Goal: Book appointment/travel/reservation

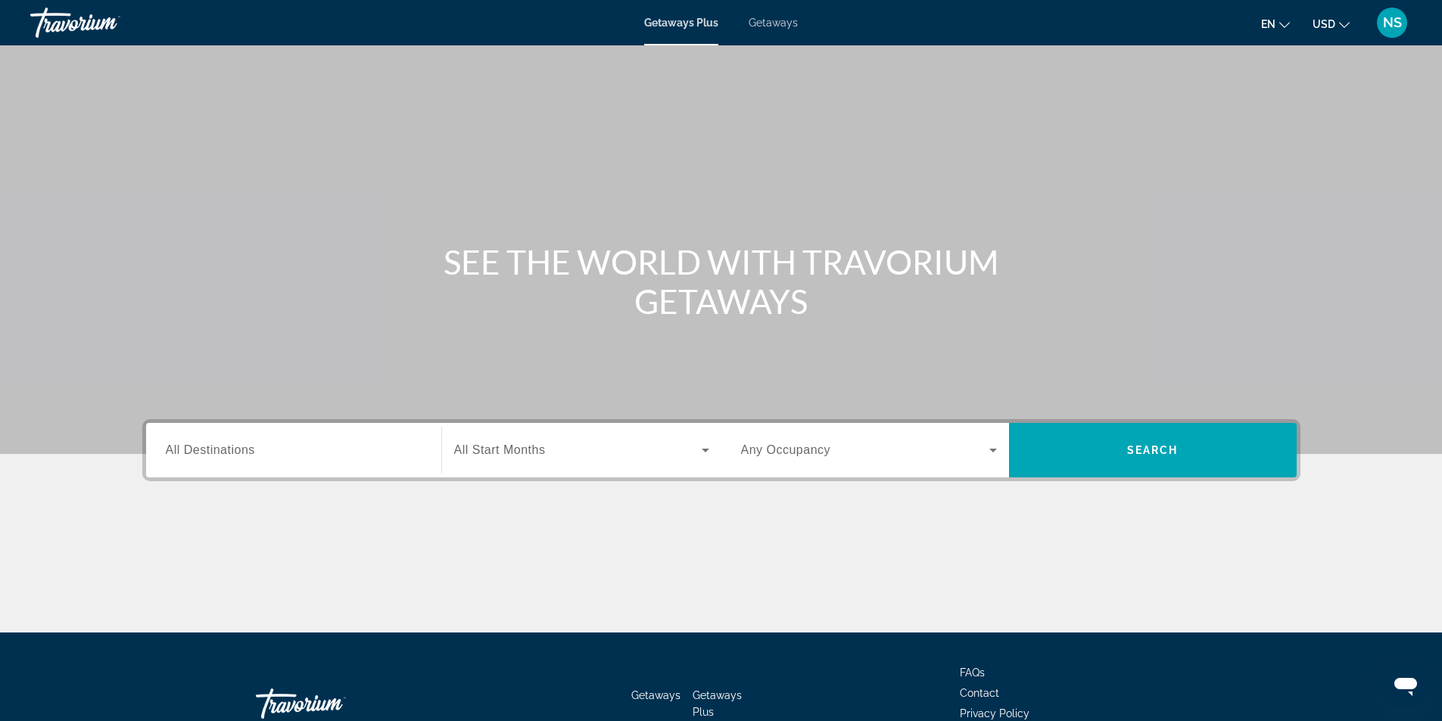
click at [783, 23] on span "Getaways" at bounding box center [773, 23] width 49 height 12
click at [216, 447] on span "All Destinations" at bounding box center [210, 450] width 89 height 13
click at [216, 447] on input "Destination All Destinations" at bounding box center [294, 451] width 256 height 18
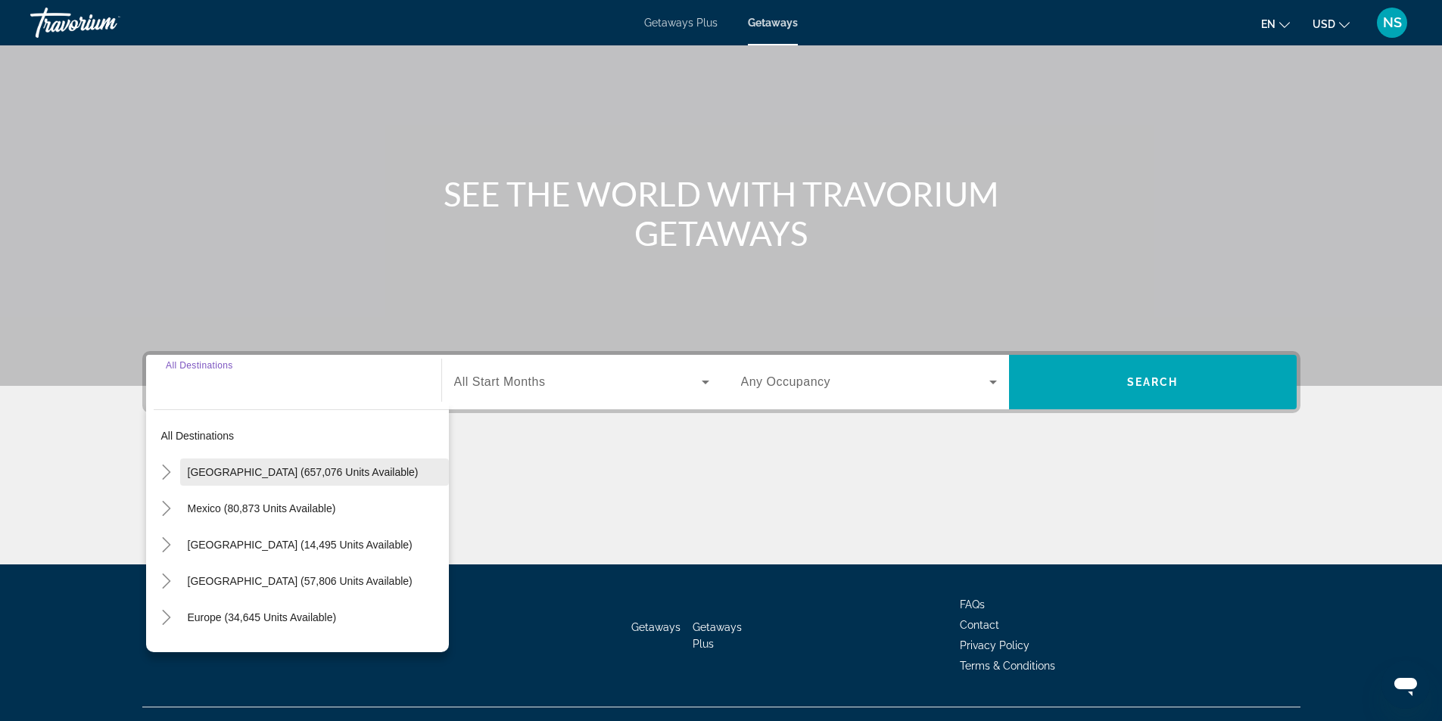
scroll to position [97, 0]
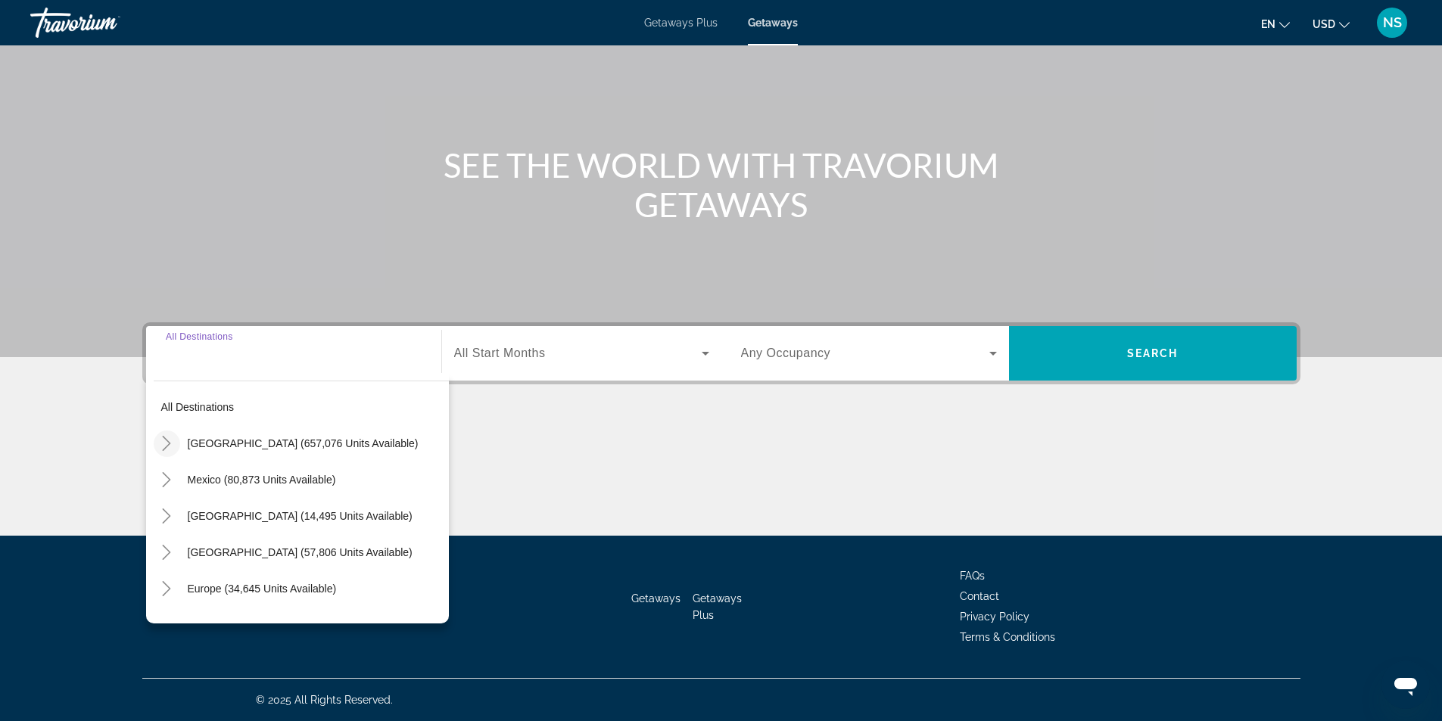
click at [165, 447] on icon "Toggle United States (657,076 units available)" at bounding box center [166, 443] width 15 height 15
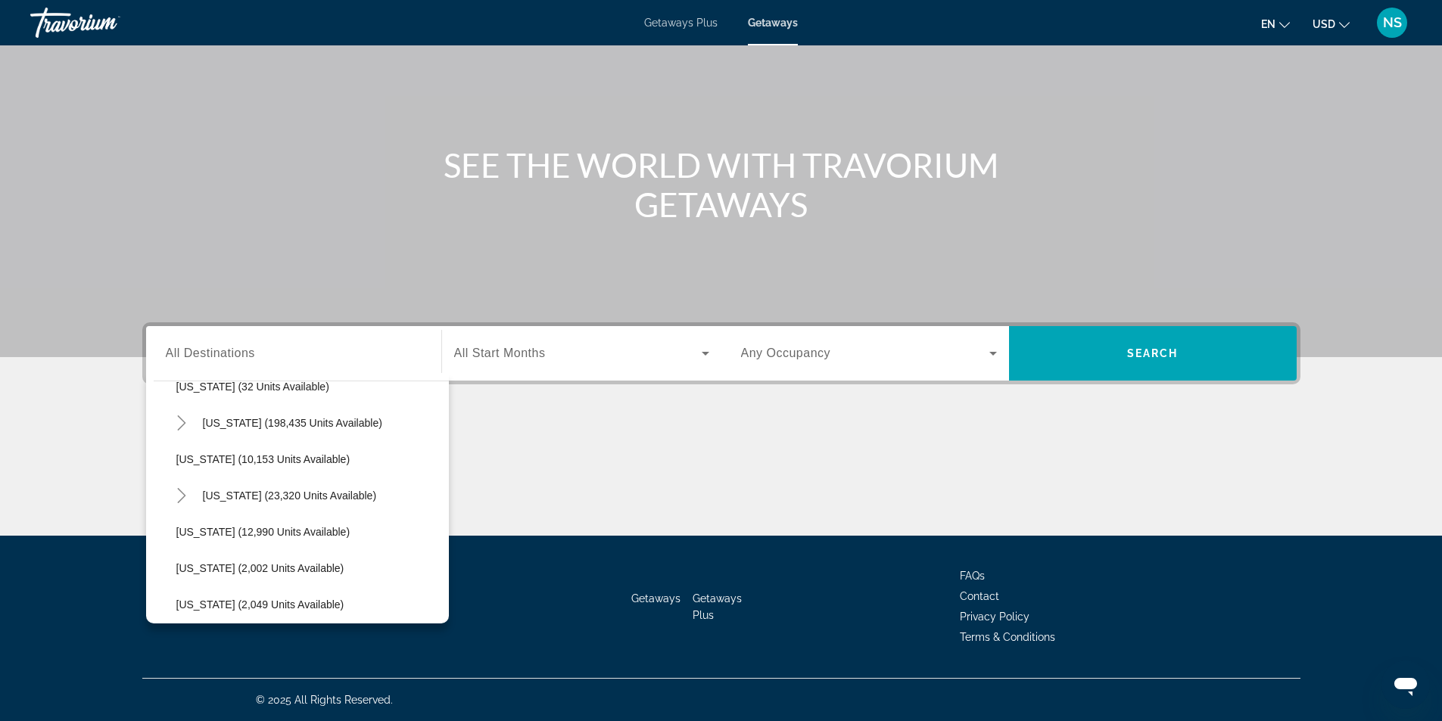
scroll to position [271, 0]
click at [179, 428] on icon "Toggle Florida (198,435 units available)" at bounding box center [181, 426] width 15 height 15
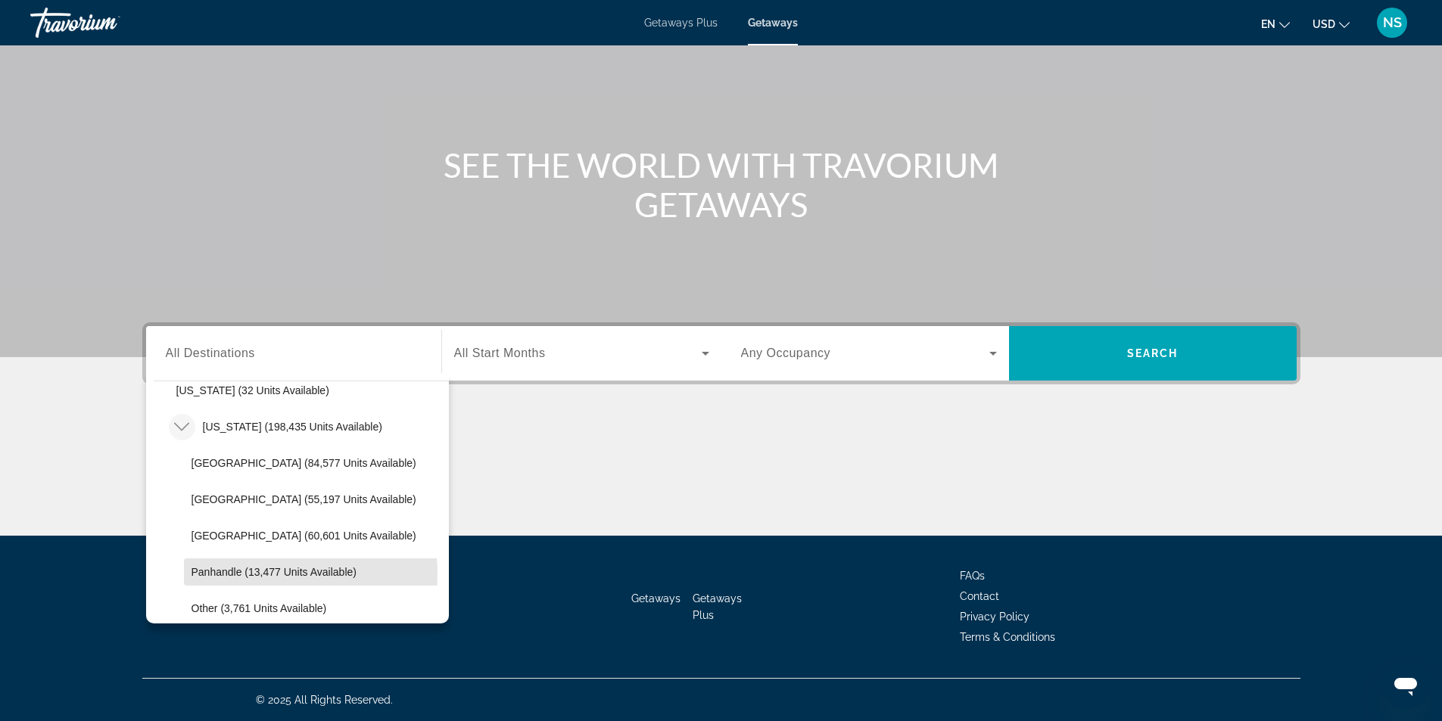
click at [233, 575] on span "Panhandle (13,477 units available)" at bounding box center [274, 572] width 165 height 12
type input "**********"
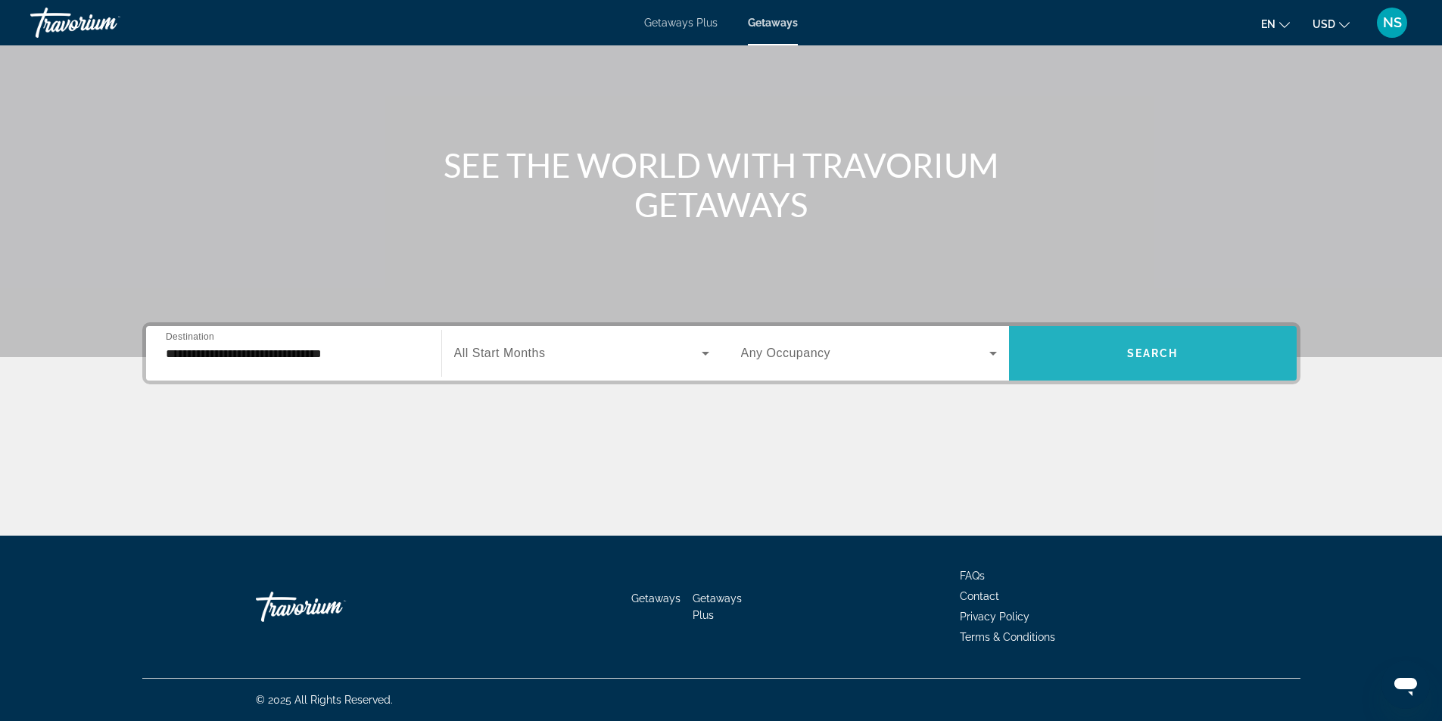
click at [1108, 346] on span "Search widget" at bounding box center [1153, 353] width 288 height 36
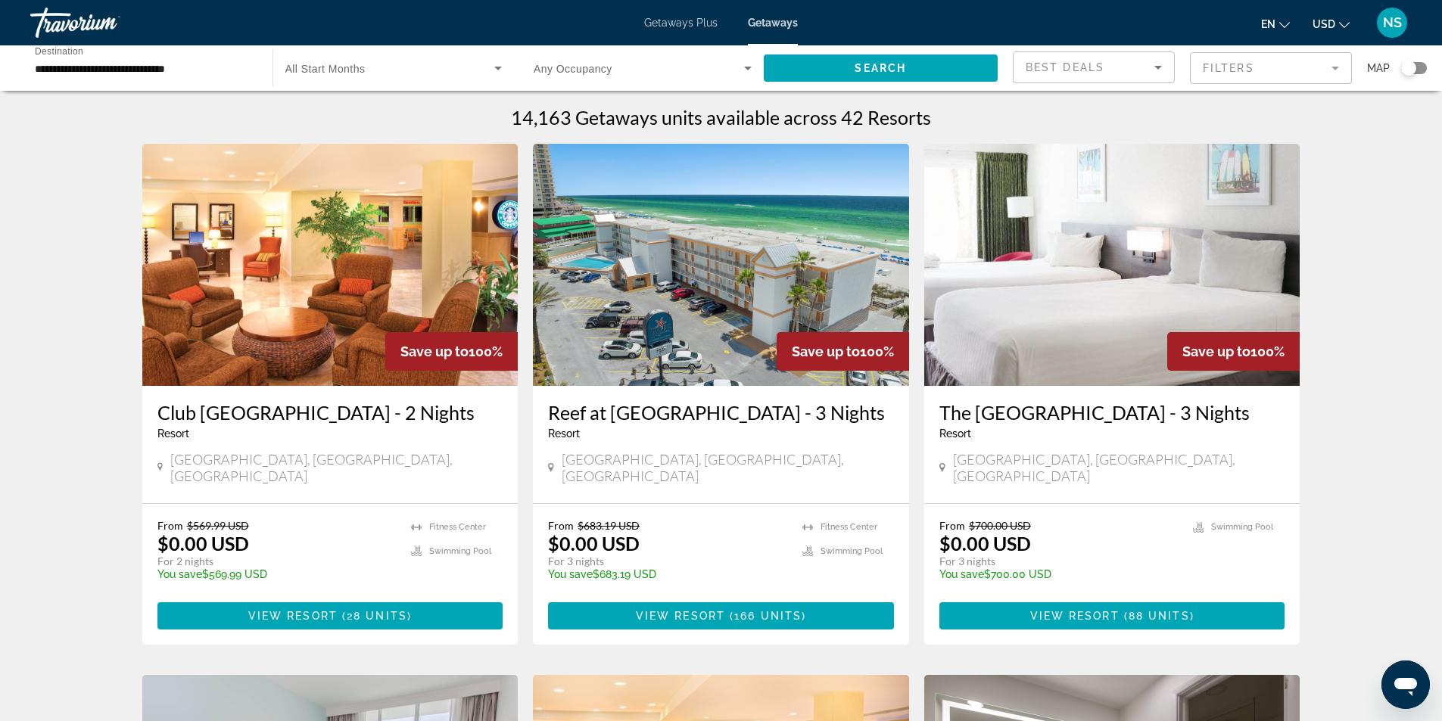
click at [1317, 70] on mat-form-field "Filters" at bounding box center [1271, 68] width 162 height 32
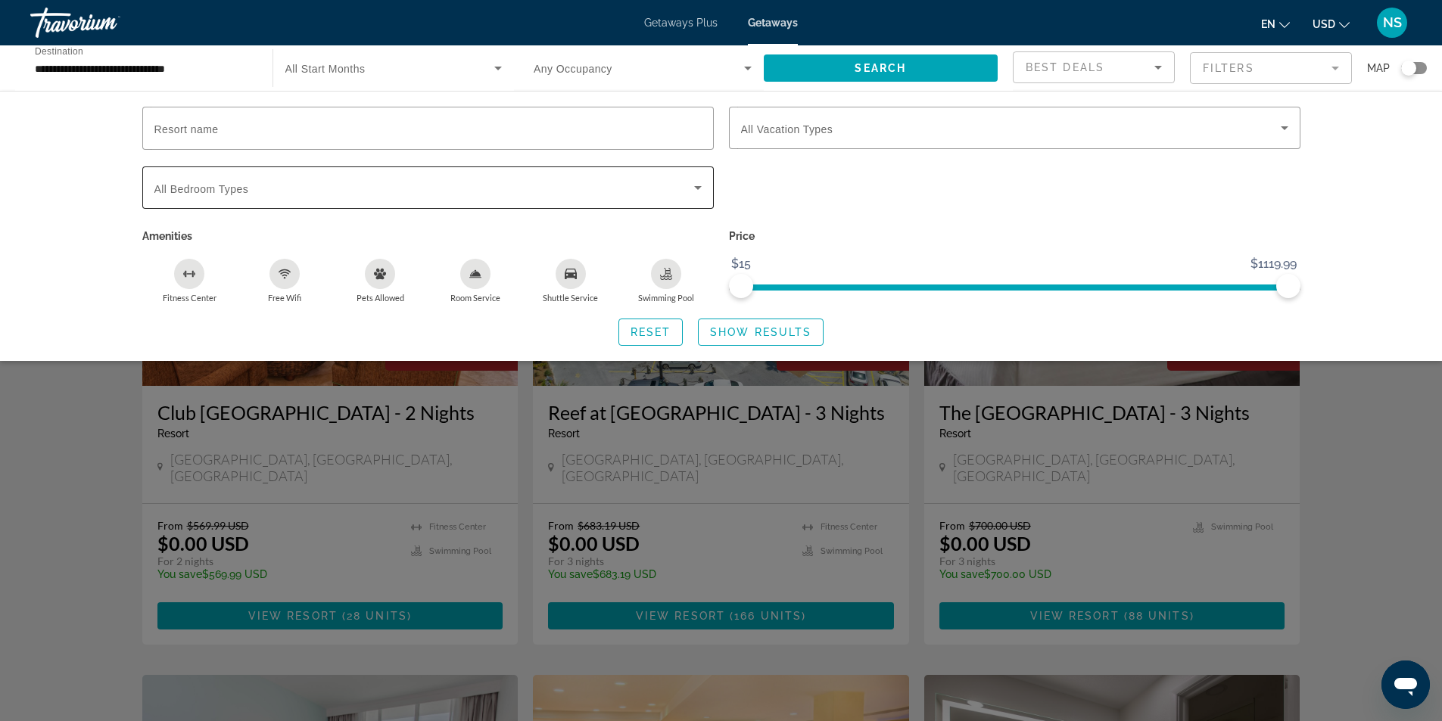
click at [609, 199] on div "Search widget" at bounding box center [427, 188] width 547 height 42
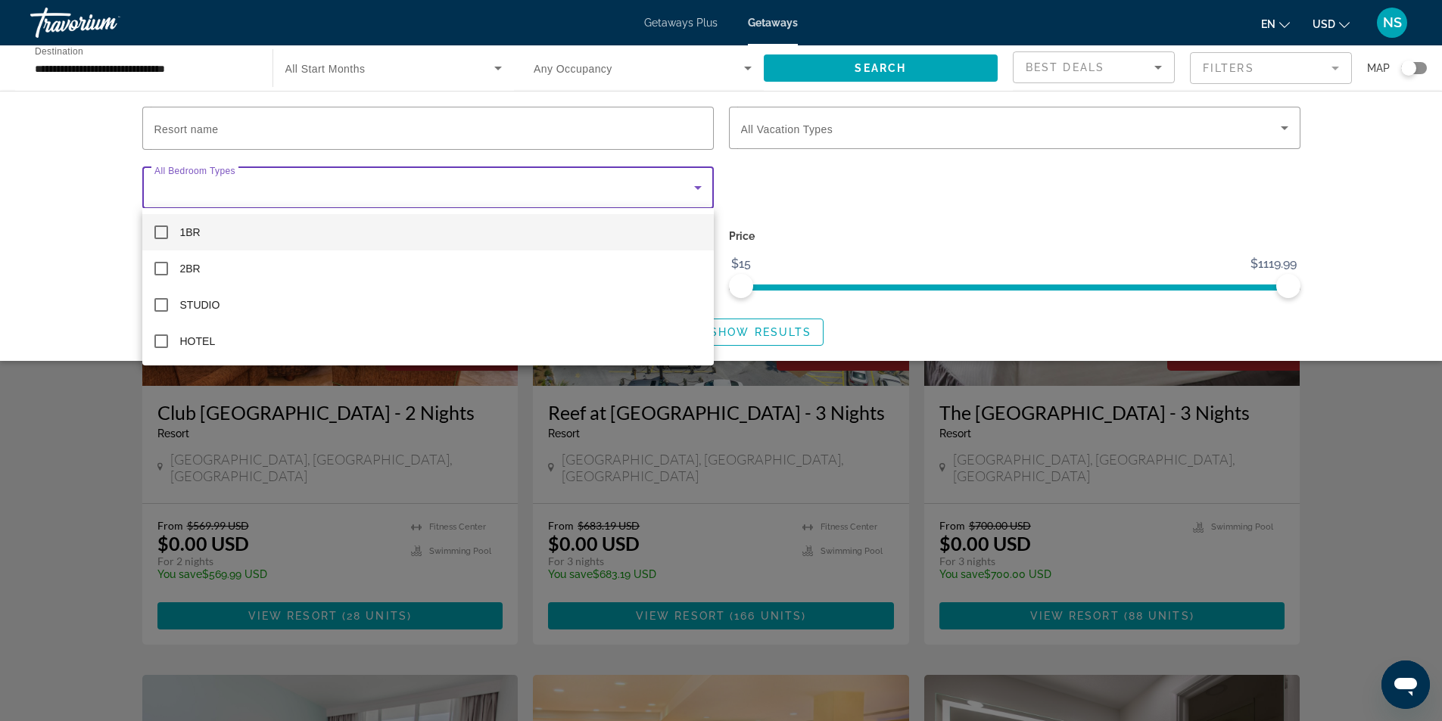
click at [986, 123] on div at bounding box center [721, 360] width 1442 height 721
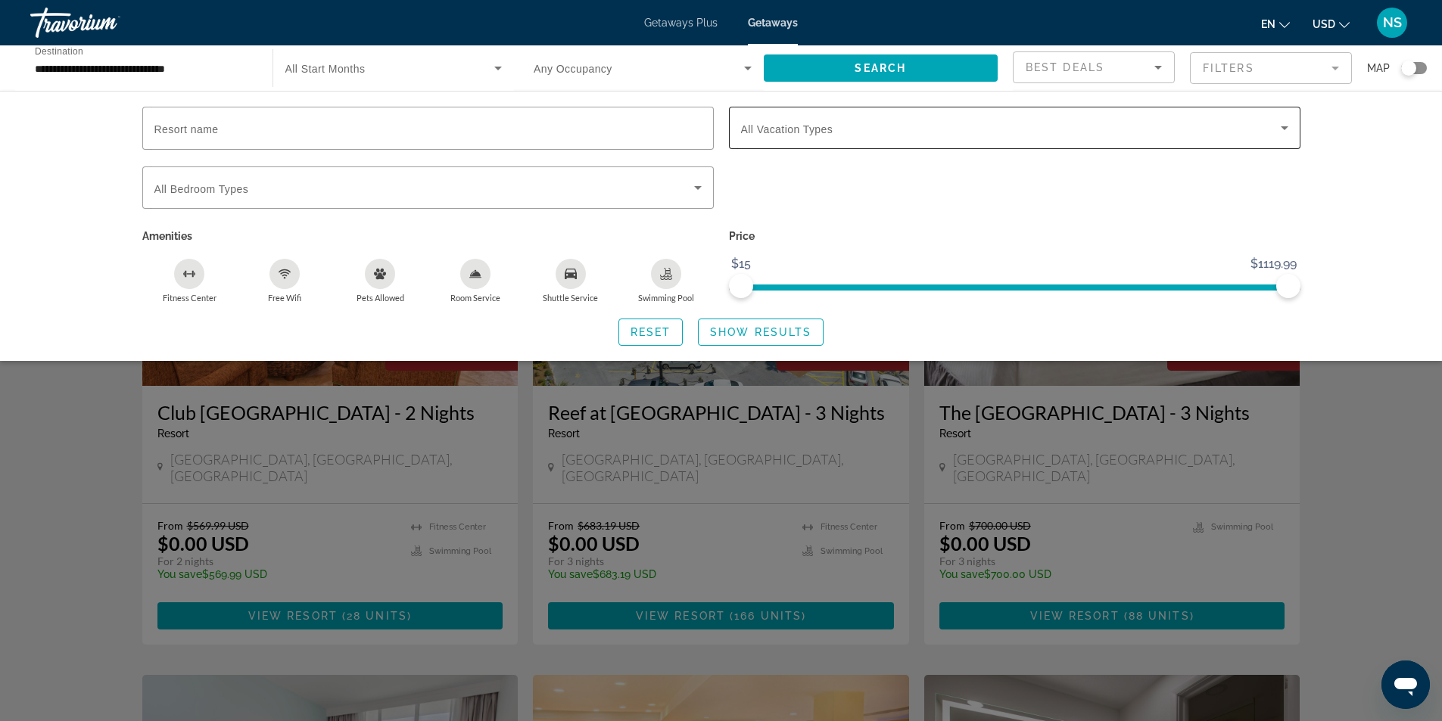
click at [974, 136] on span "Search widget" at bounding box center [1011, 128] width 540 height 18
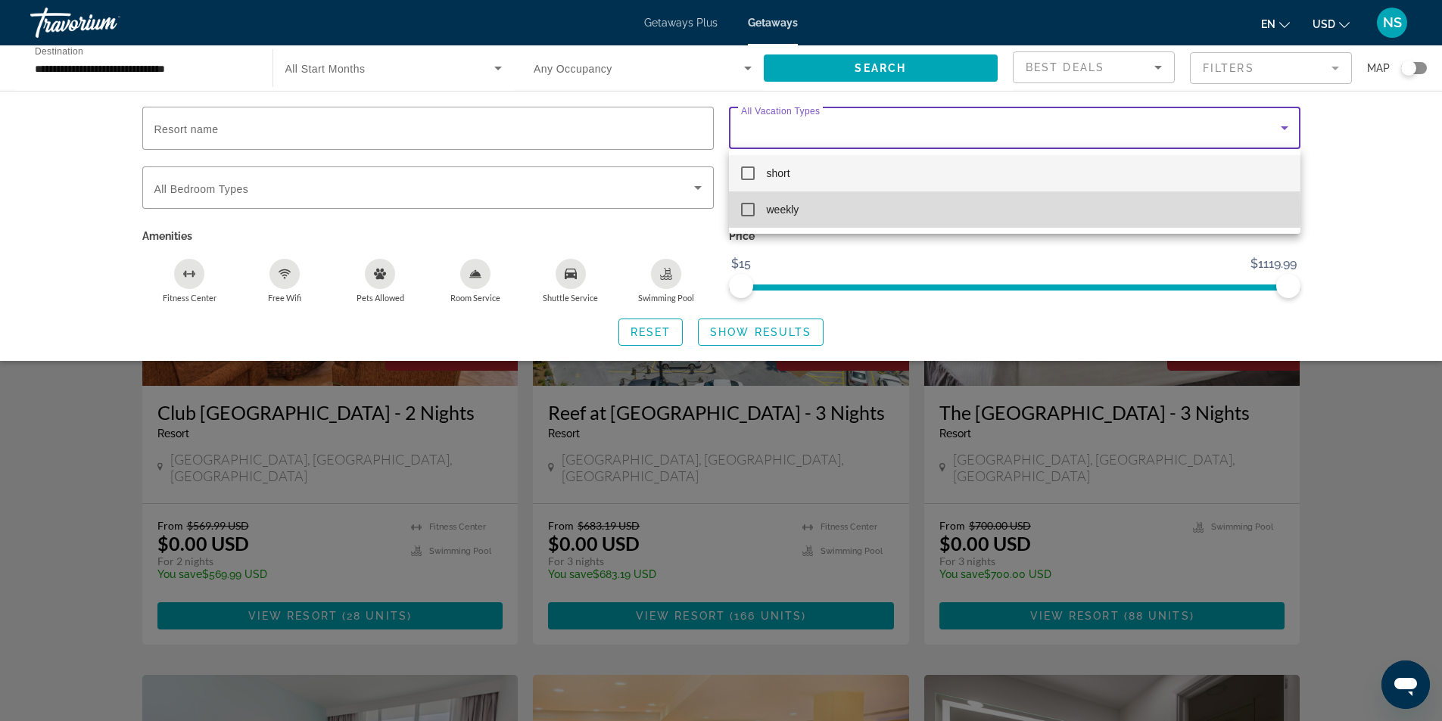
click at [743, 210] on mat-pseudo-checkbox at bounding box center [748, 210] width 14 height 14
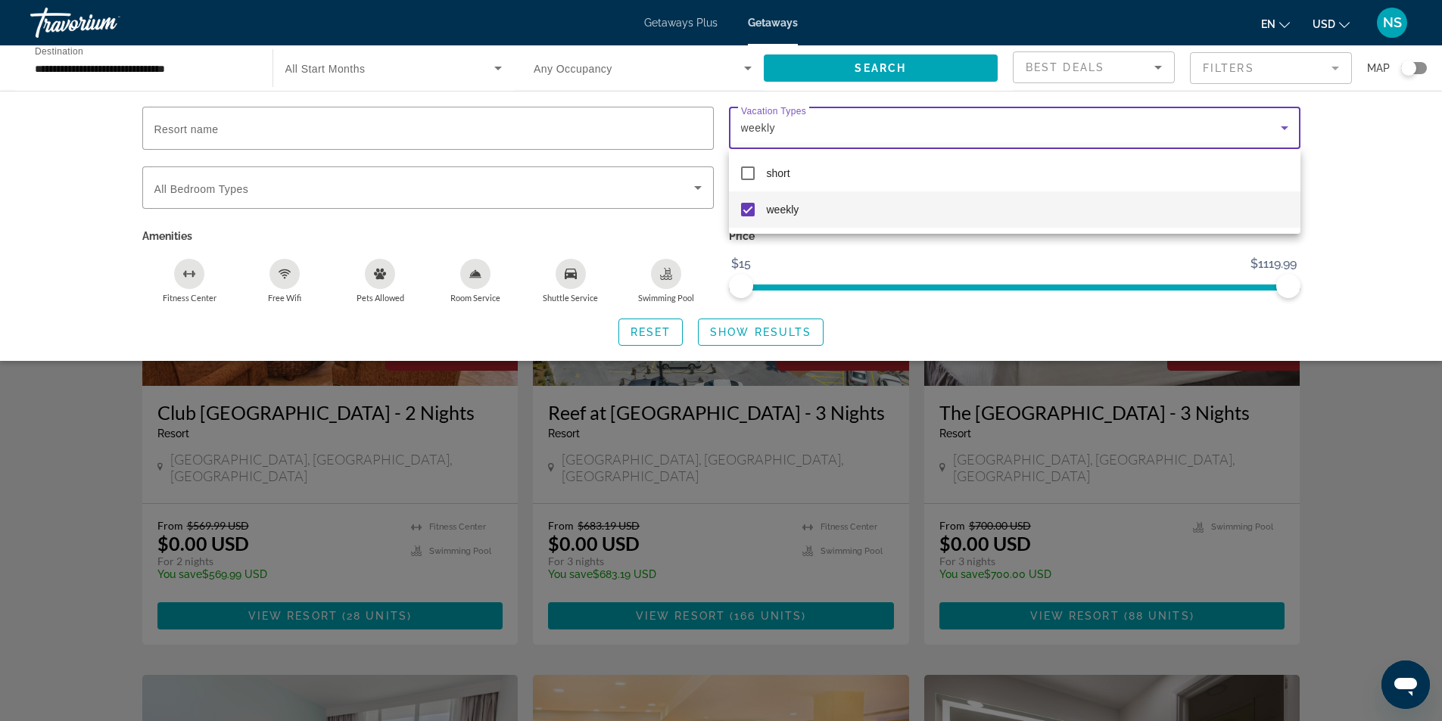
click at [760, 329] on div at bounding box center [721, 360] width 1442 height 721
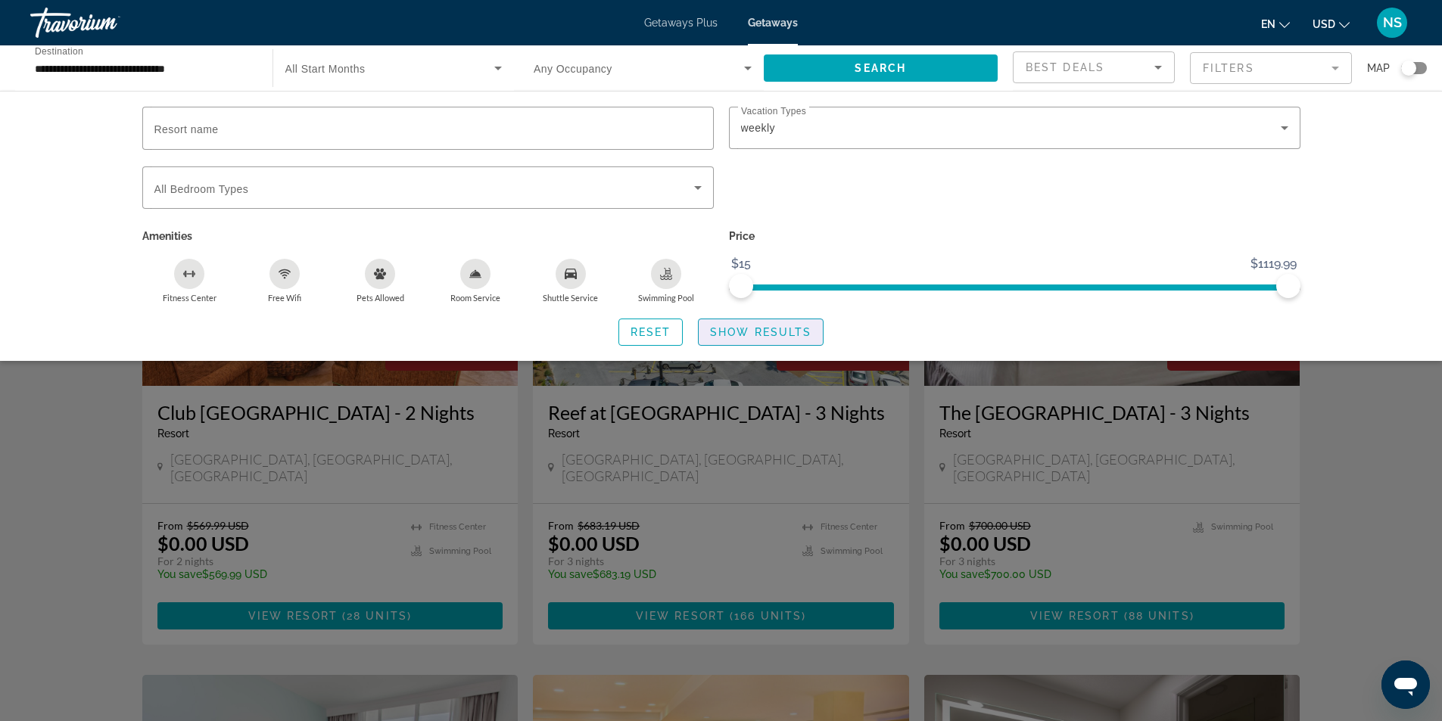
click at [760, 329] on span "Show Results" at bounding box center [760, 332] width 101 height 12
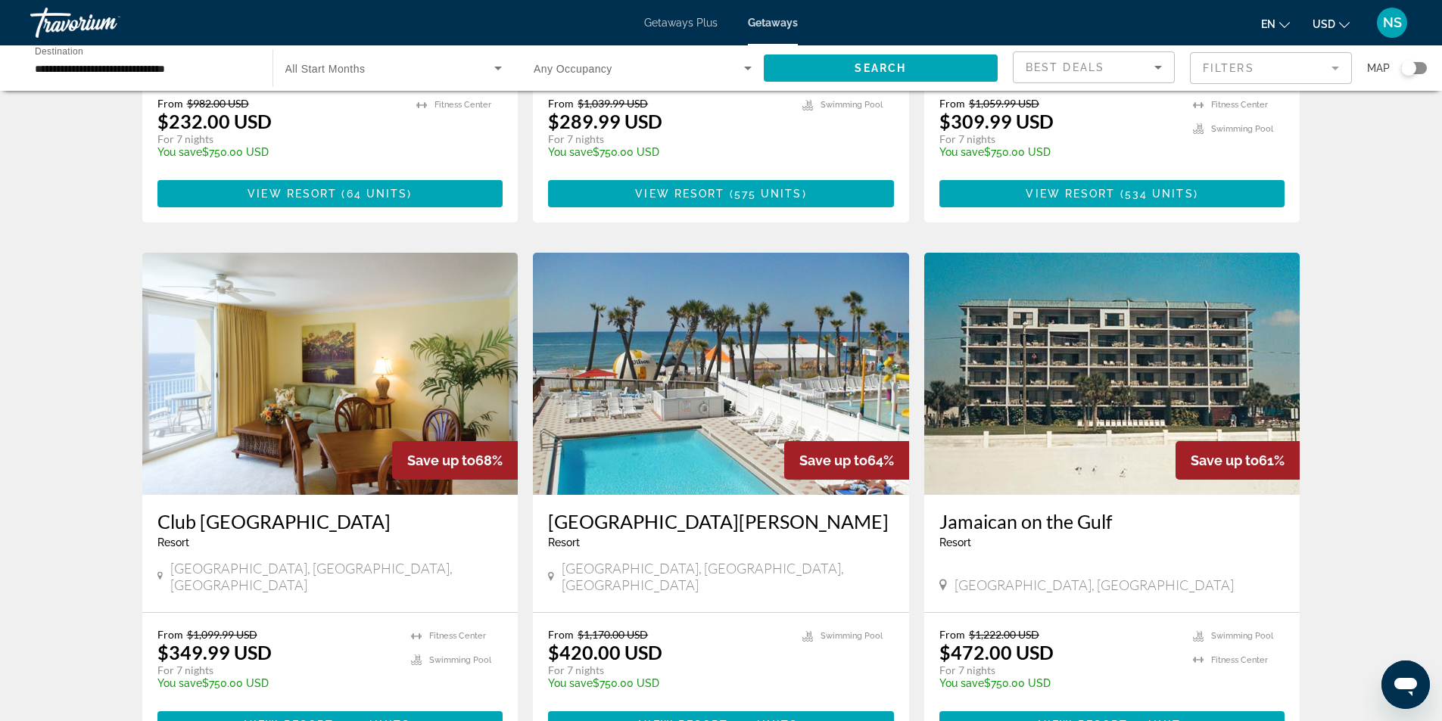
scroll to position [1773, 0]
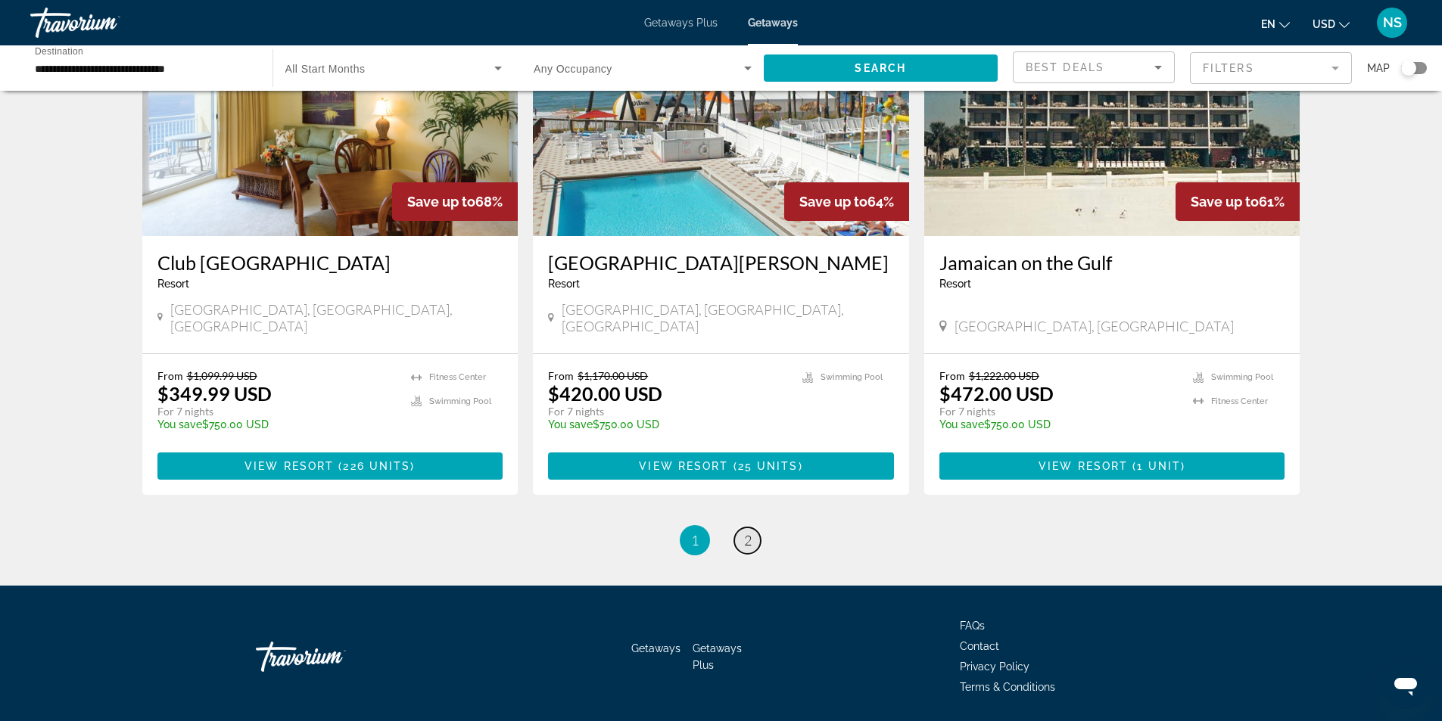
click at [755, 528] on link "page 2" at bounding box center [747, 541] width 26 height 26
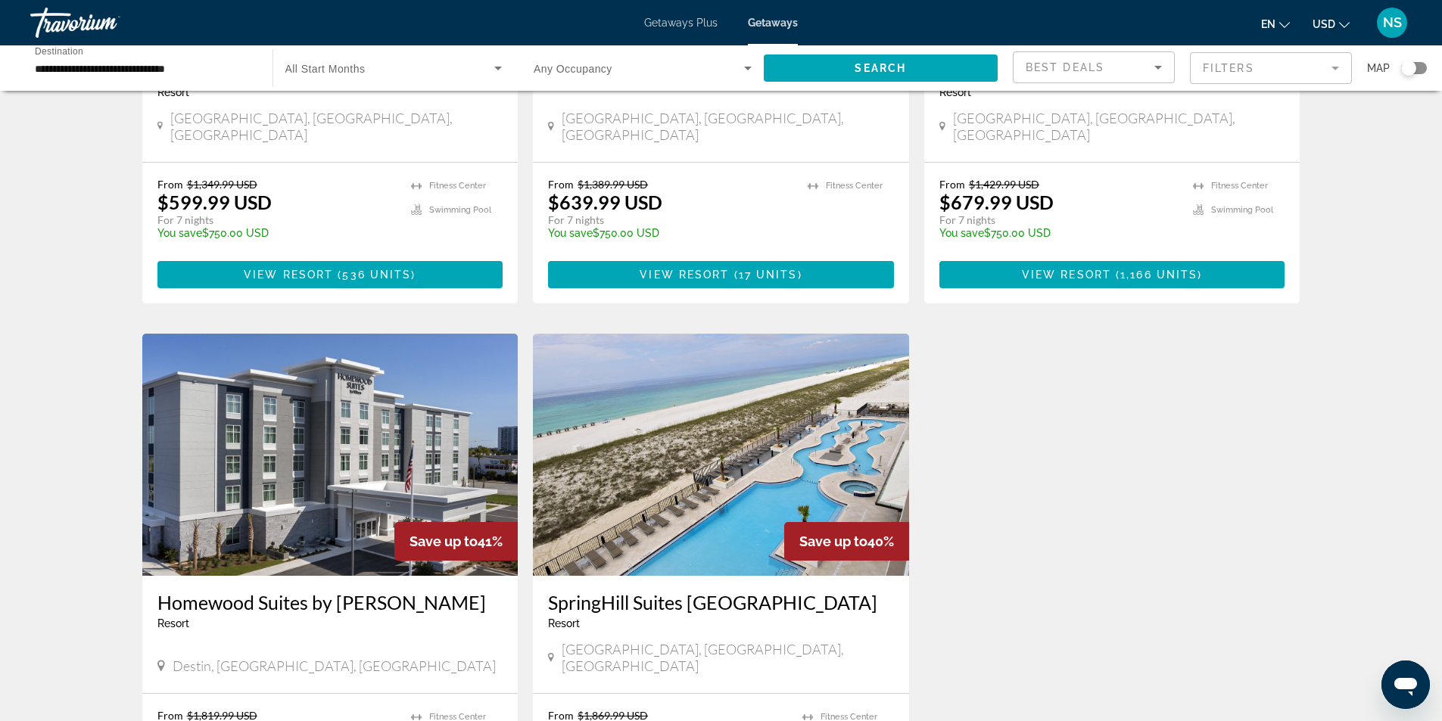
scroll to position [984, 0]
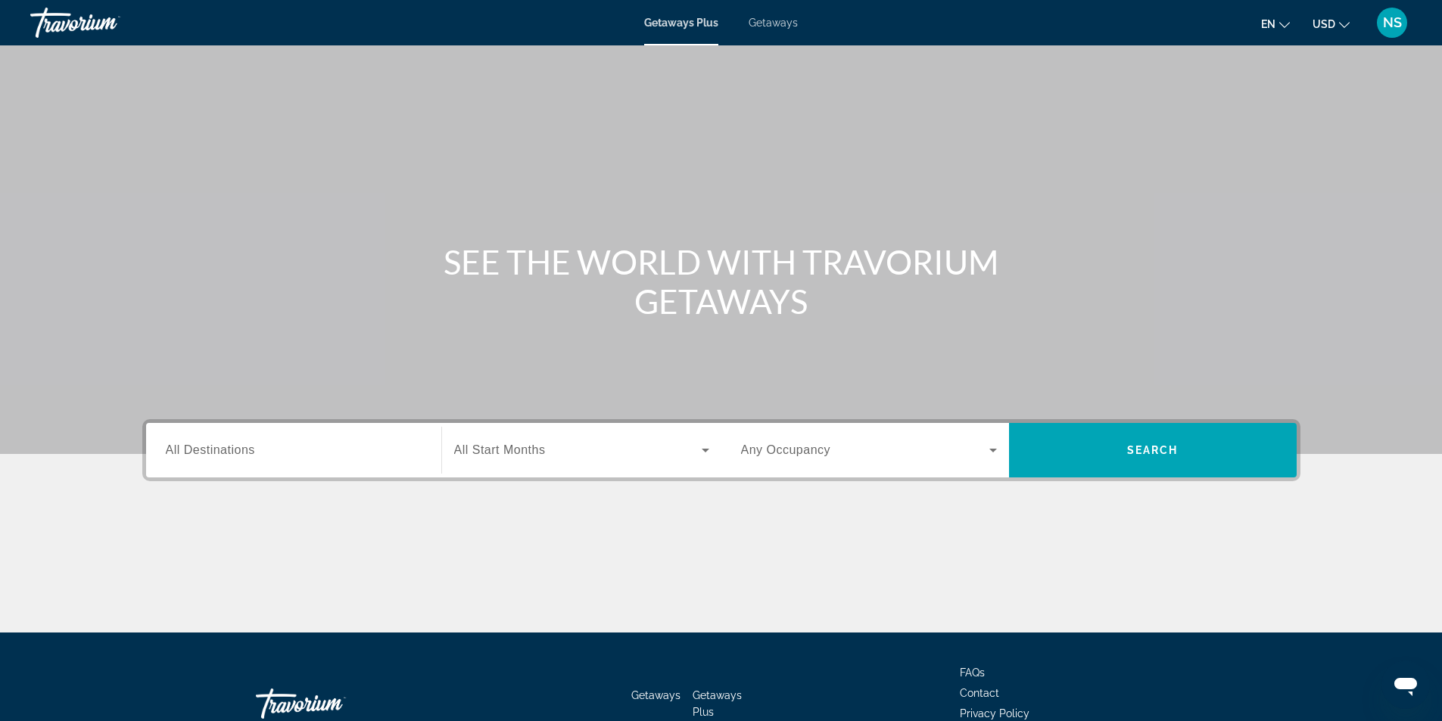
click at [217, 447] on span "All Destinations" at bounding box center [210, 450] width 89 height 13
click at [217, 447] on input "Destination All Destinations" at bounding box center [294, 451] width 256 height 18
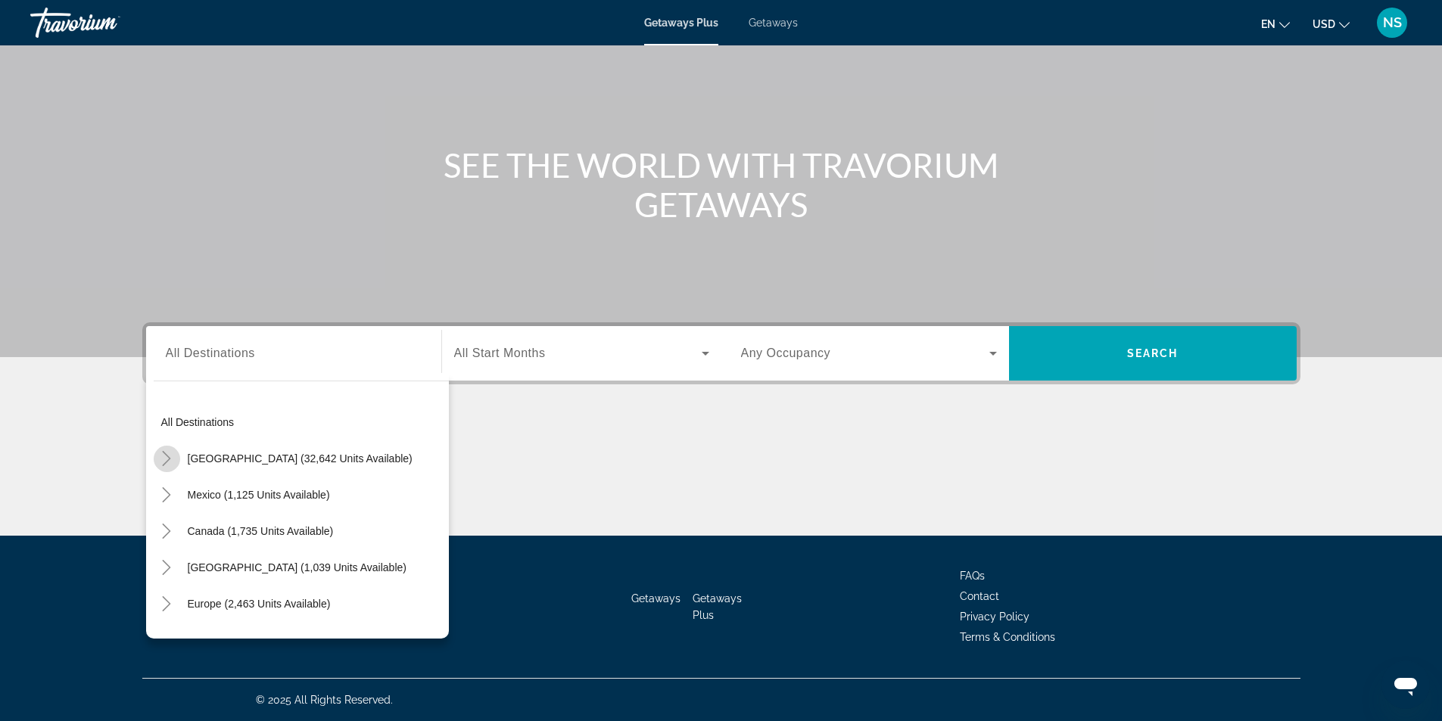
click at [165, 456] on icon "Toggle United States (32,642 units available)" at bounding box center [166, 458] width 15 height 15
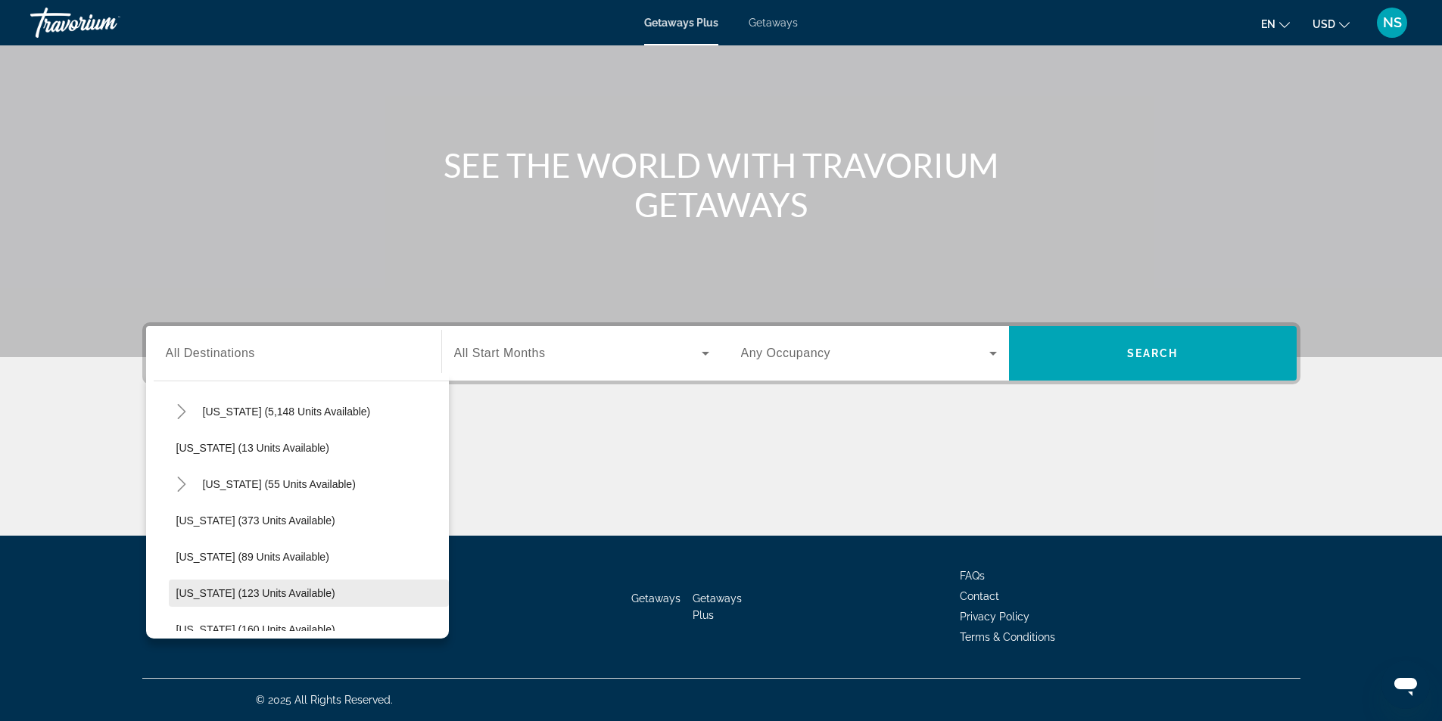
scroll to position [195, 0]
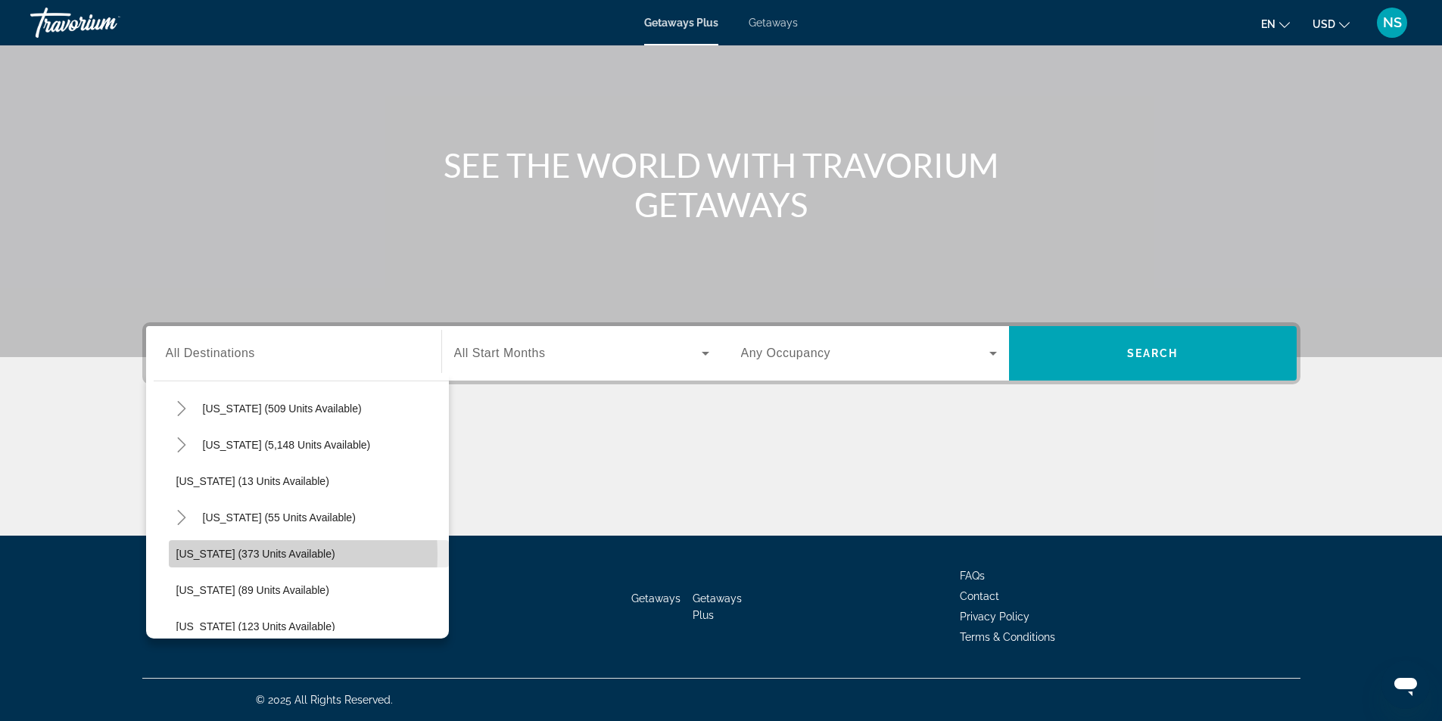
click at [210, 555] on span "Idaho (373 units available)" at bounding box center [255, 554] width 159 height 12
type input "**********"
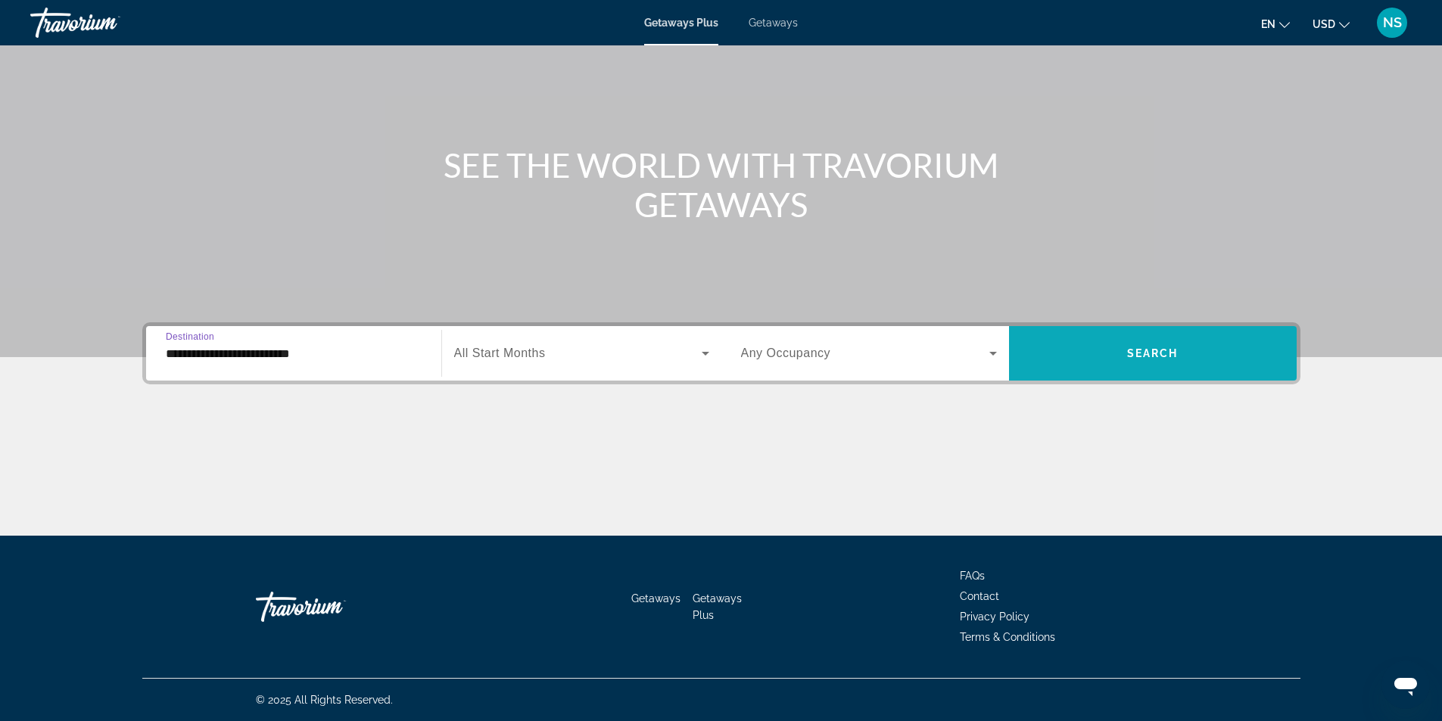
click at [1149, 350] on span "Search" at bounding box center [1152, 353] width 51 height 12
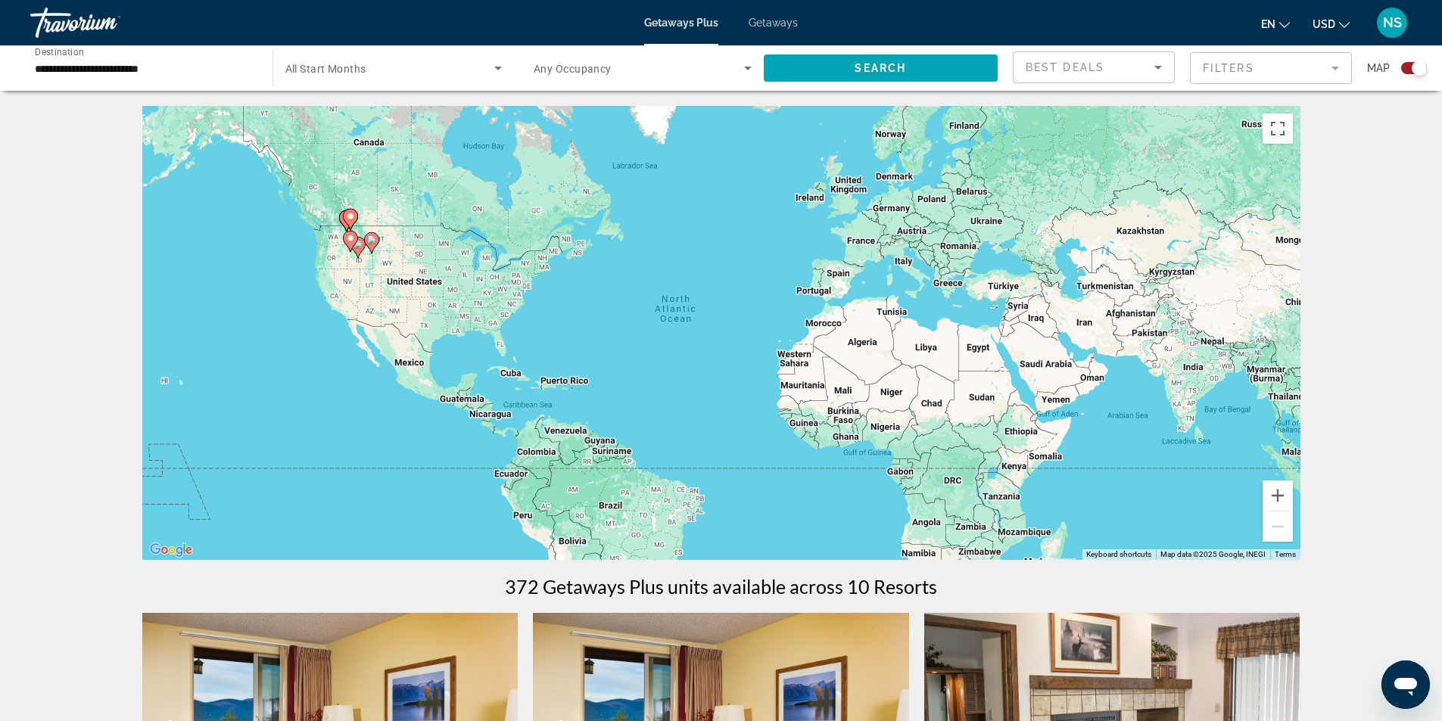
click at [1319, 71] on mat-form-field "Filters" at bounding box center [1271, 68] width 162 height 32
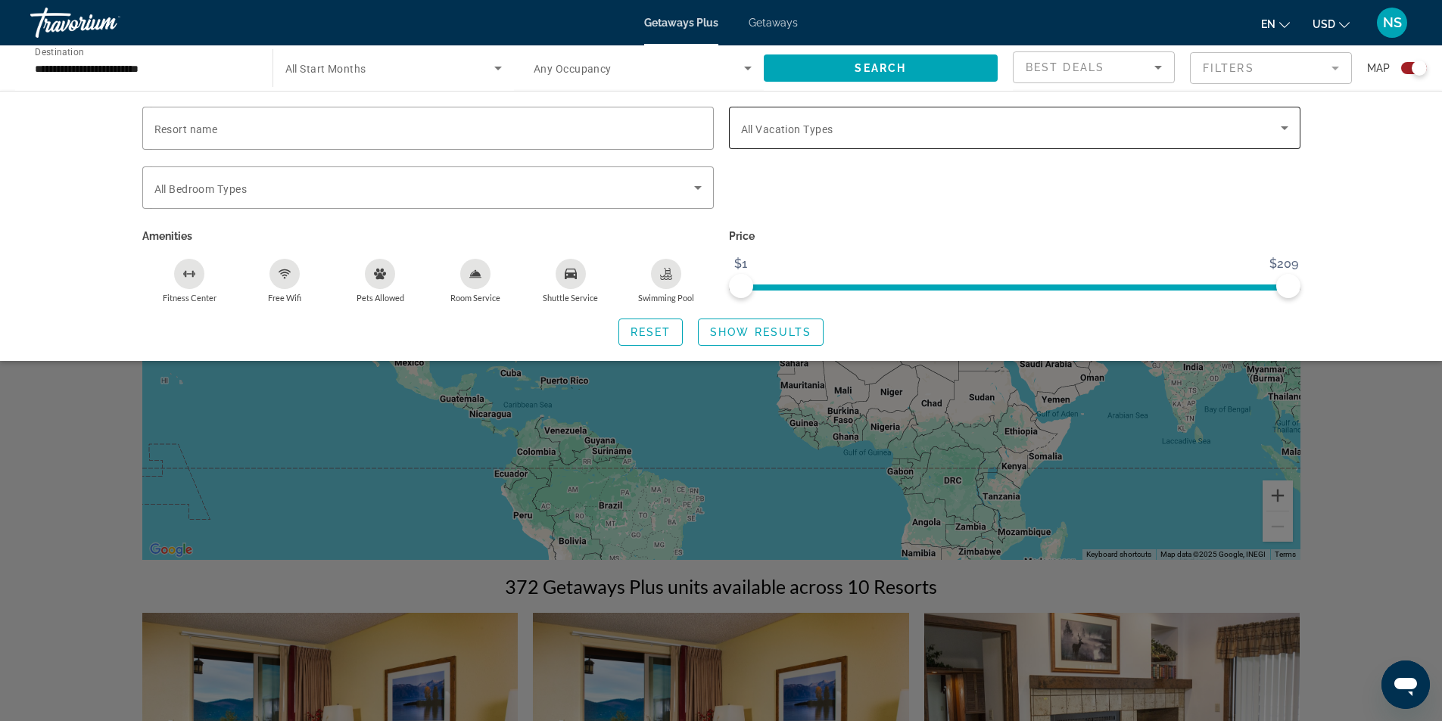
click at [974, 138] on div "Search widget" at bounding box center [1014, 128] width 547 height 42
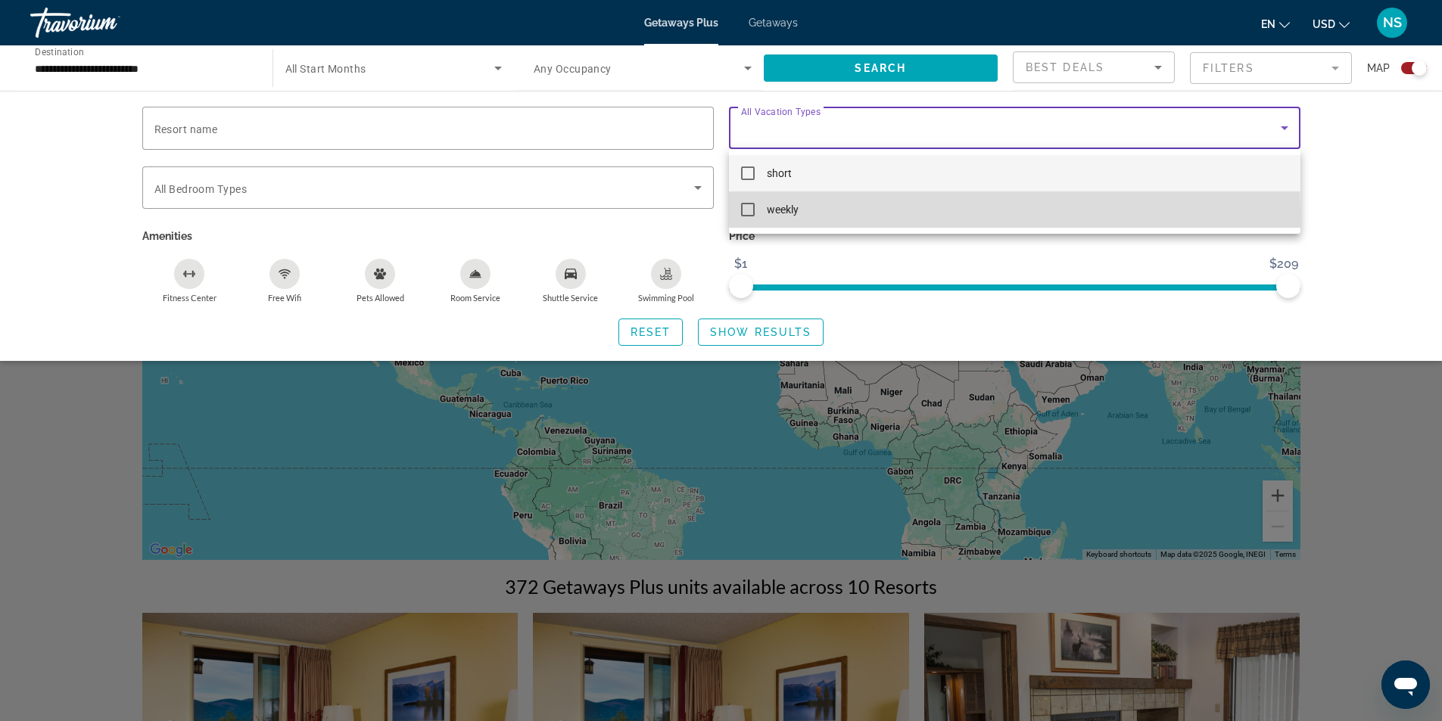
click at [744, 213] on mat-pseudo-checkbox at bounding box center [748, 210] width 14 height 14
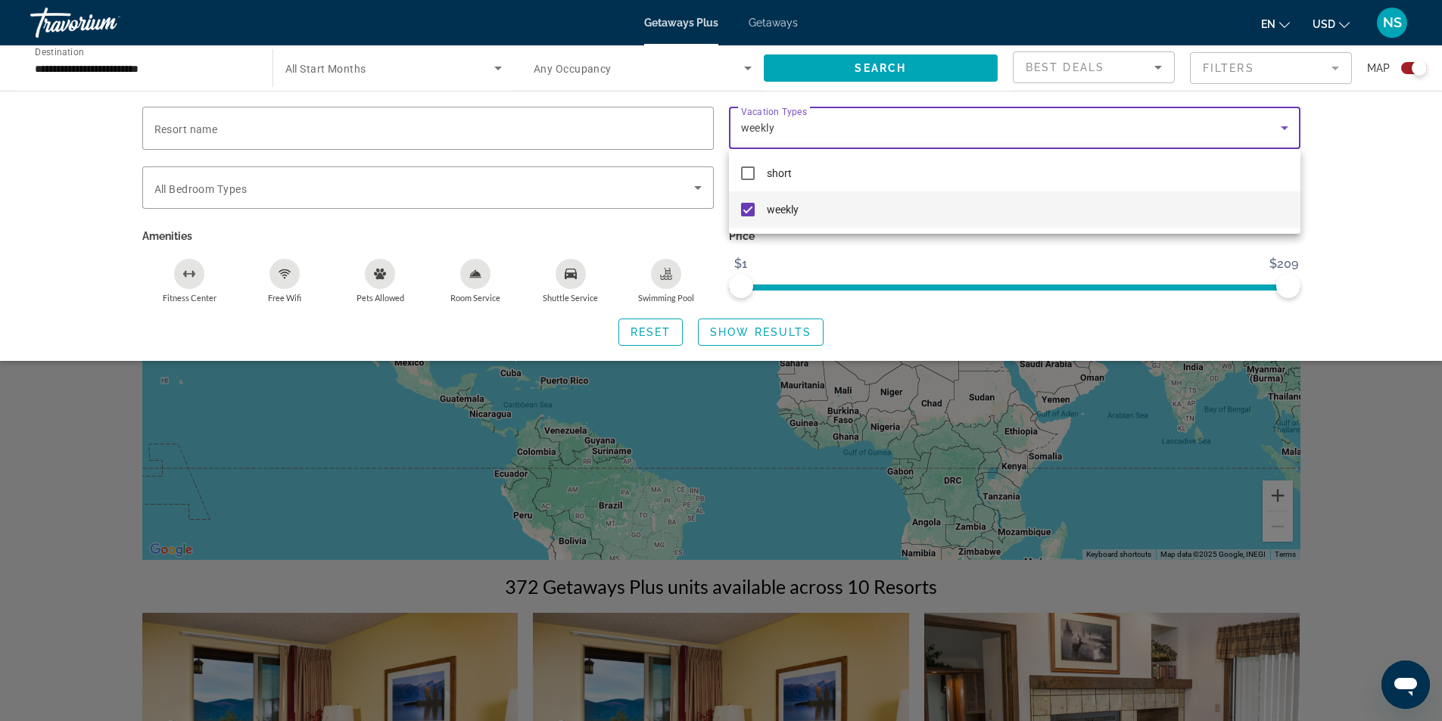
click at [778, 338] on div at bounding box center [721, 360] width 1442 height 721
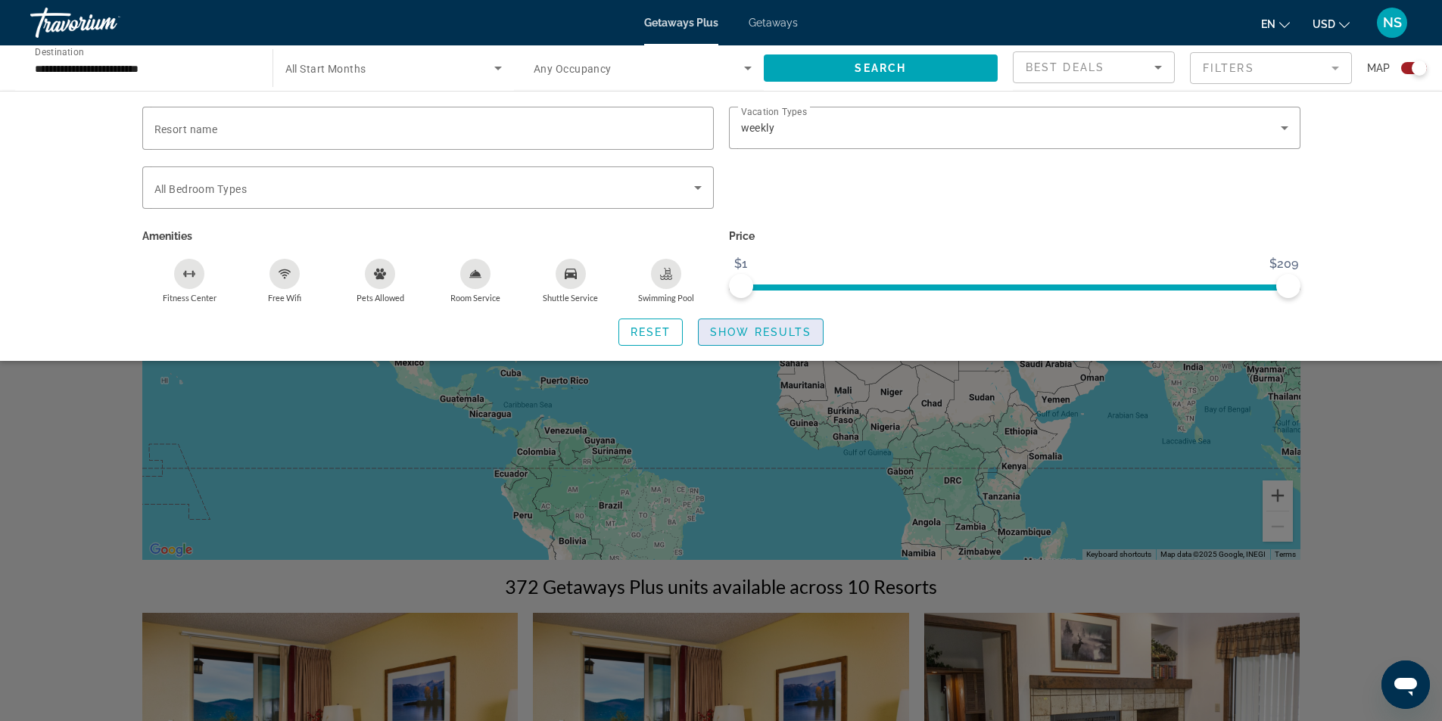
click at [794, 331] on span "Show Results" at bounding box center [760, 332] width 101 height 12
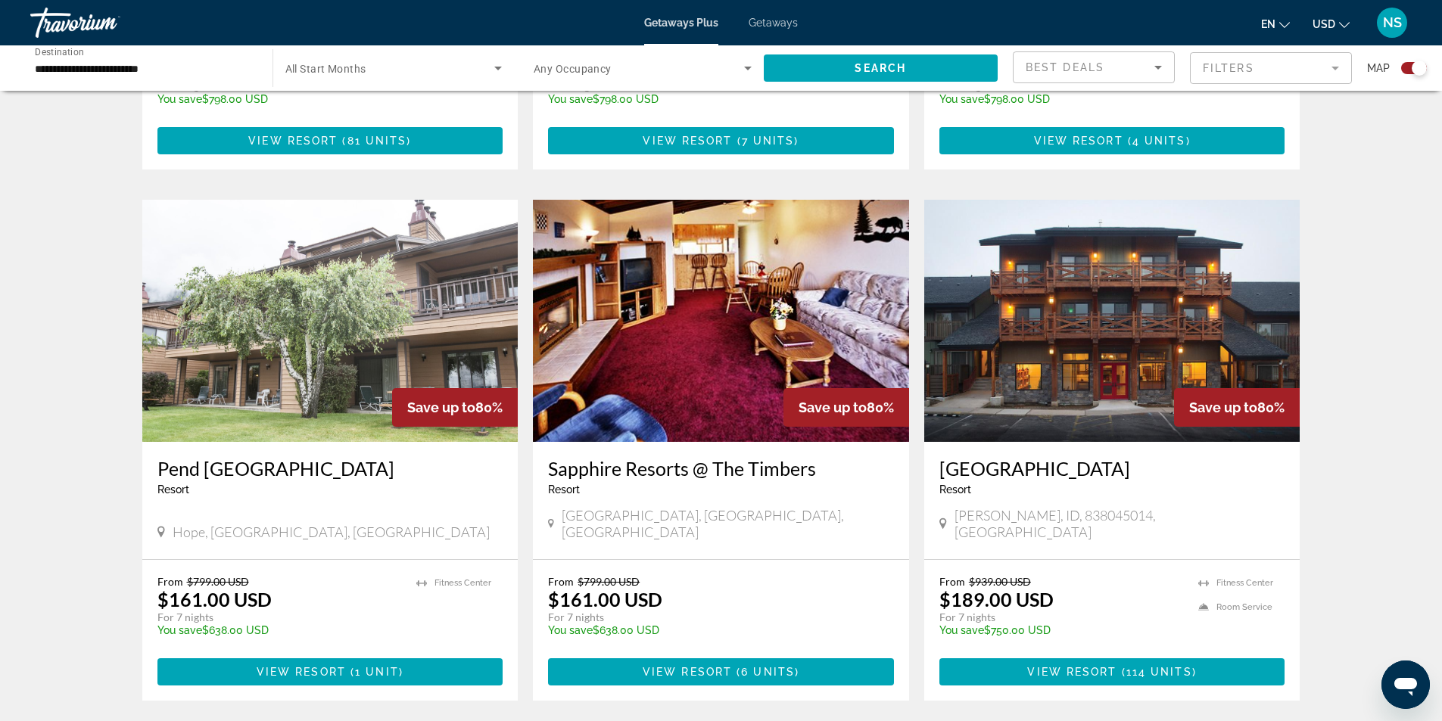
scroll to position [471, 0]
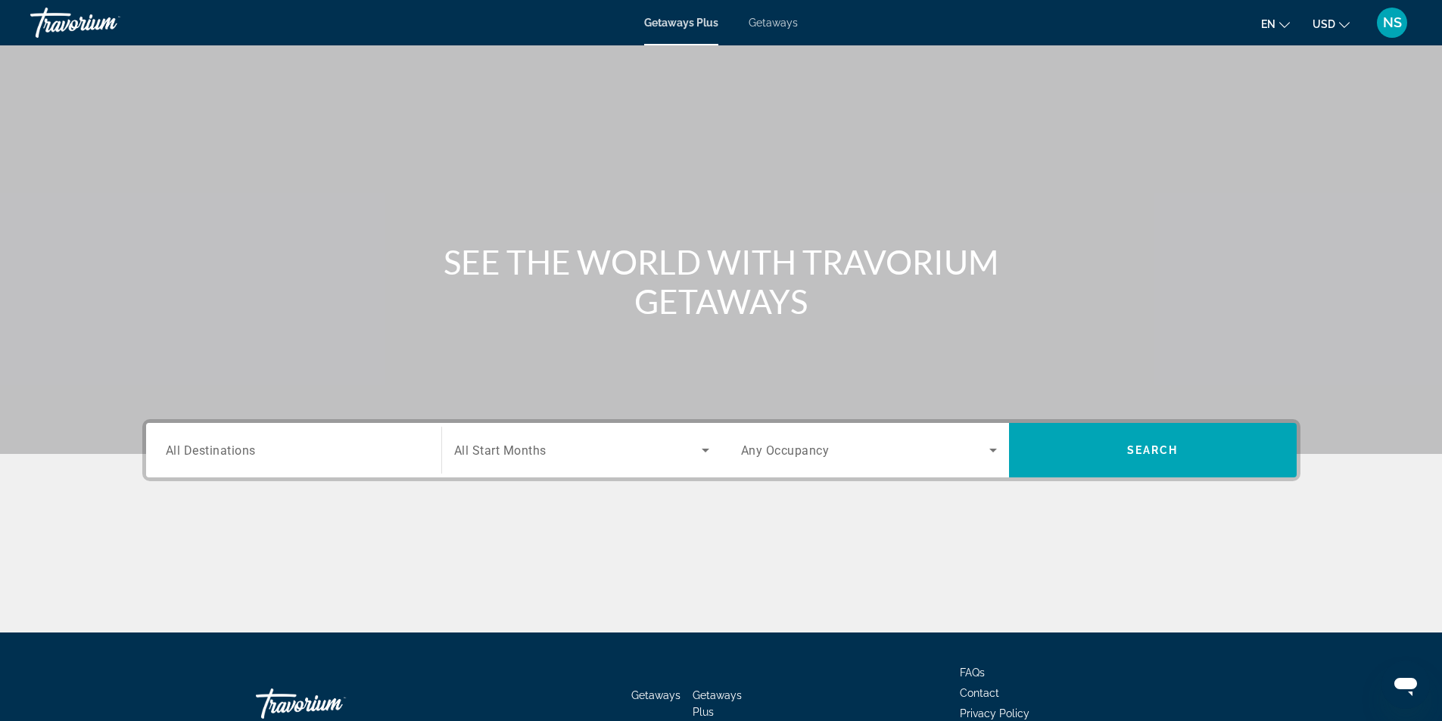
click at [207, 450] on span "All Destinations" at bounding box center [211, 450] width 90 height 14
click at [207, 450] on input "Destination All Destinations" at bounding box center [294, 451] width 256 height 18
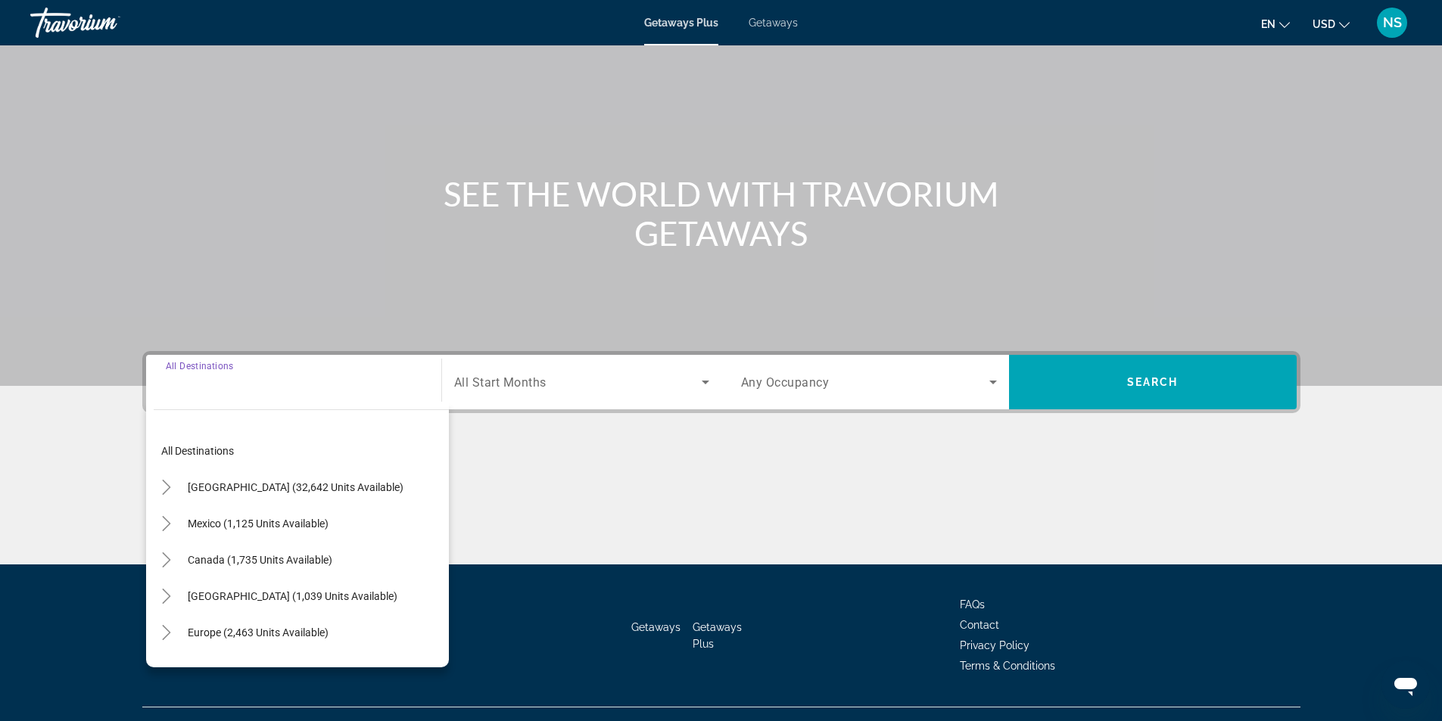
scroll to position [97, 0]
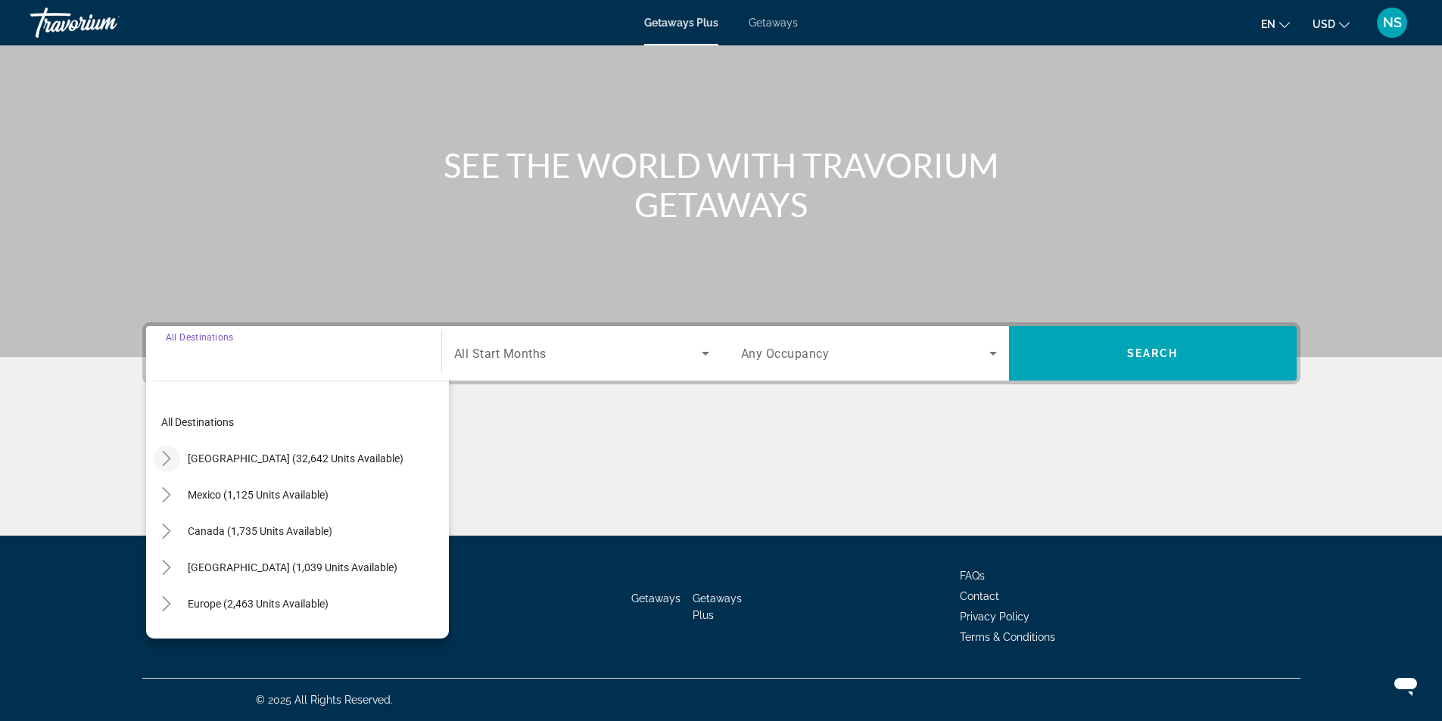
click at [167, 458] on icon "Toggle United States (32,642 units available)" at bounding box center [166, 458] width 15 height 15
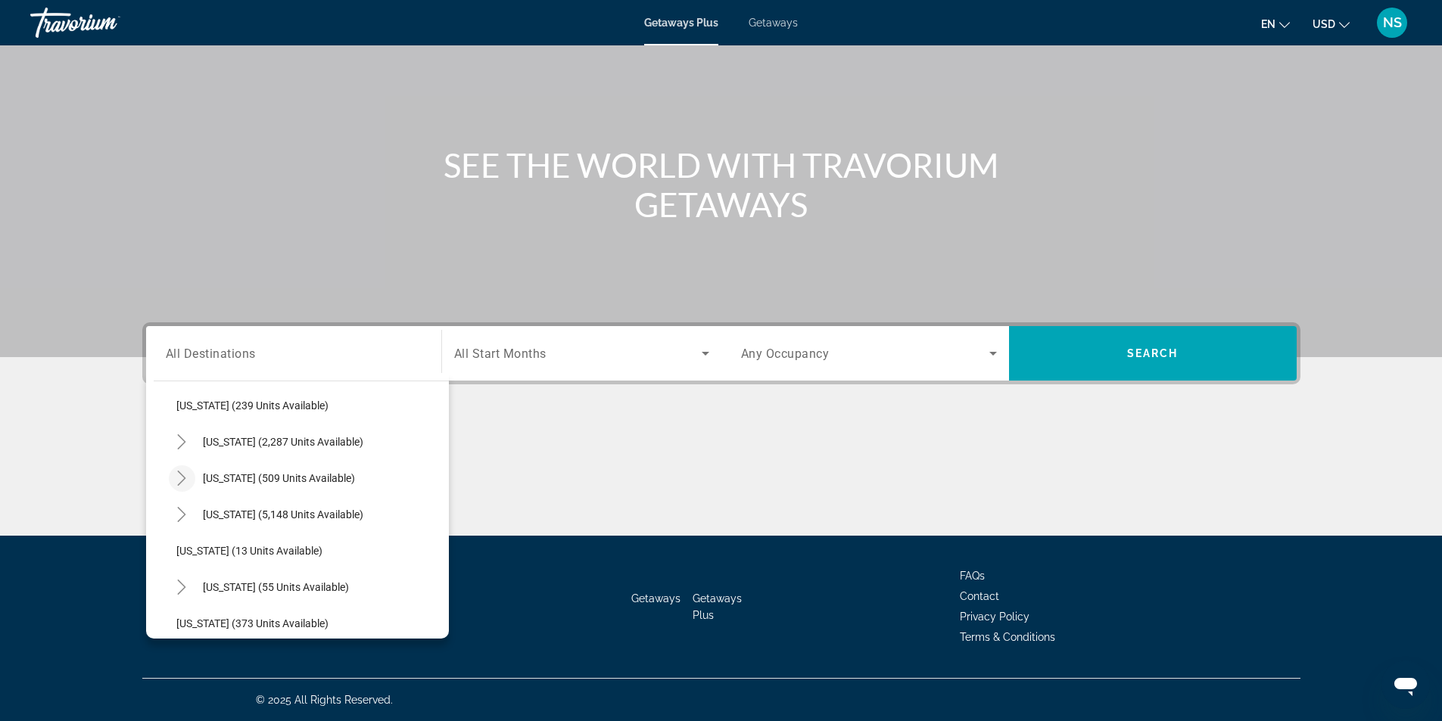
scroll to position [347, 0]
drag, startPoint x: 272, startPoint y: 406, endPoint x: 367, endPoint y: 399, distance: 95.6
click at [276, 406] on span "Idaho (373 units available)" at bounding box center [252, 403] width 152 height 12
type input "**********"
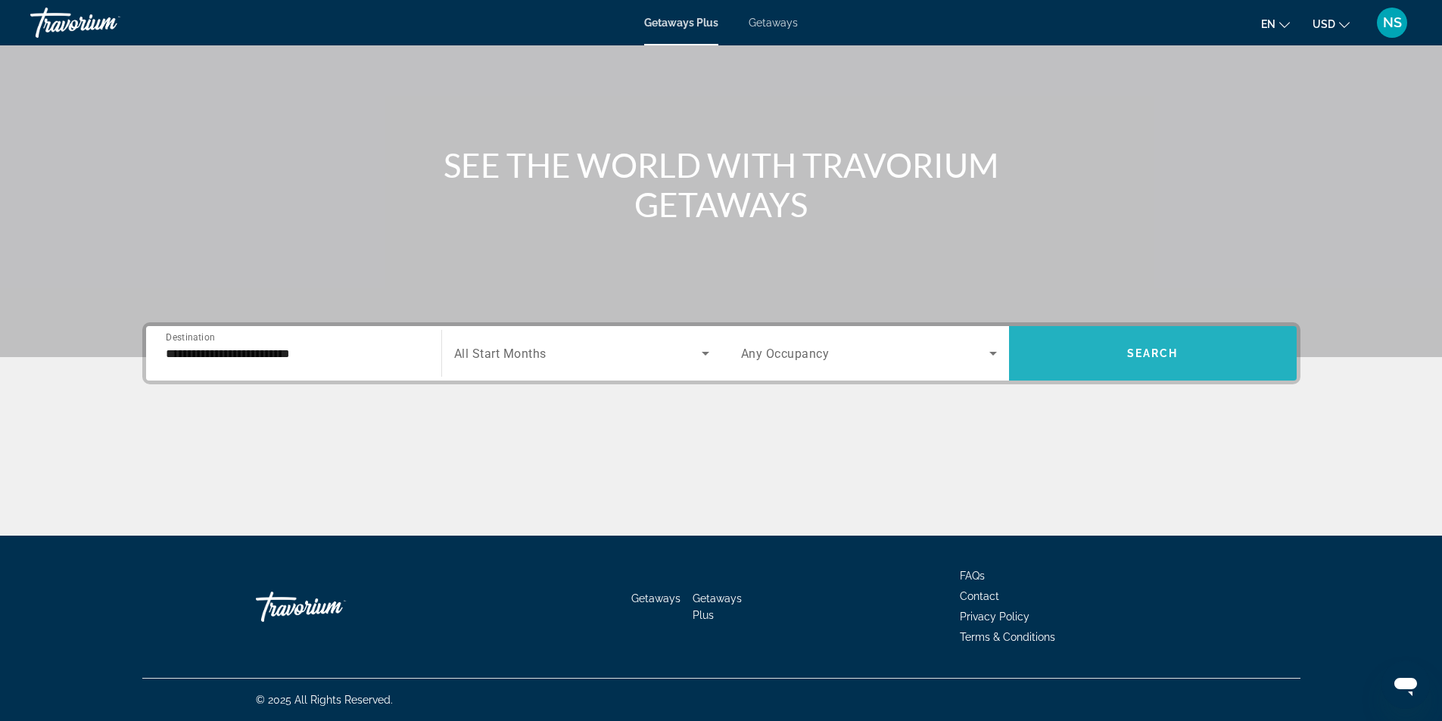
click at [1179, 356] on span "Search widget" at bounding box center [1153, 353] width 288 height 36
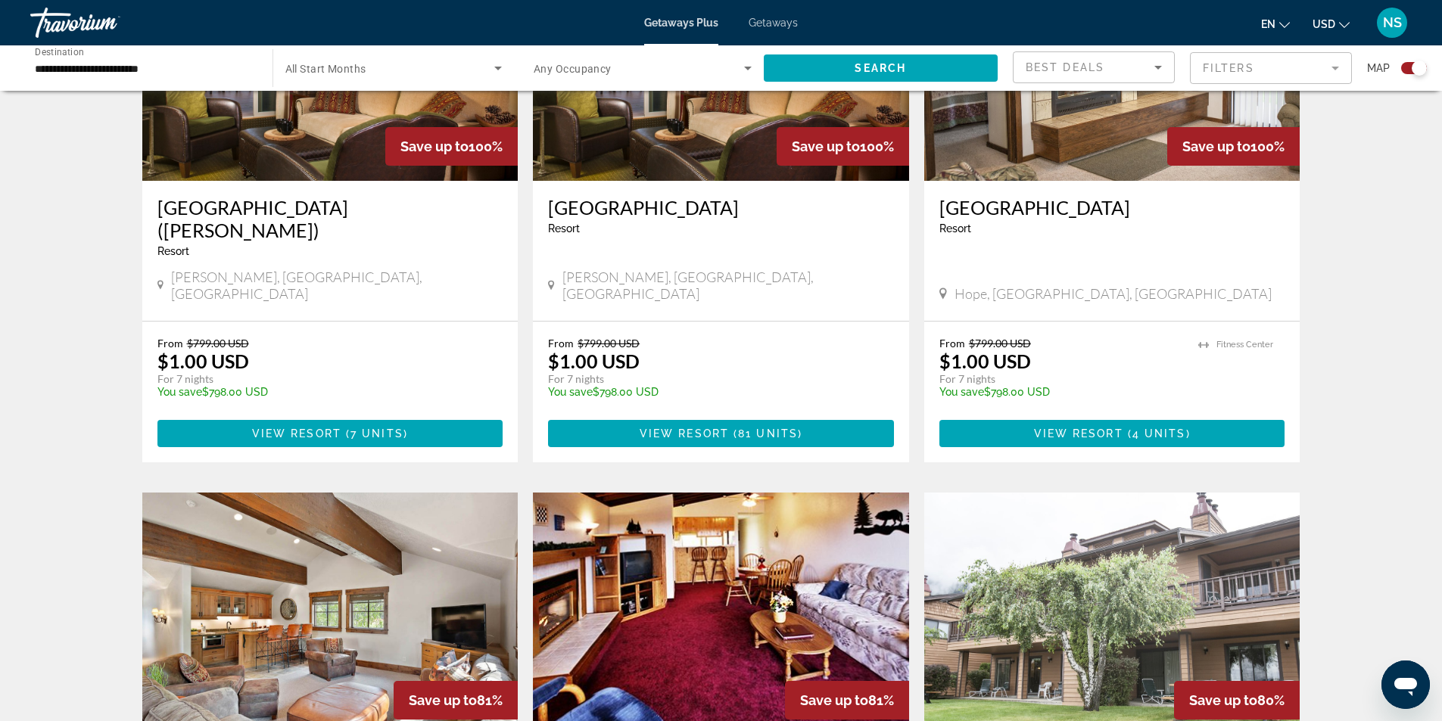
scroll to position [303, 0]
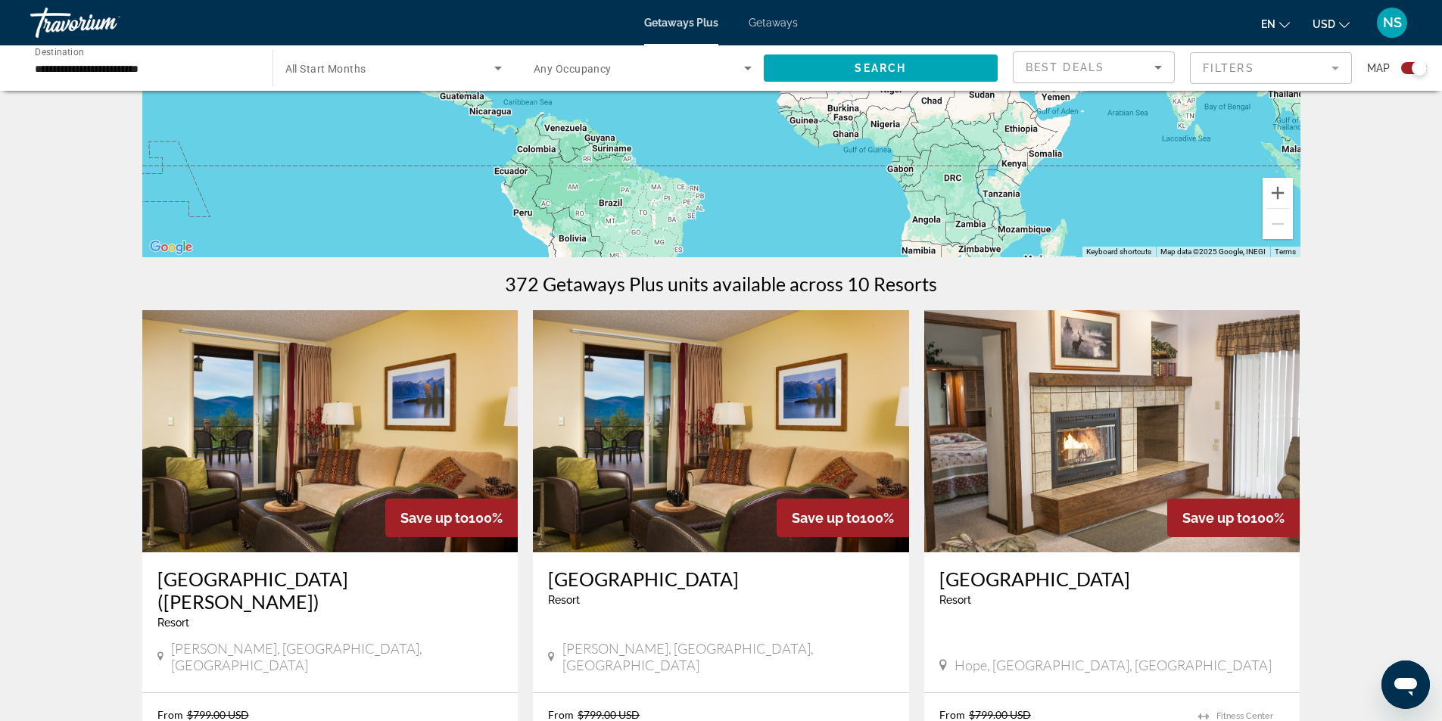
click at [341, 478] on img "Main content" at bounding box center [330, 431] width 376 height 242
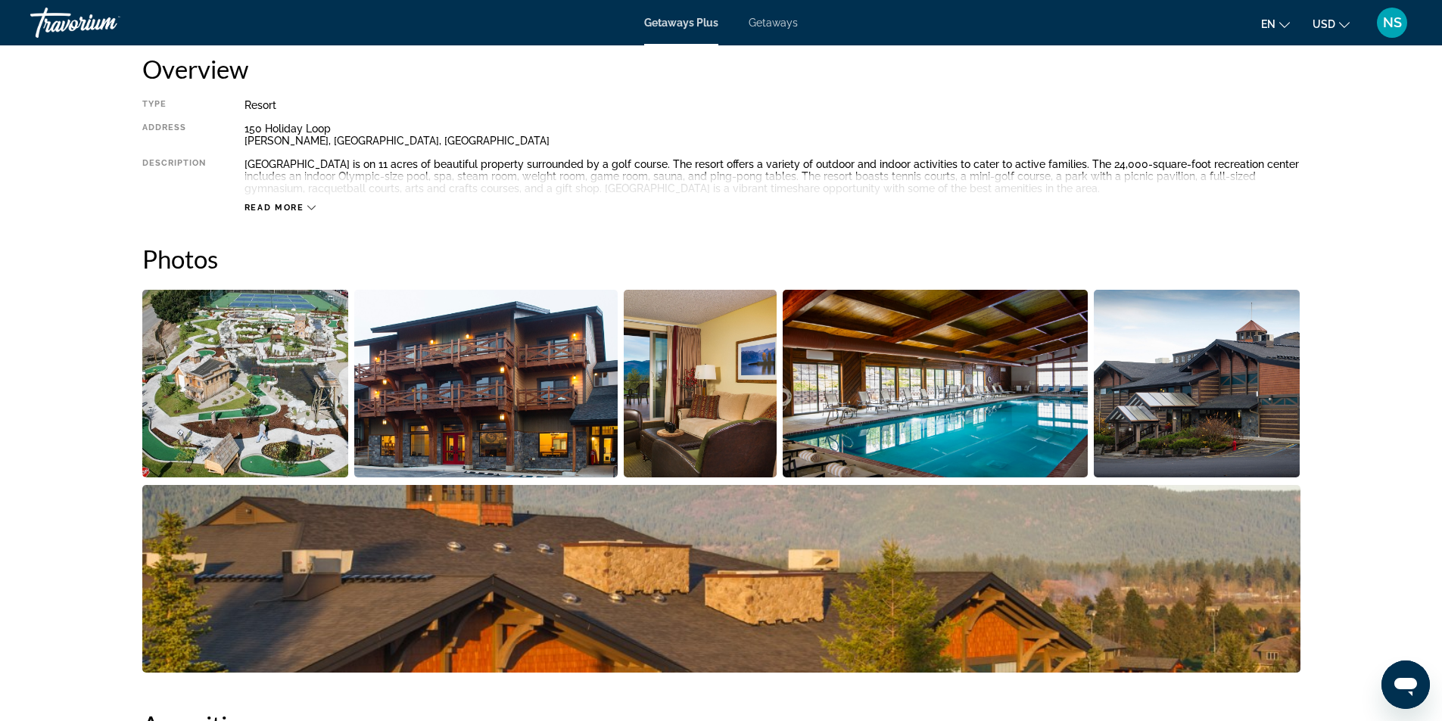
scroll to position [494, 0]
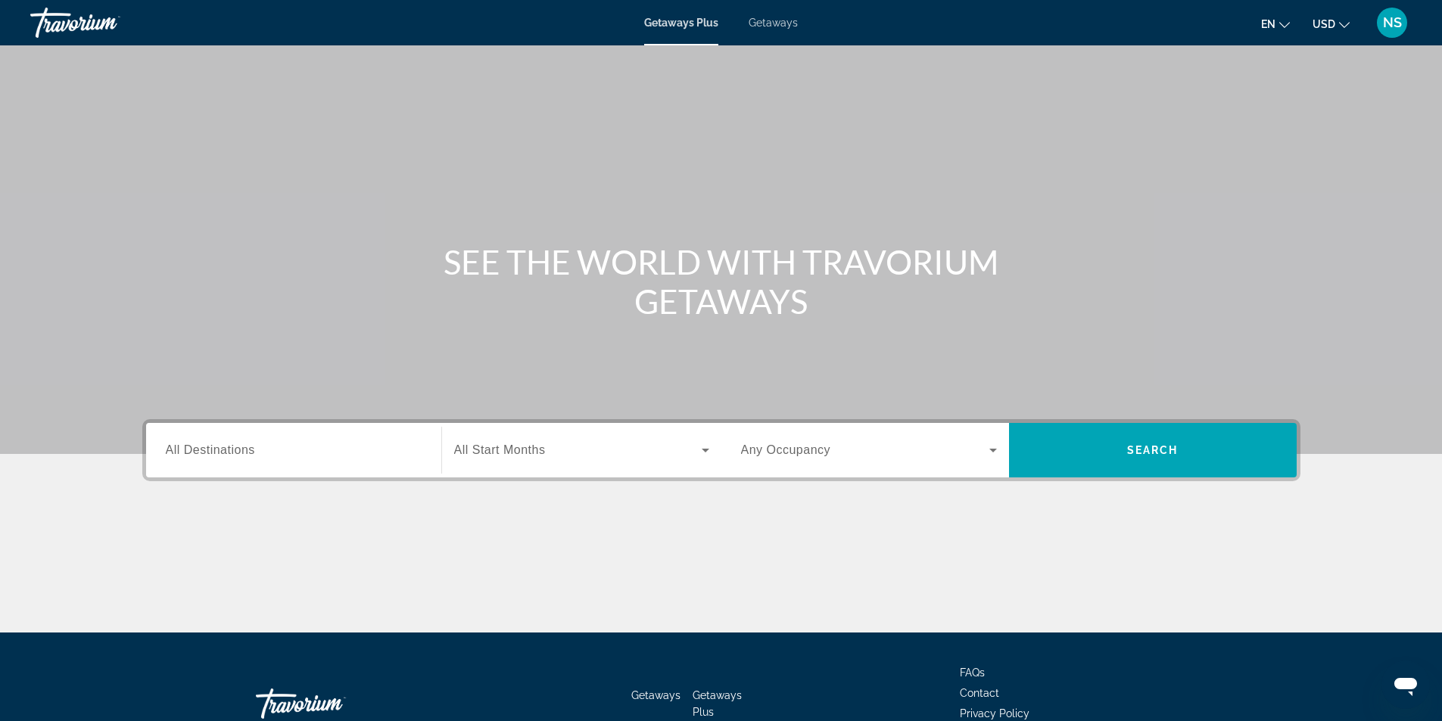
click at [185, 452] on span "All Destinations" at bounding box center [210, 450] width 89 height 13
click at [185, 452] on input "Destination All Destinations" at bounding box center [294, 451] width 256 height 18
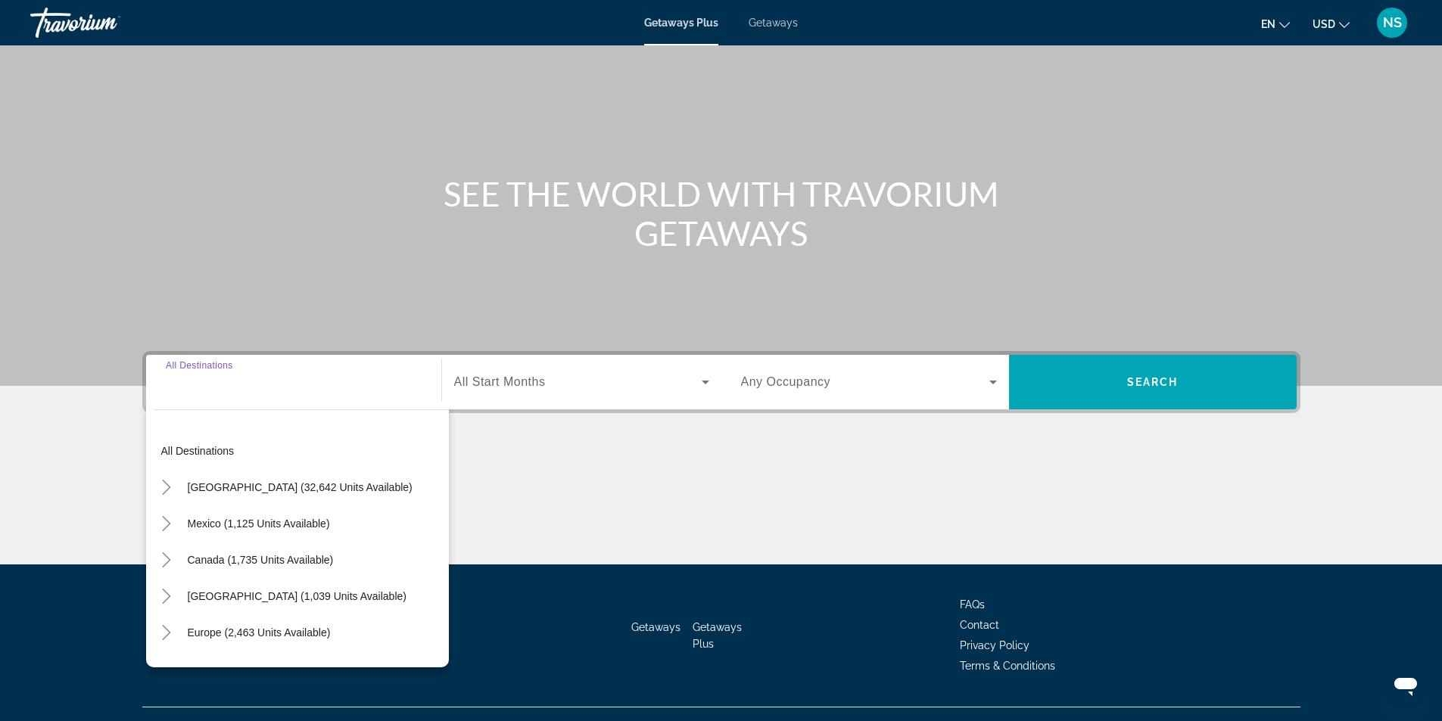
scroll to position [97, 0]
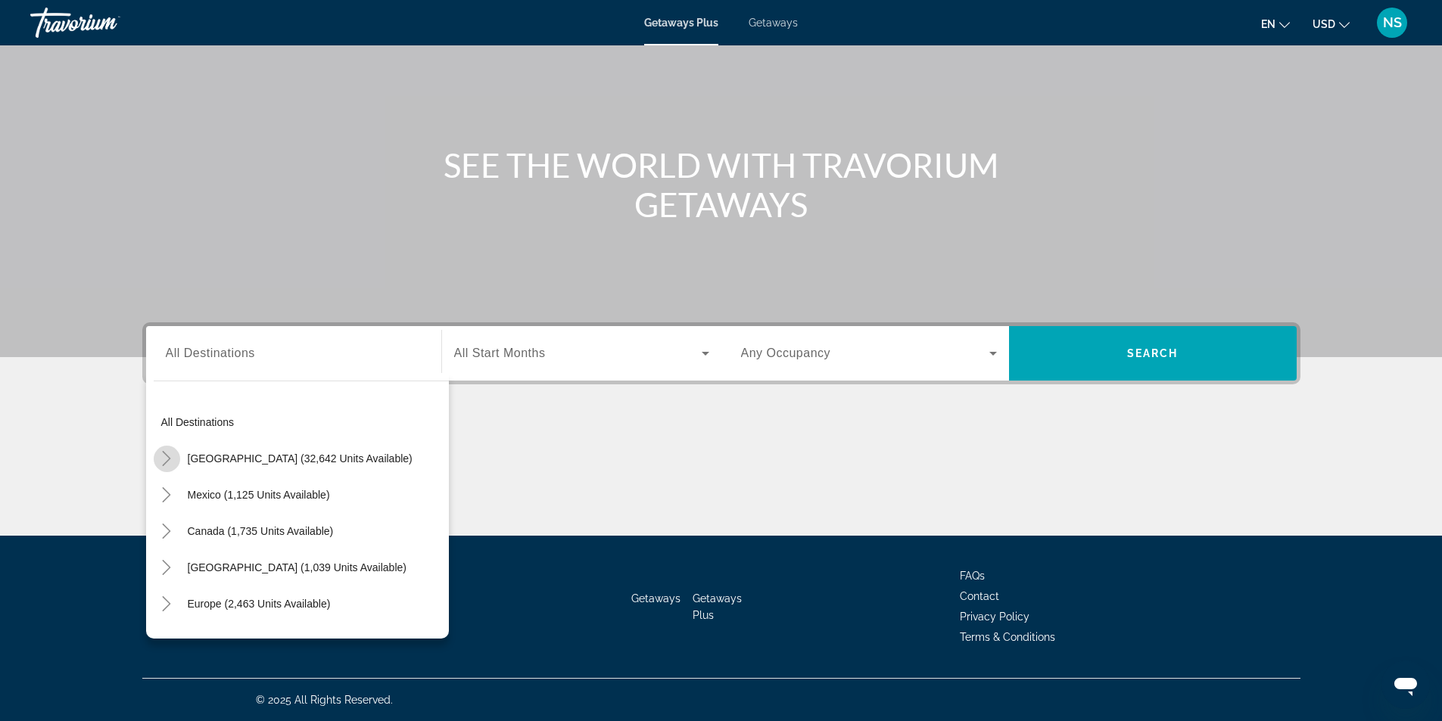
click at [164, 457] on icon "Toggle United States (32,642 units available)" at bounding box center [166, 458] width 15 height 15
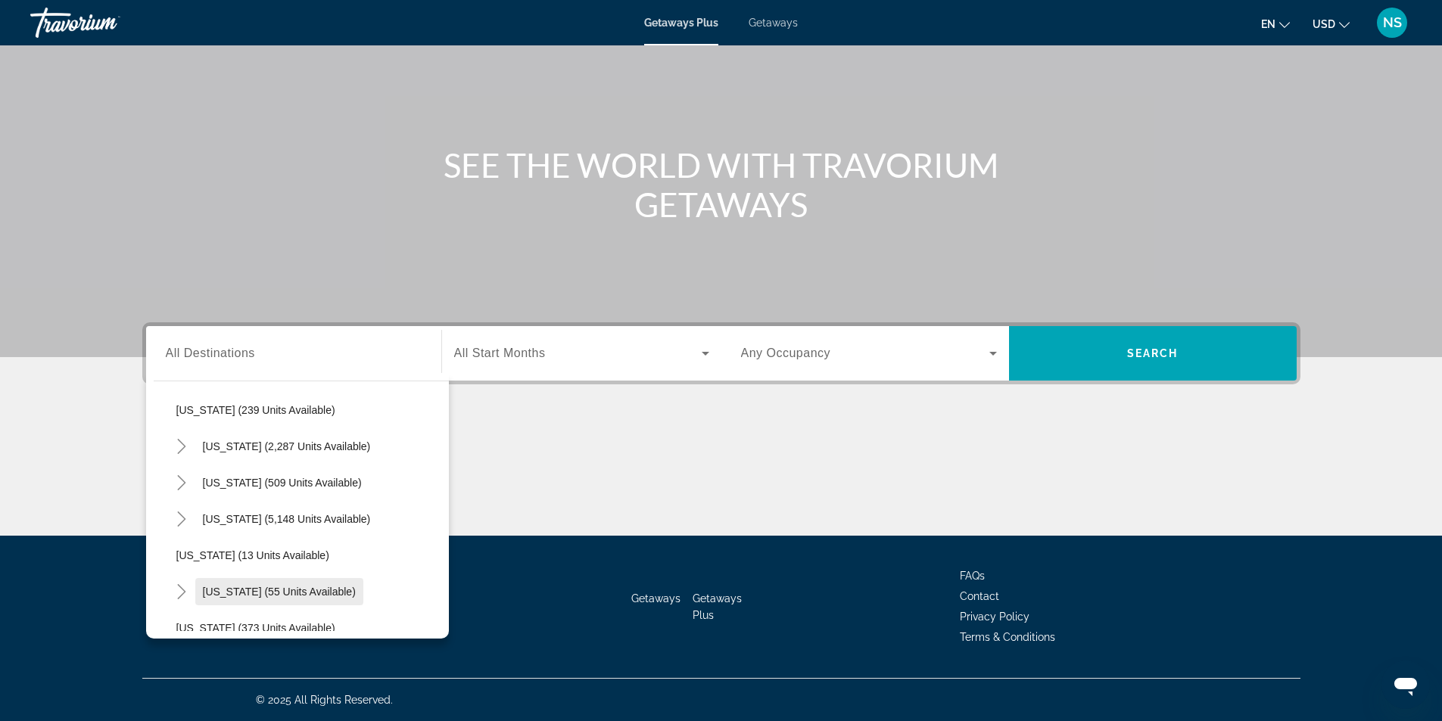
scroll to position [120, 0]
click at [180, 524] on icon "Toggle Florida (5,148 units available)" at bounding box center [181, 520] width 15 height 15
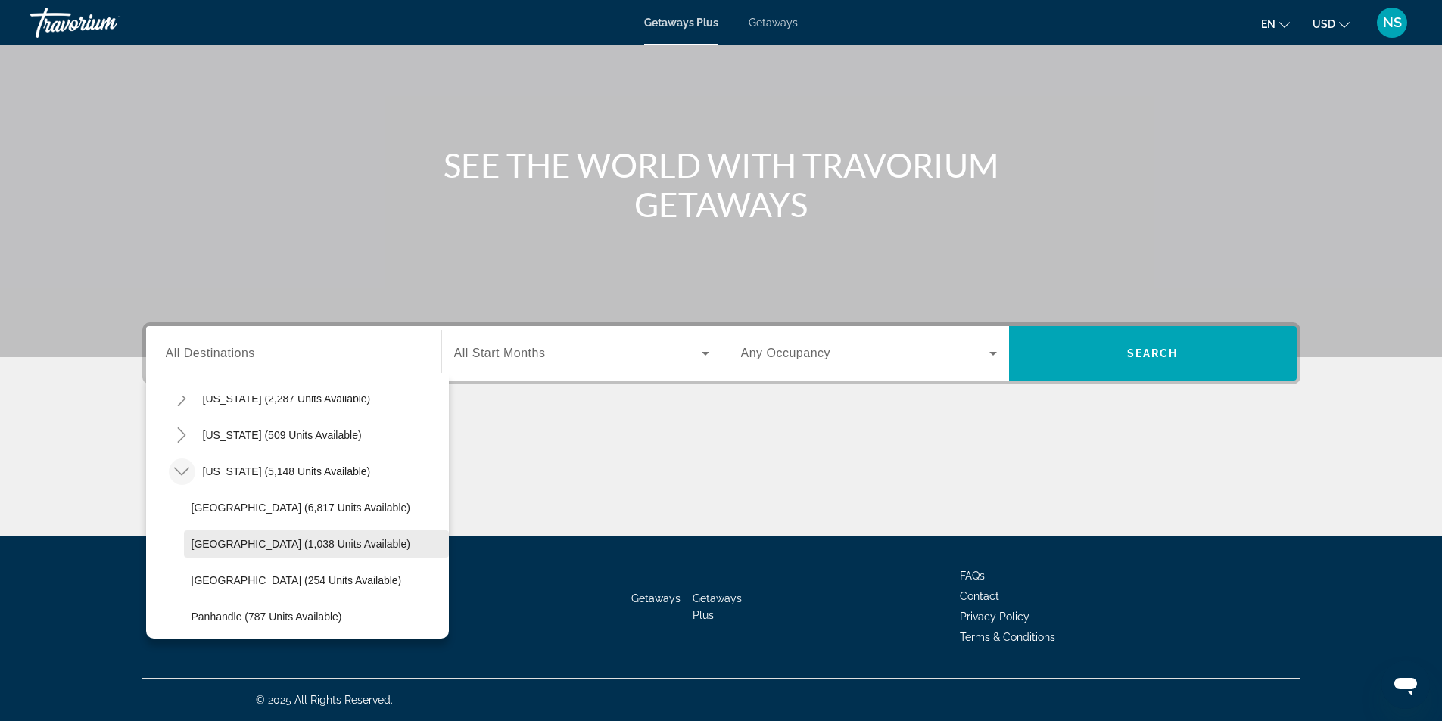
scroll to position [195, 0]
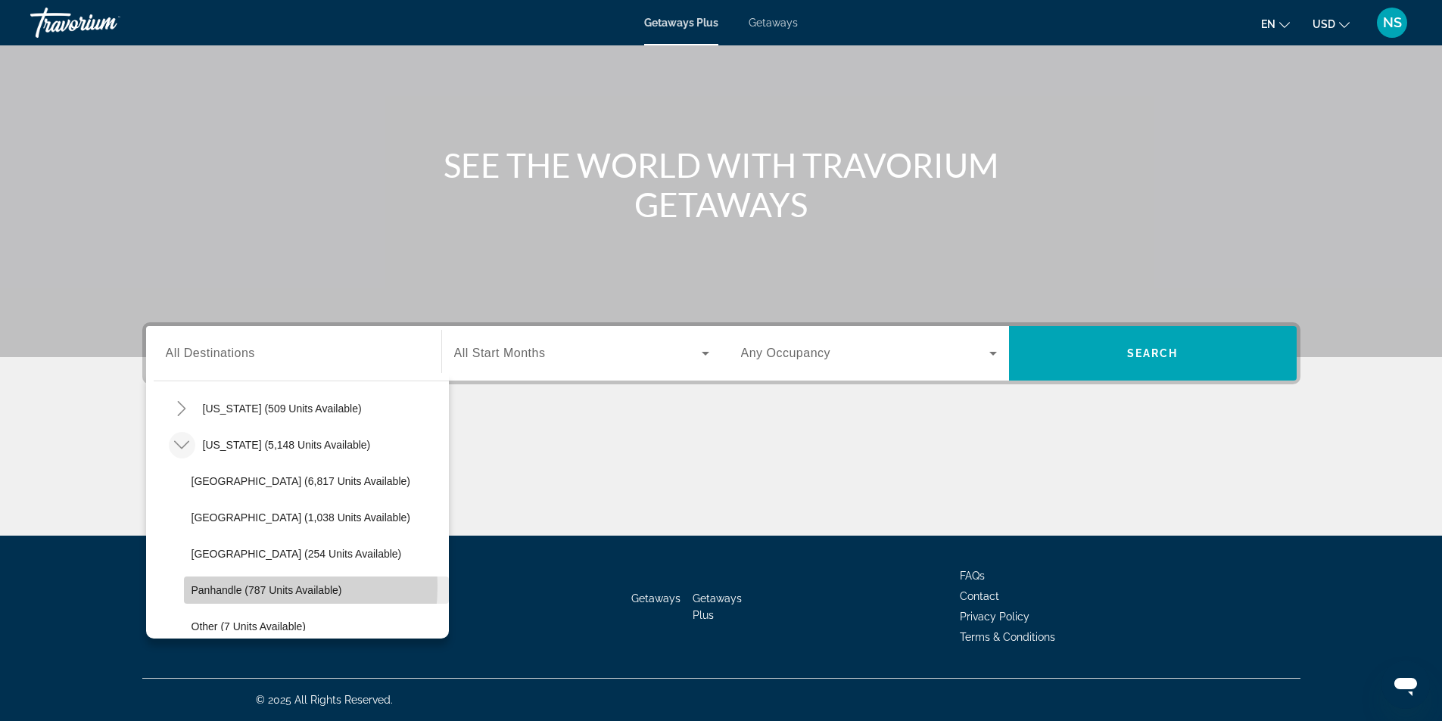
click at [213, 586] on span "Panhandle (787 units available)" at bounding box center [267, 590] width 151 height 12
type input "**********"
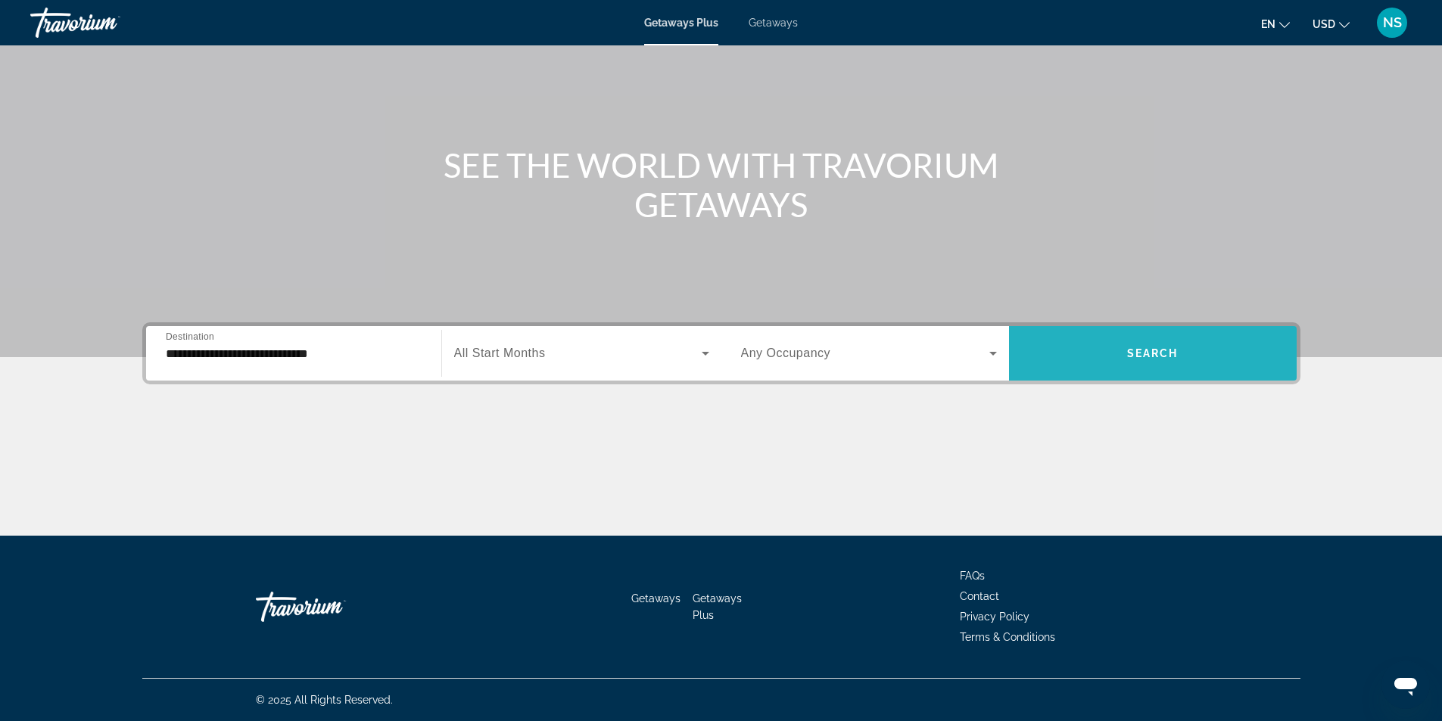
click at [1104, 346] on span "Search widget" at bounding box center [1153, 353] width 288 height 36
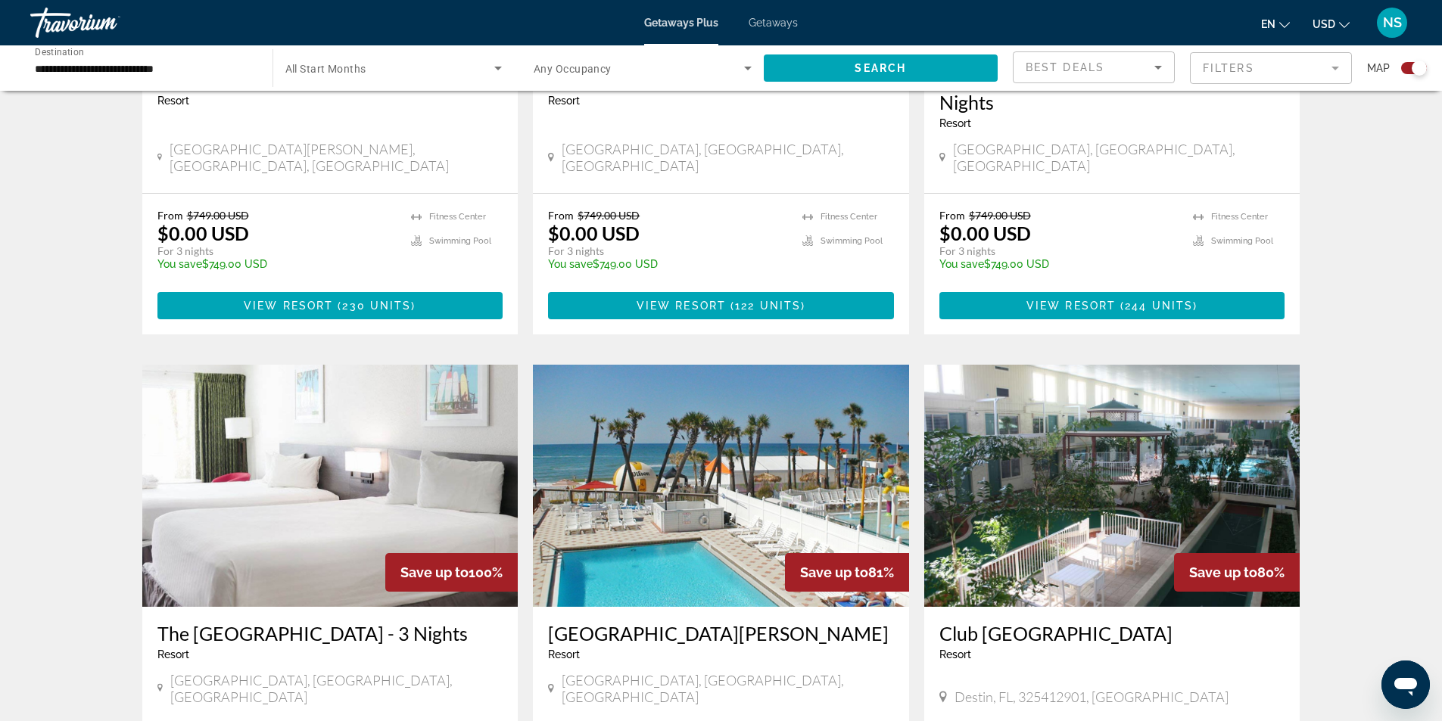
scroll to position [736, 0]
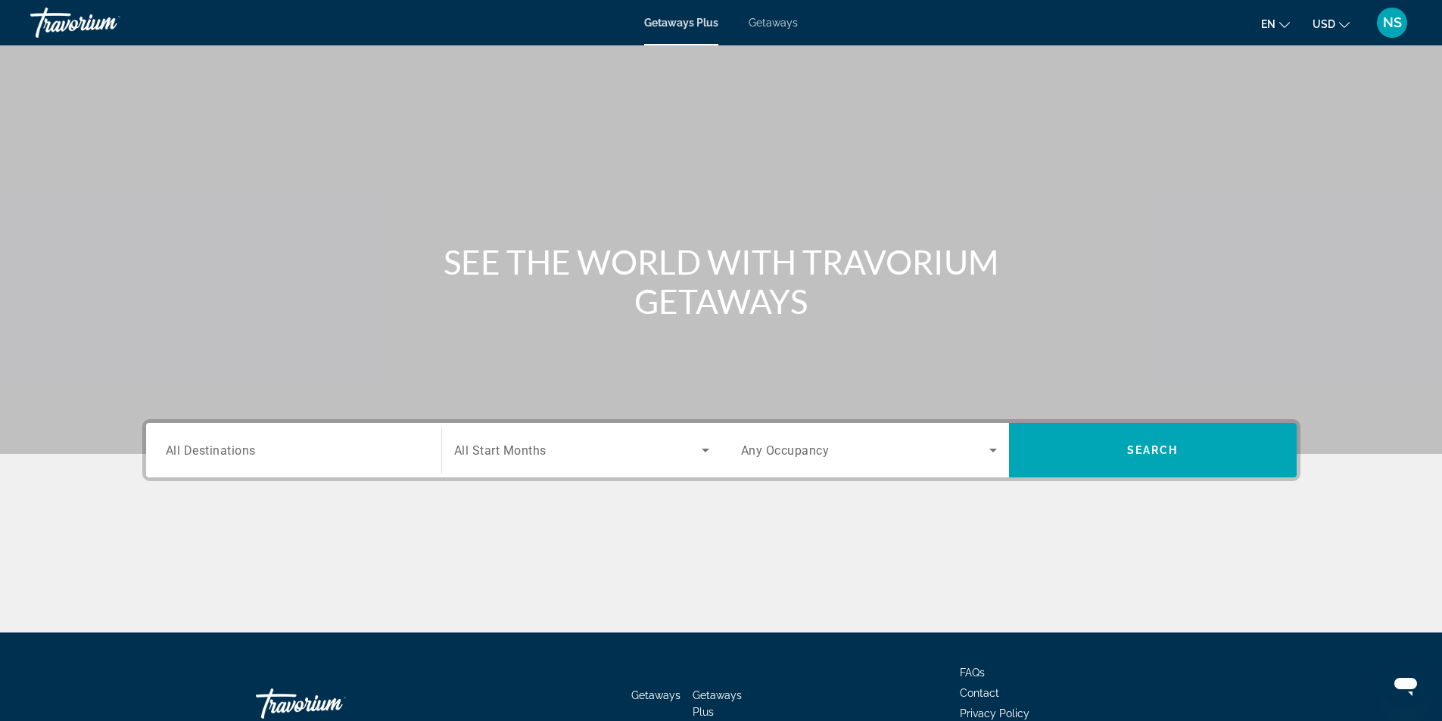
click at [206, 456] on span "All Destinations" at bounding box center [211, 450] width 90 height 14
click at [206, 456] on input "Destination All Destinations" at bounding box center [294, 451] width 256 height 18
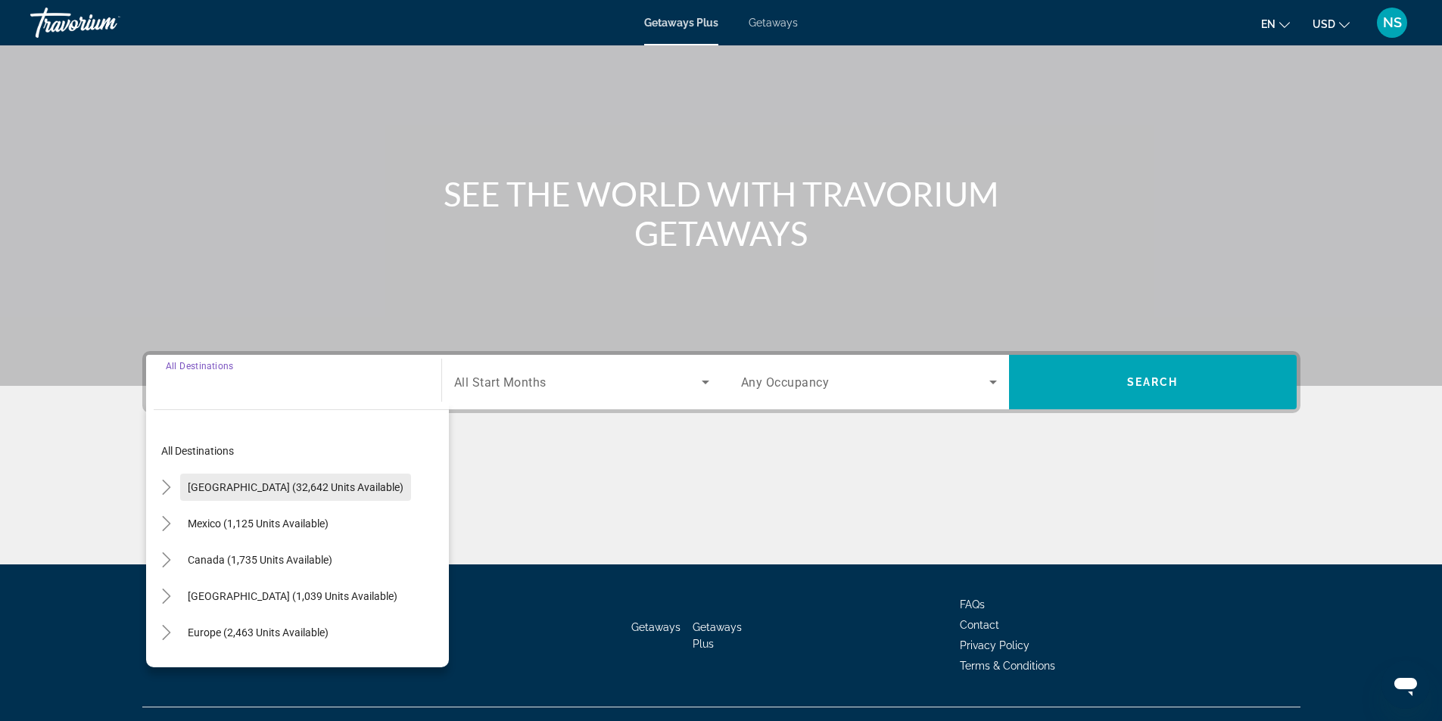
scroll to position [97, 0]
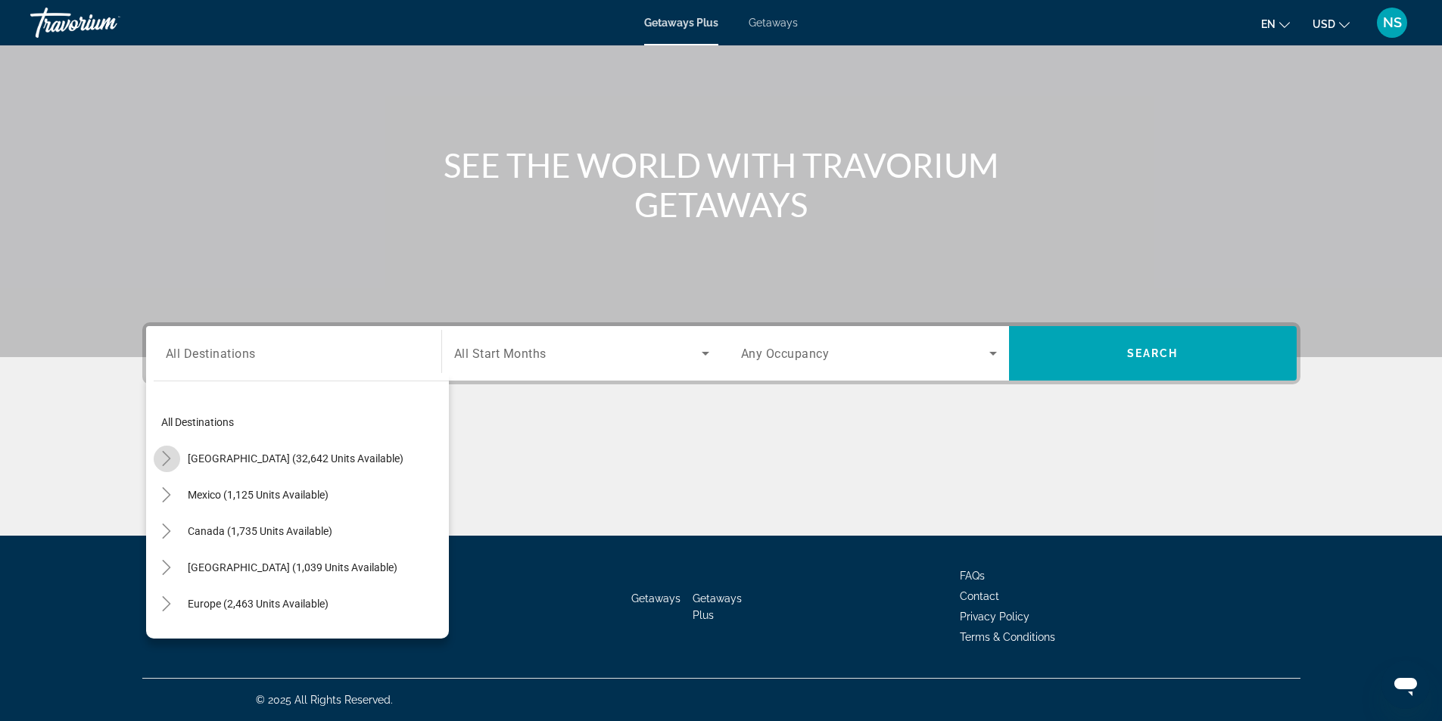
click at [167, 460] on icon "Toggle United States (32,642 units available)" at bounding box center [166, 458] width 15 height 15
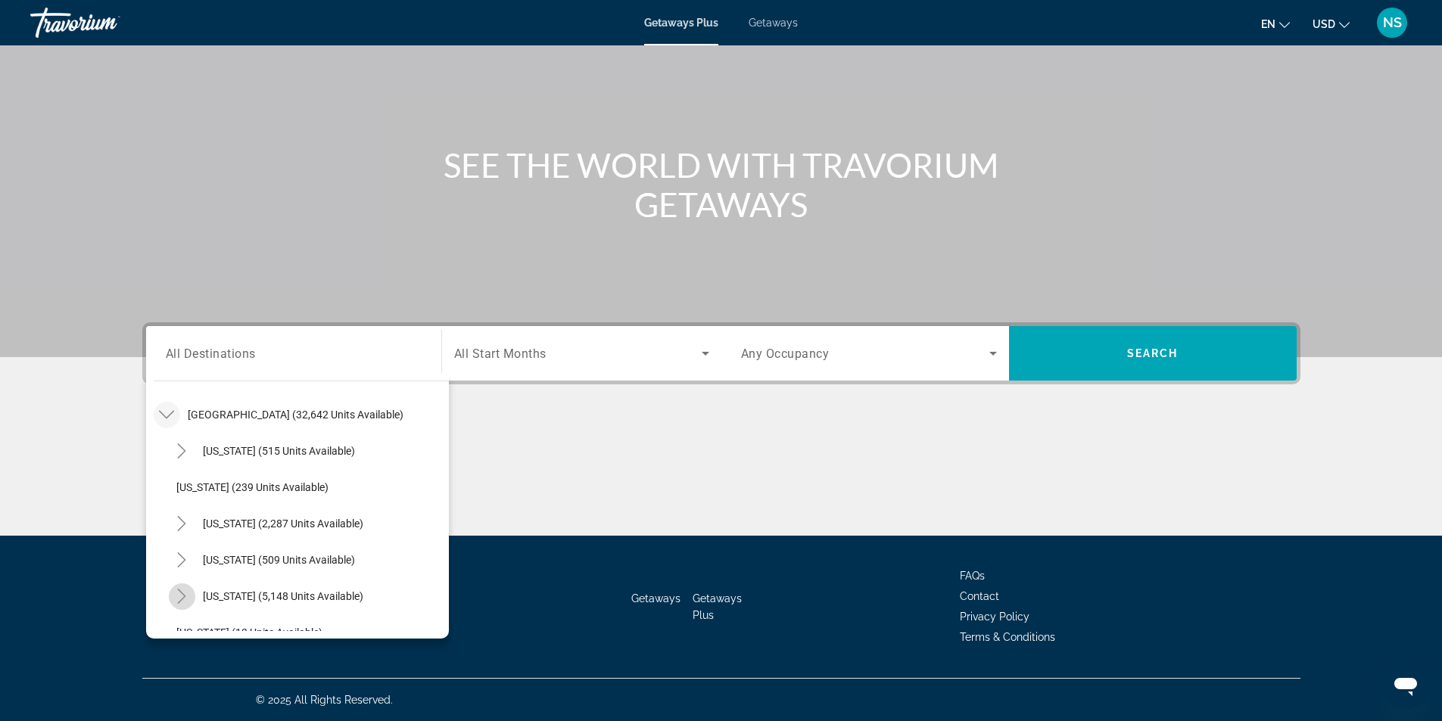
click at [182, 597] on icon "Toggle Florida (5,148 units available)" at bounding box center [181, 596] width 15 height 15
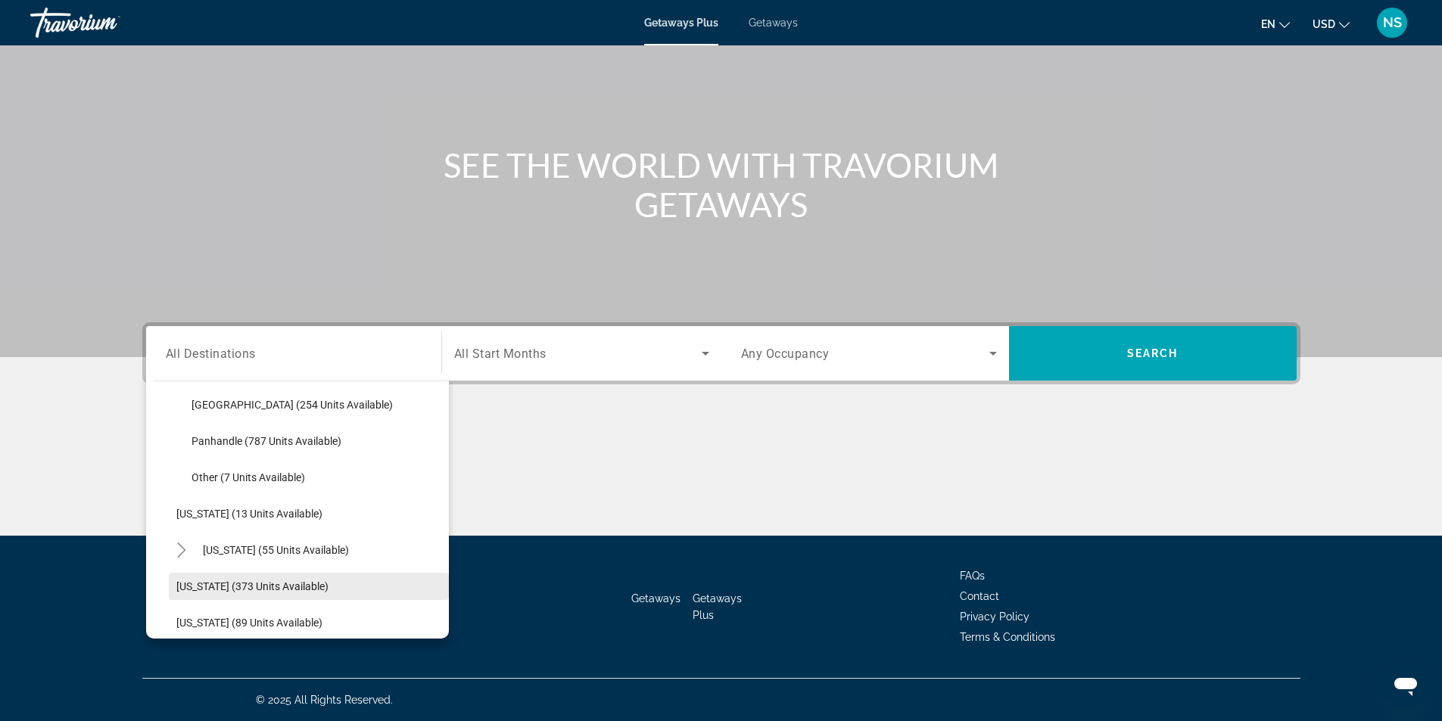
scroll to position [347, 0]
click at [179, 544] on icon "Toggle Hawaii (55 units available)" at bounding box center [181, 548] width 15 height 15
click at [230, 545] on span "Hawaii (55 units available)" at bounding box center [276, 548] width 146 height 12
type input "**********"
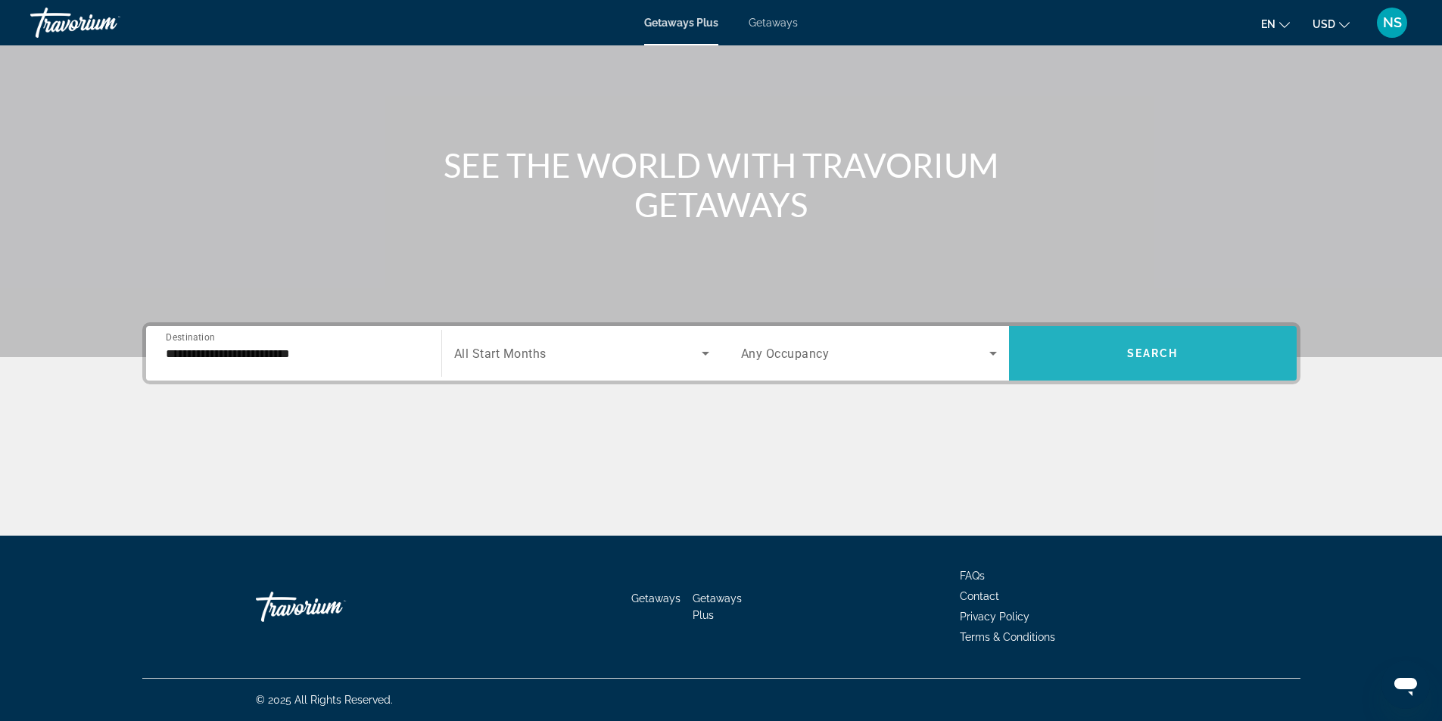
click at [1115, 346] on span "Search widget" at bounding box center [1153, 353] width 288 height 36
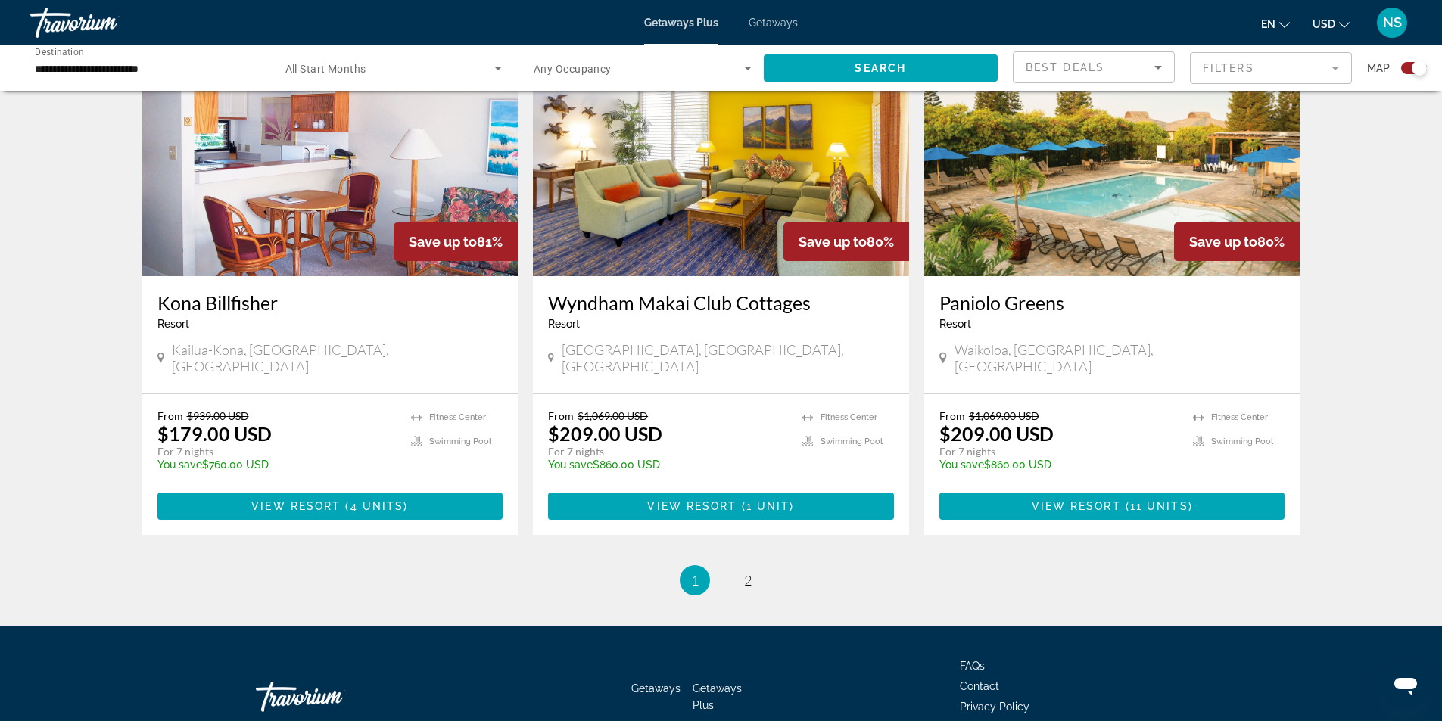
scroll to position [2197, 0]
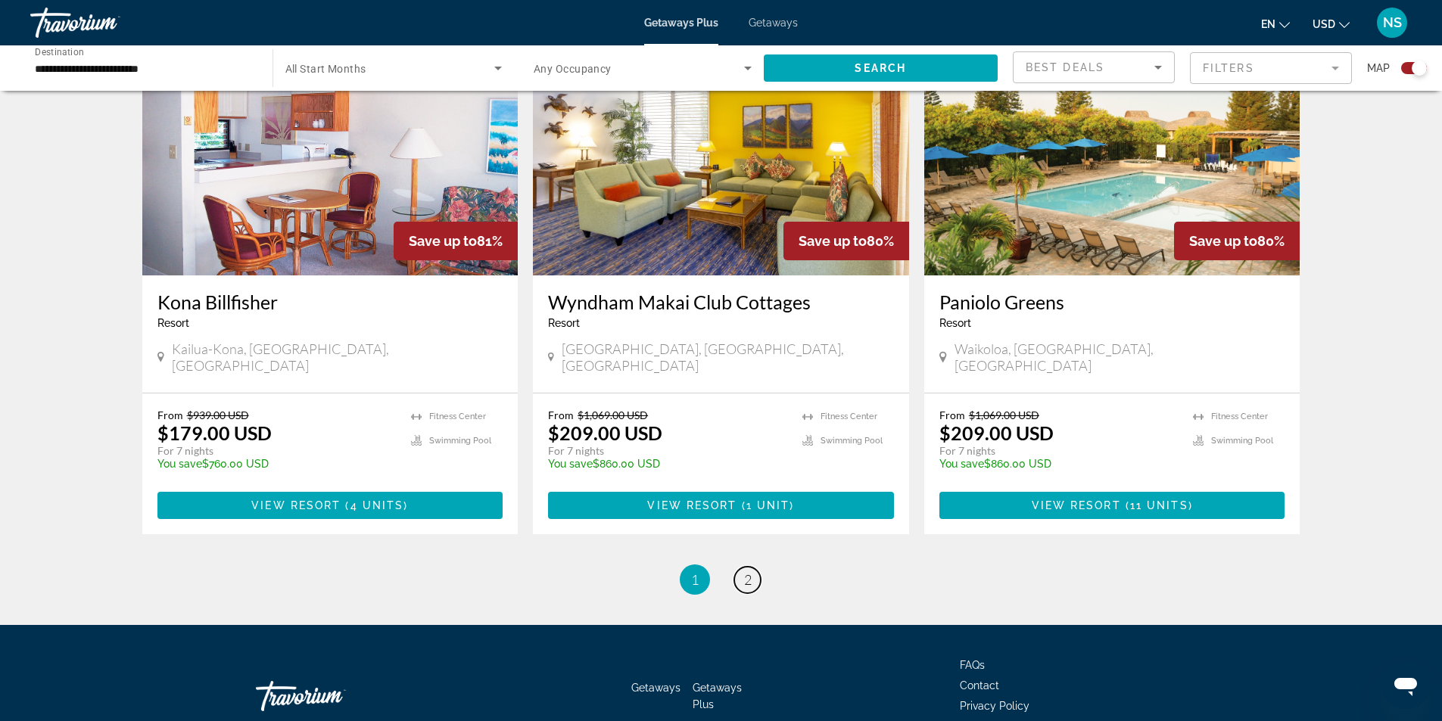
click at [746, 572] on span "2" at bounding box center [748, 580] width 8 height 17
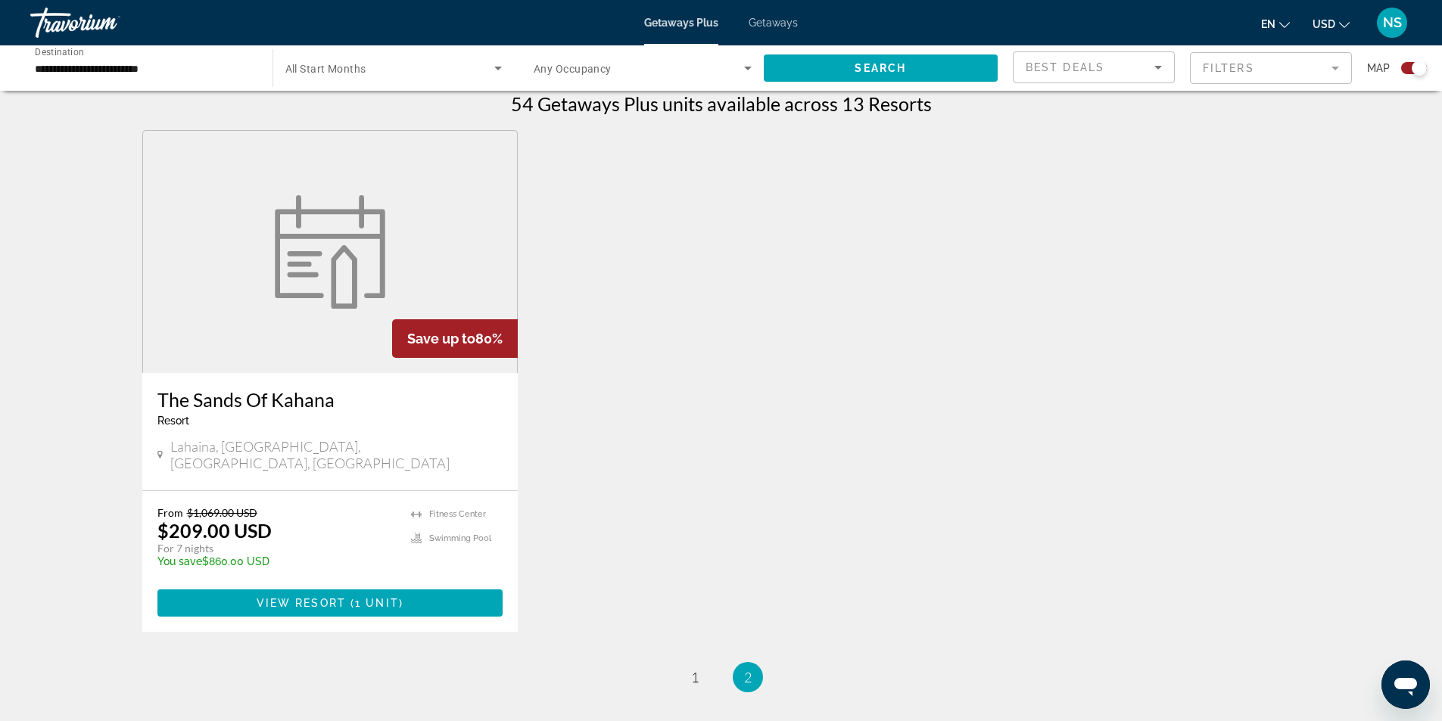
scroll to position [539, 0]
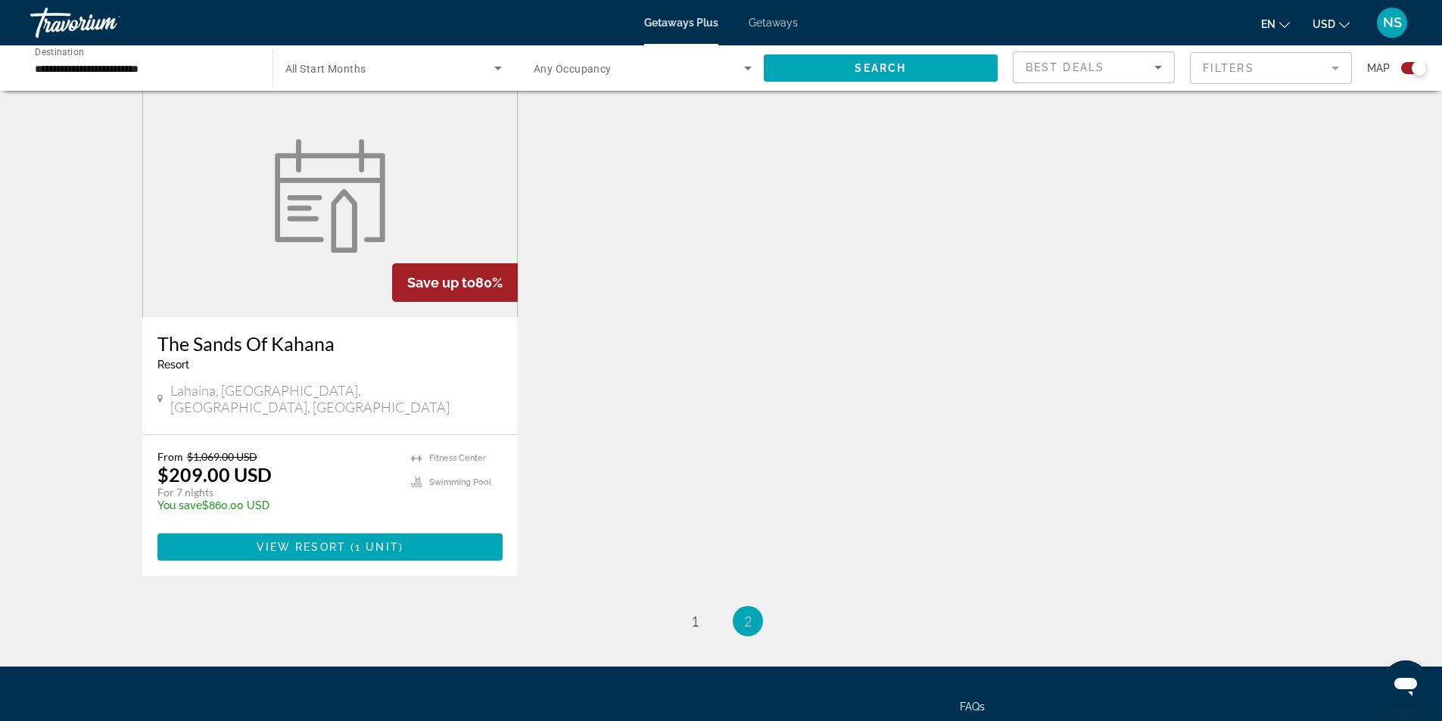
click at [329, 285] on figure "Main content" at bounding box center [330, 196] width 375 height 242
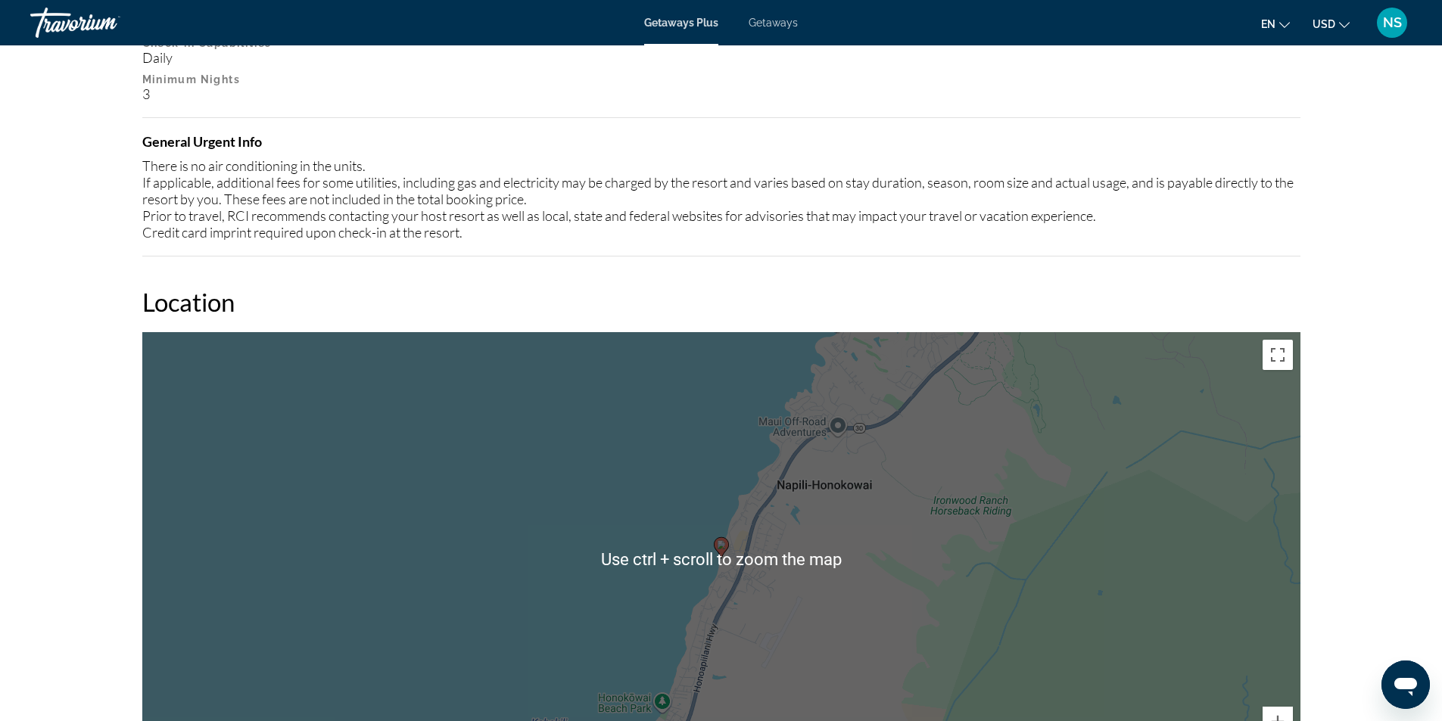
scroll to position [1268, 0]
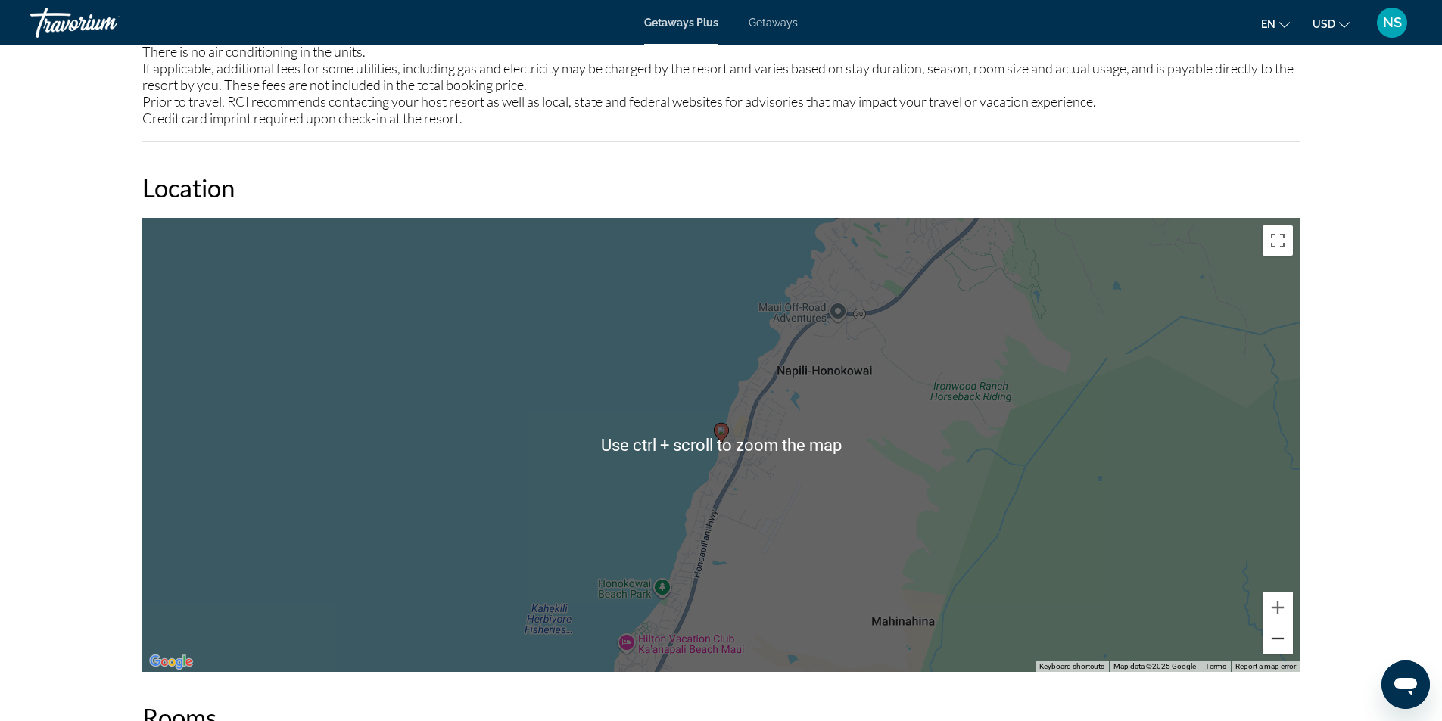
click at [1273, 639] on button "Zoom out" at bounding box center [1278, 639] width 30 height 30
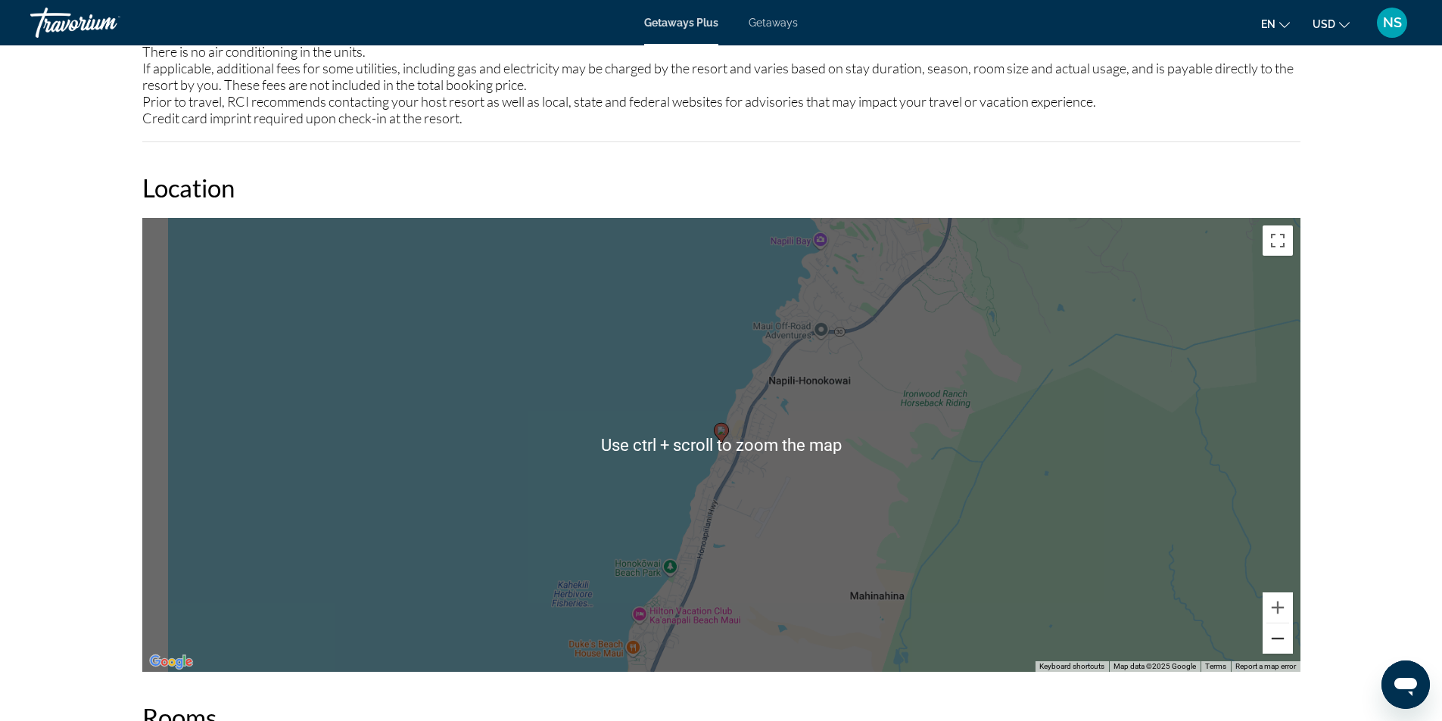
click at [1273, 639] on button "Zoom out" at bounding box center [1278, 639] width 30 height 30
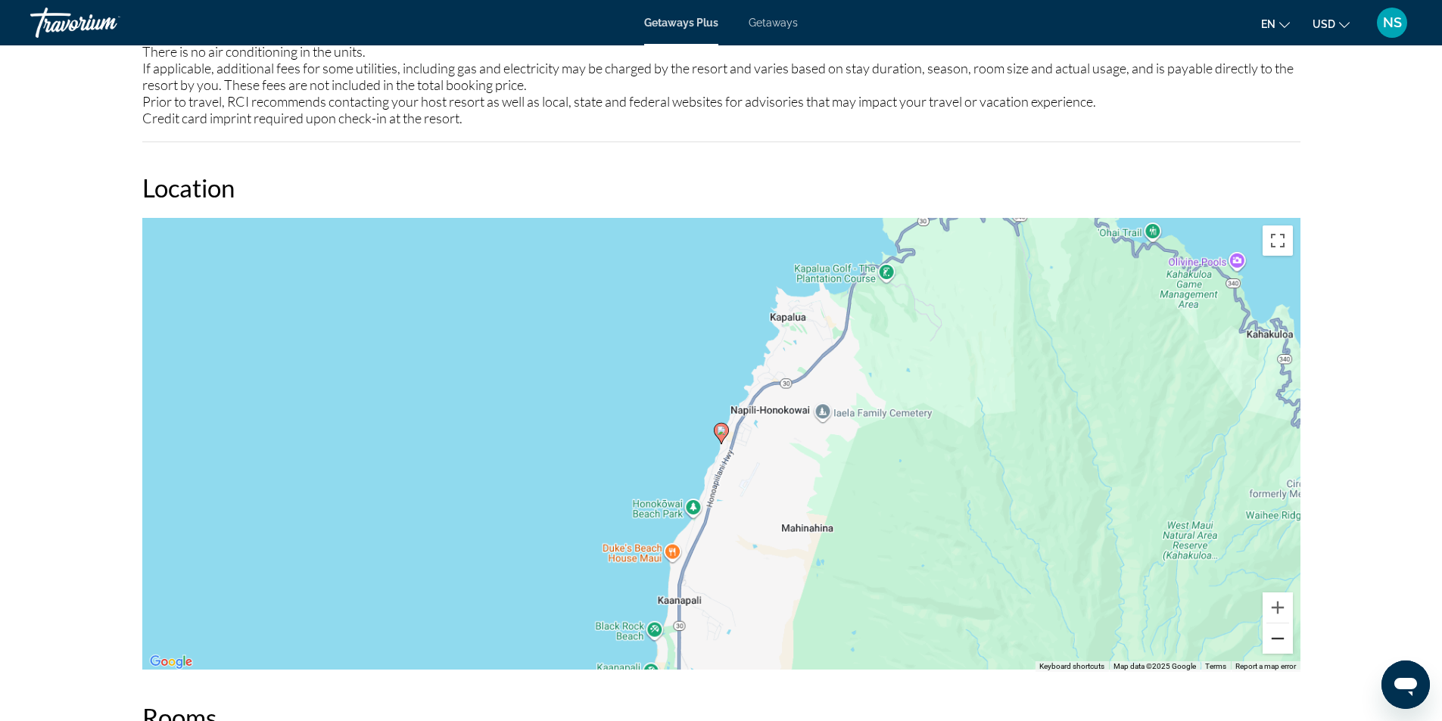
click at [1273, 639] on button "Zoom out" at bounding box center [1278, 639] width 30 height 30
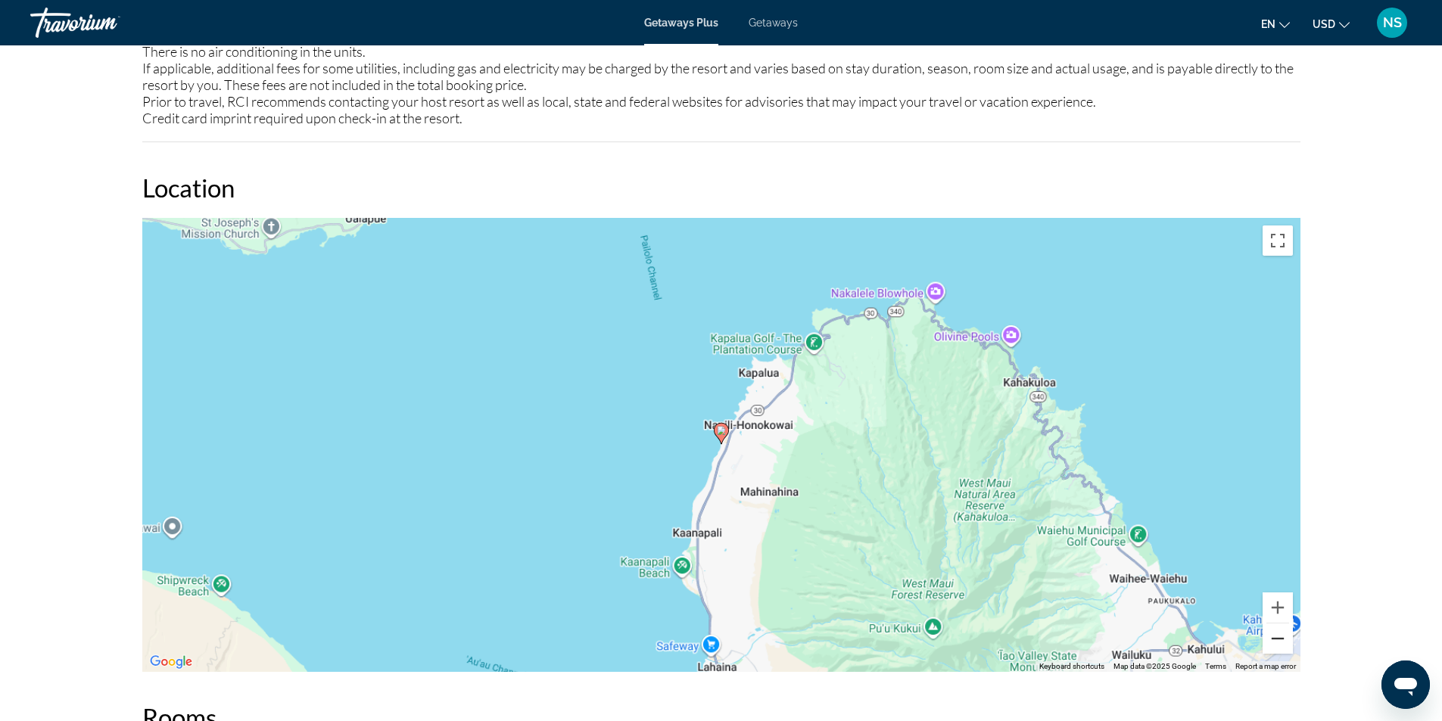
click at [1273, 639] on button "Zoom out" at bounding box center [1278, 639] width 30 height 30
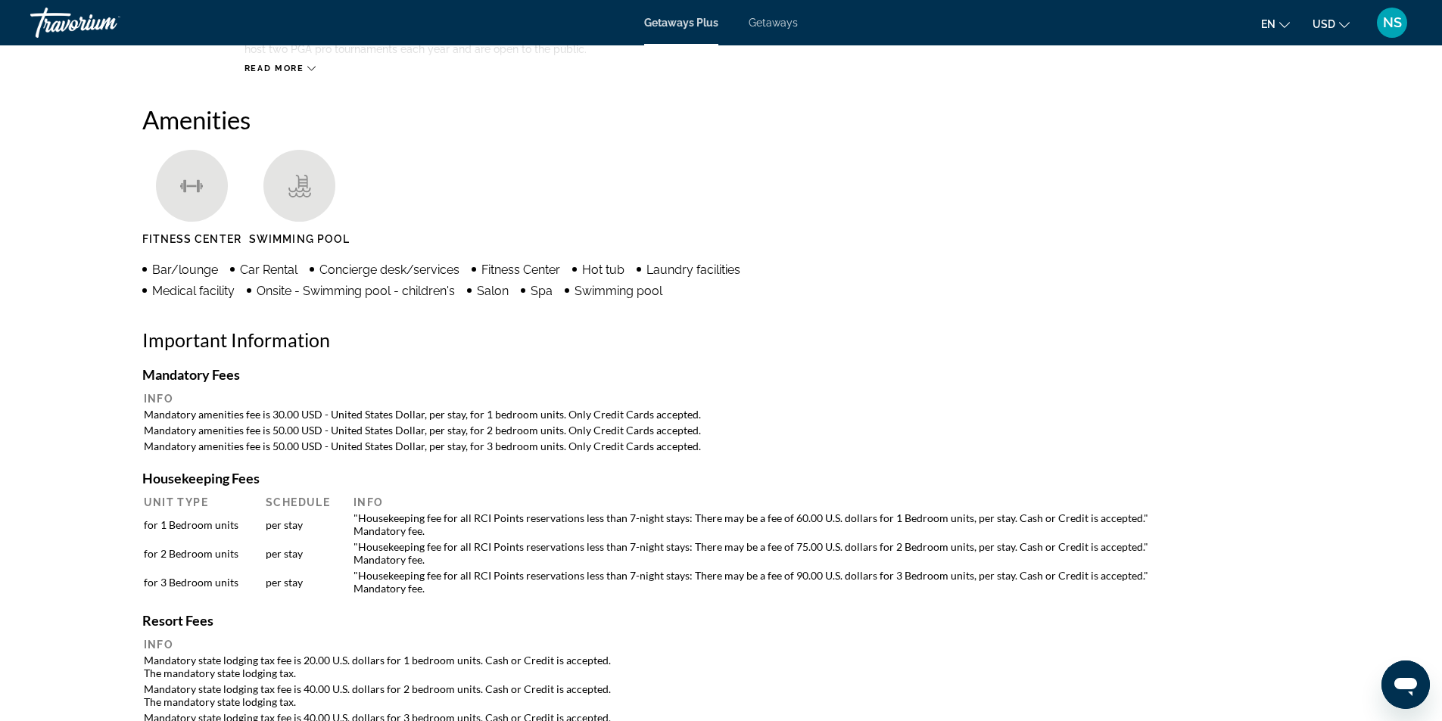
scroll to position [132, 0]
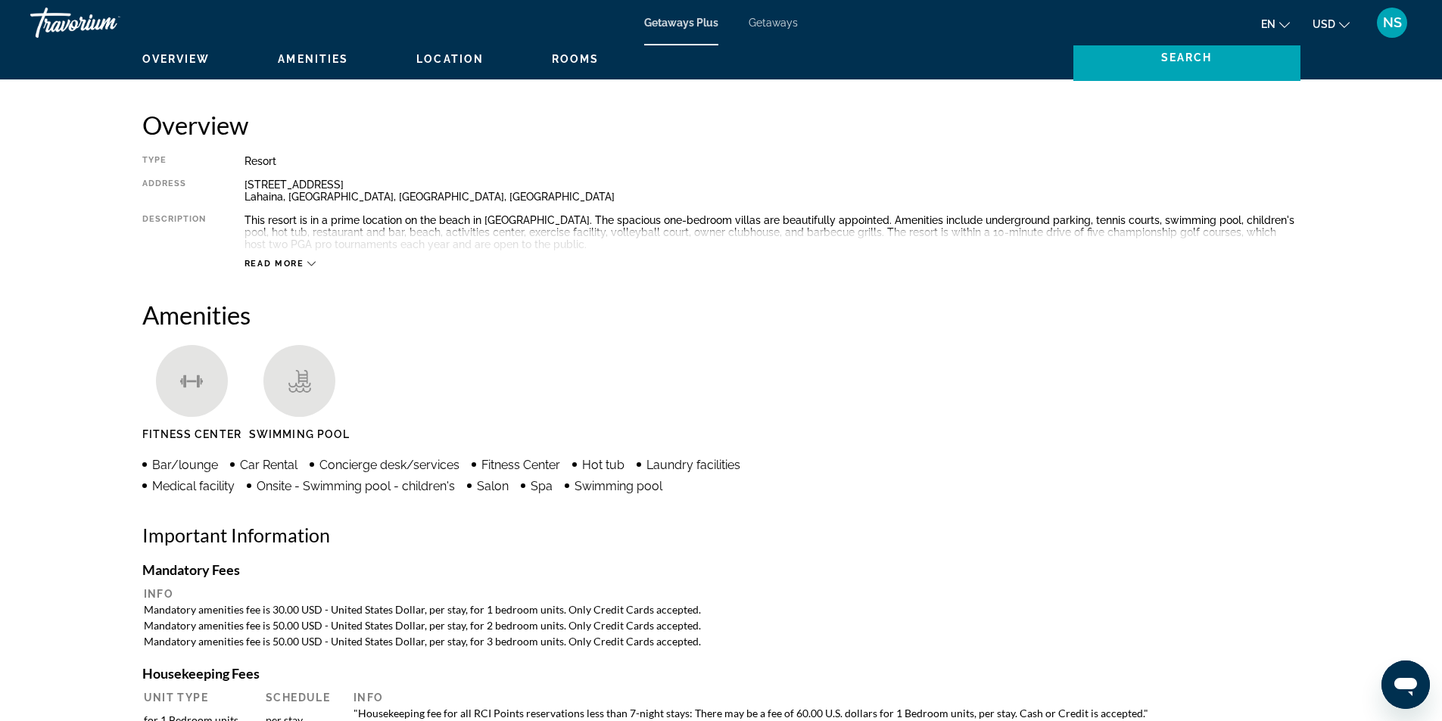
click at [304, 260] on div "Read more" at bounding box center [281, 264] width 72 height 10
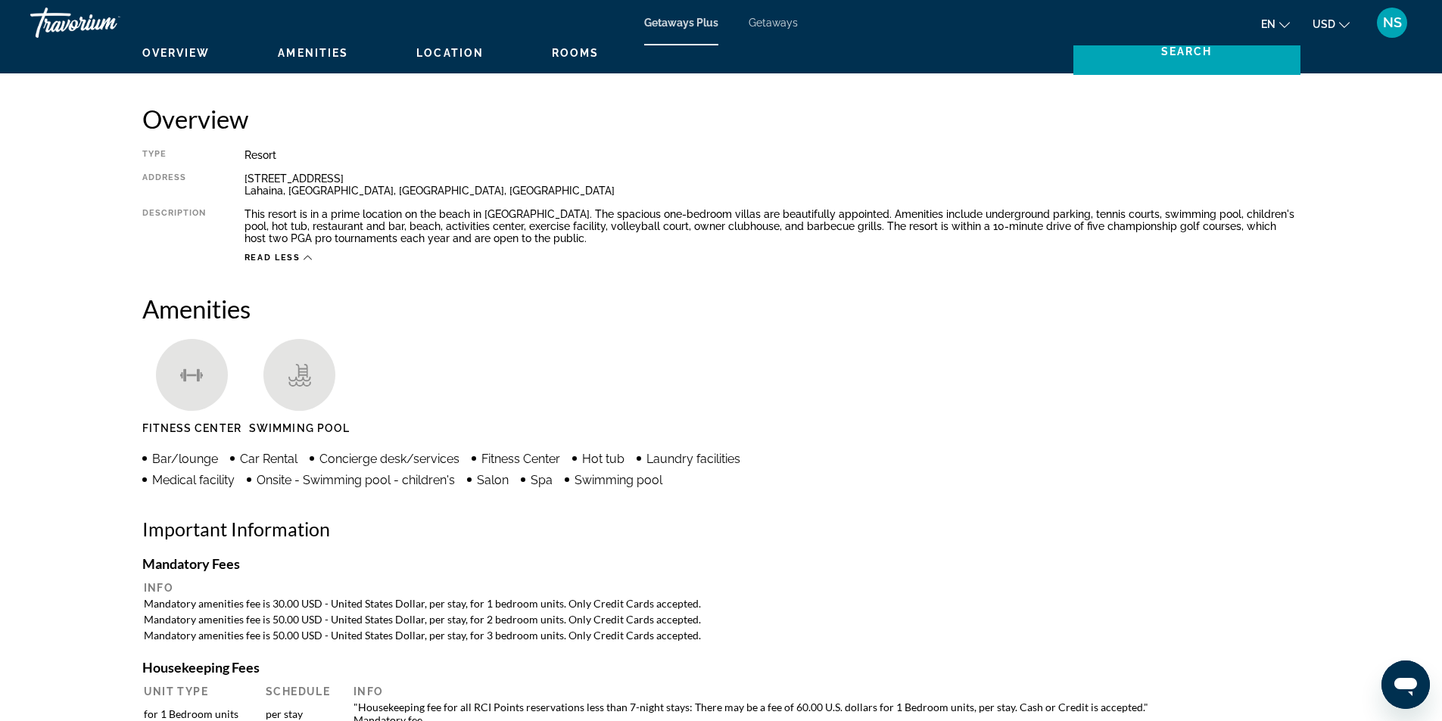
scroll to position [0, 0]
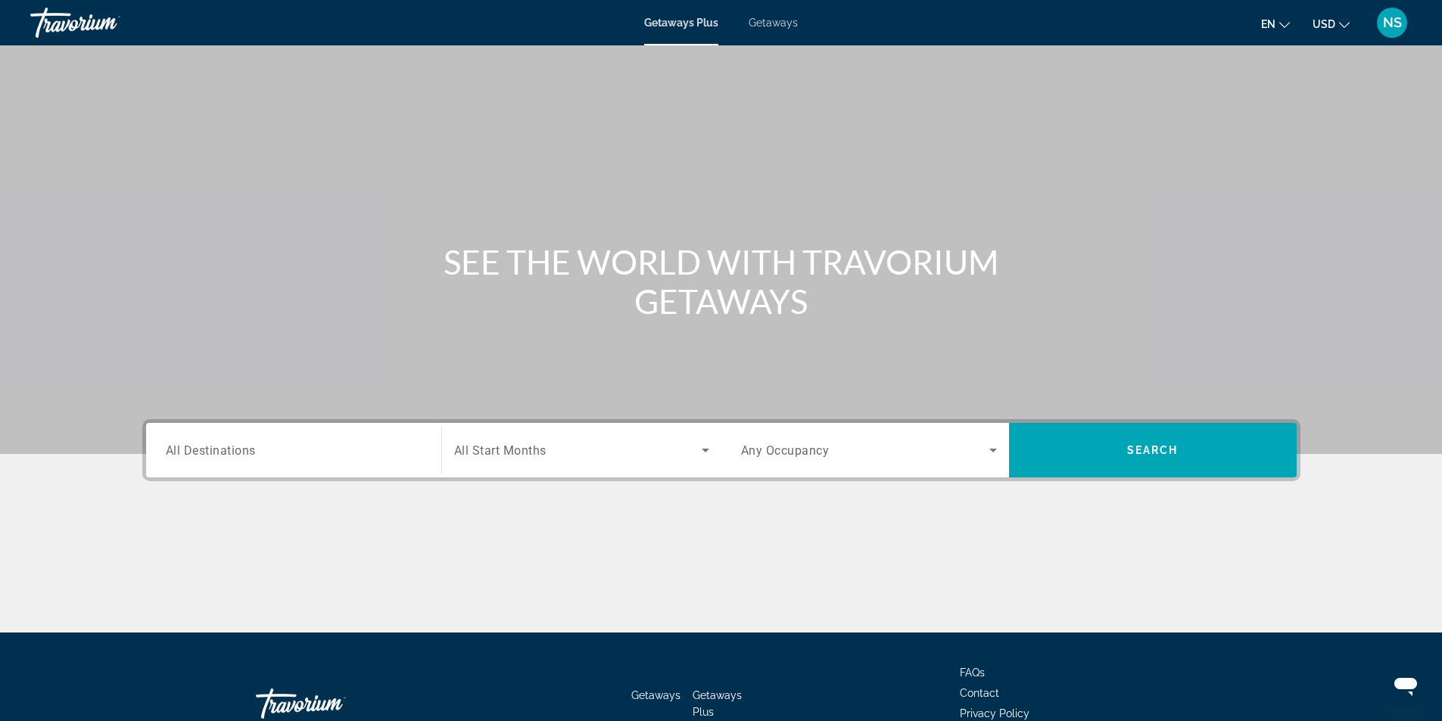
click at [785, 21] on span "Getaways" at bounding box center [773, 23] width 49 height 12
click at [208, 451] on span "All Destinations" at bounding box center [211, 450] width 90 height 14
click at [208, 451] on input "Destination All Destinations" at bounding box center [294, 451] width 256 height 18
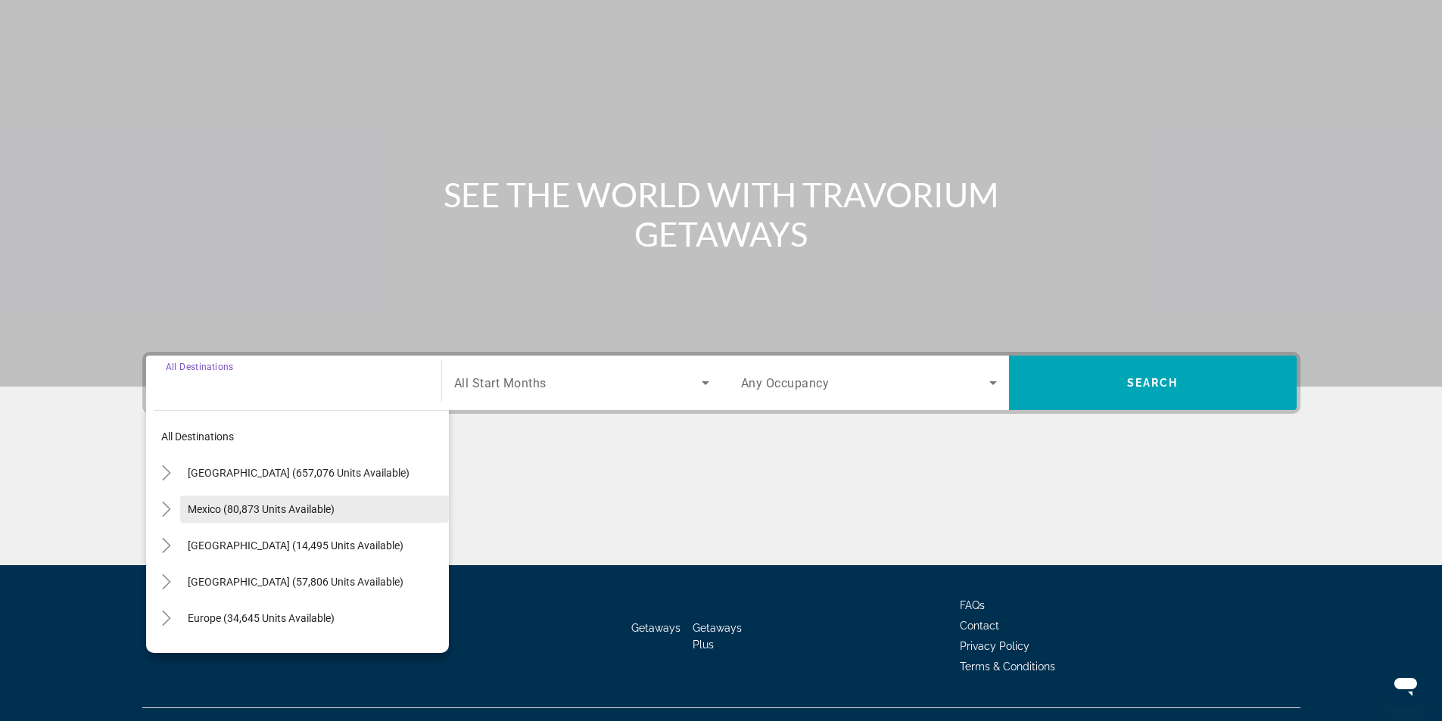
scroll to position [97, 0]
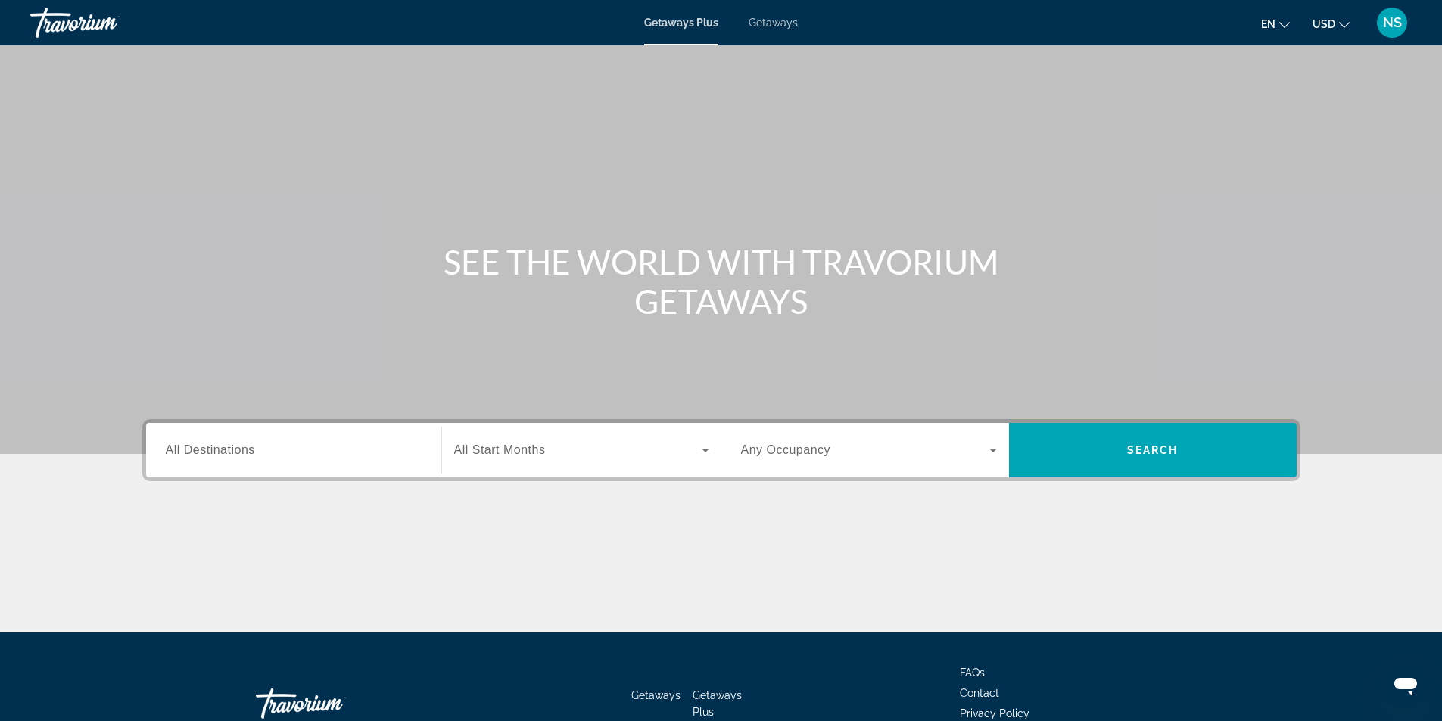
click at [776, 18] on span "Getaways" at bounding box center [773, 23] width 49 height 12
click at [246, 448] on span "All Destinations" at bounding box center [210, 450] width 89 height 13
click at [246, 448] on input "Destination All Destinations" at bounding box center [294, 451] width 256 height 18
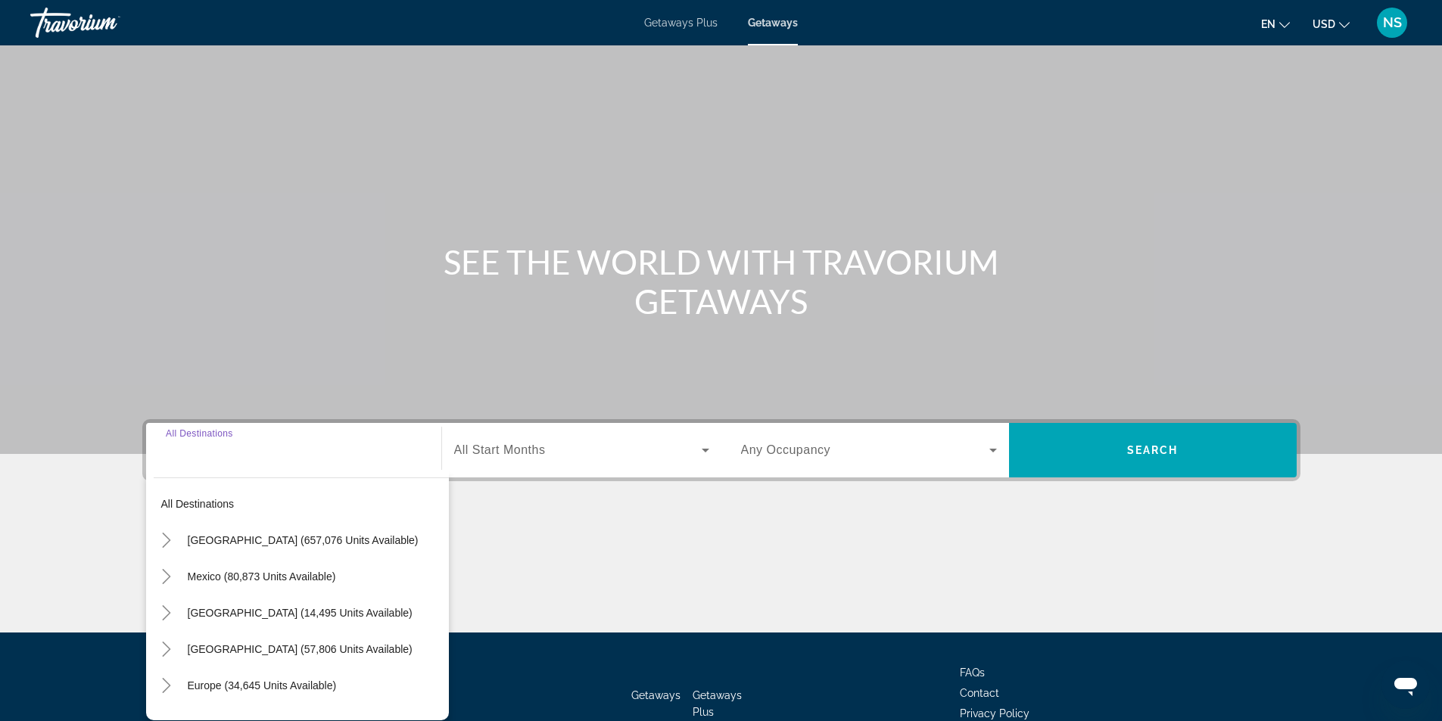
scroll to position [97, 0]
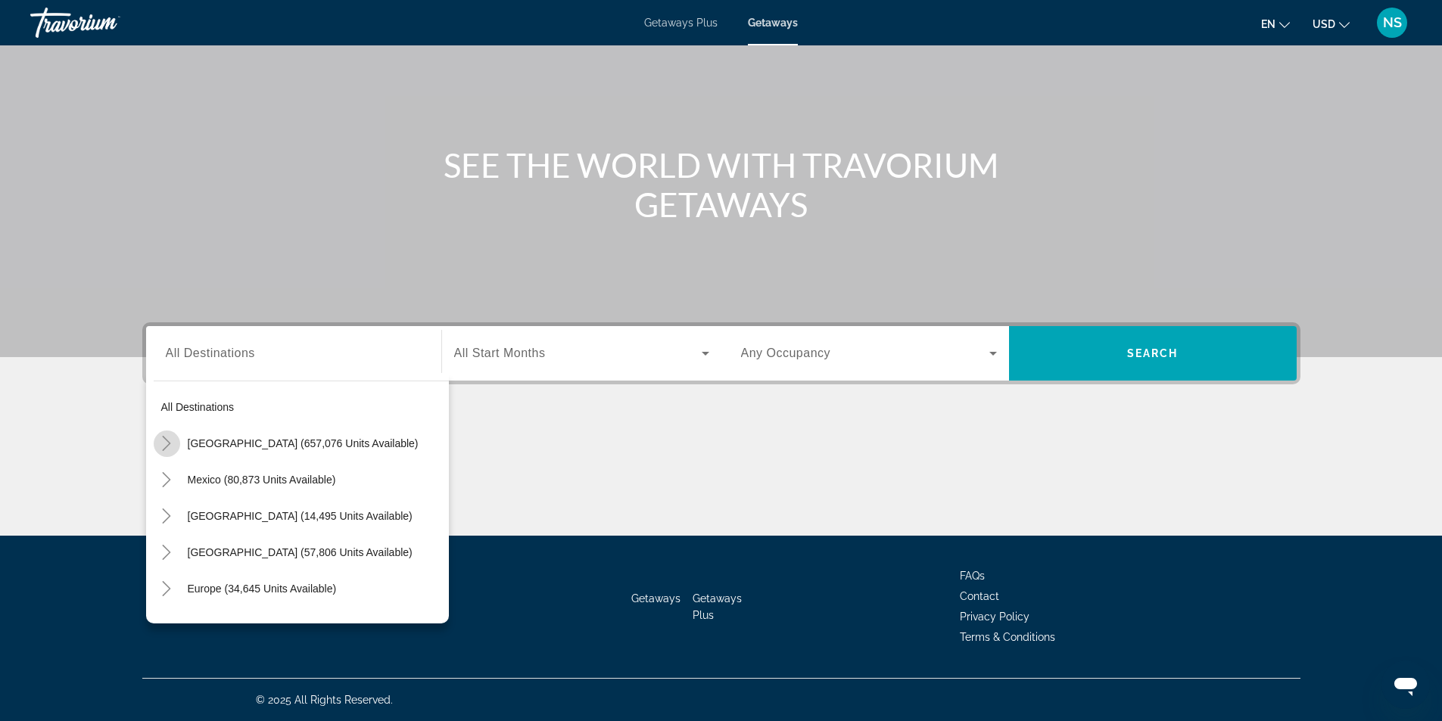
click at [162, 441] on icon "Toggle United States (657,076 units available)" at bounding box center [166, 443] width 15 height 15
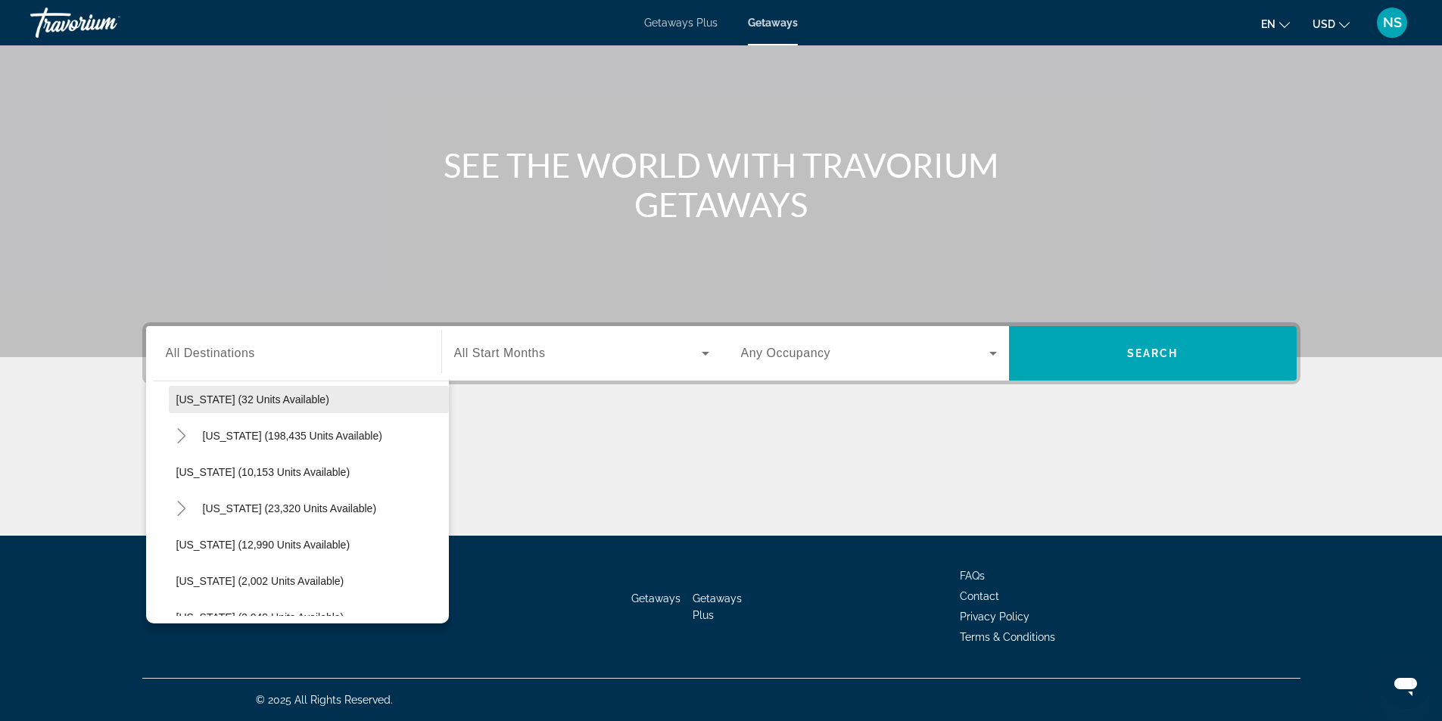
scroll to position [271, 0]
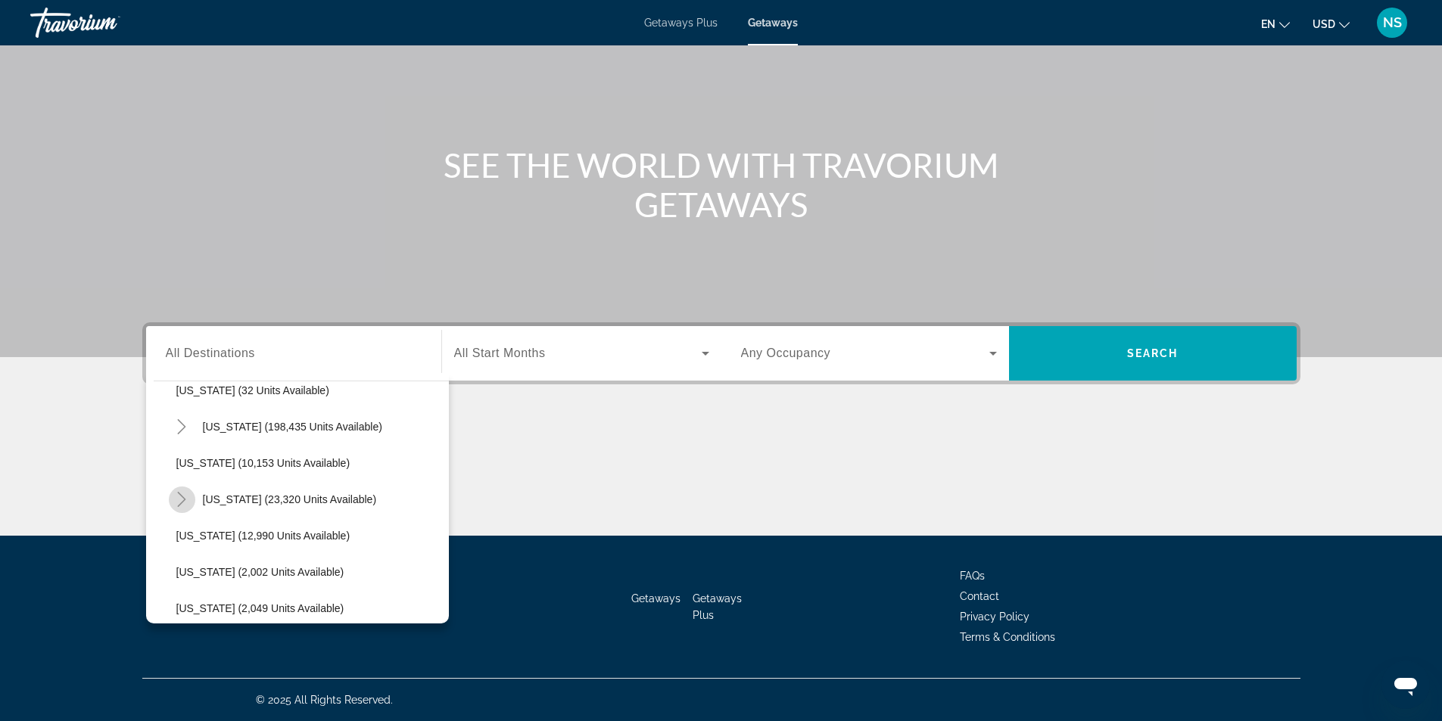
click at [182, 500] on icon "Toggle Hawaii (23,320 units available)" at bounding box center [181, 499] width 15 height 15
click at [263, 499] on span "[US_STATE] (23,320 units available)" at bounding box center [290, 500] width 174 height 12
type input "**********"
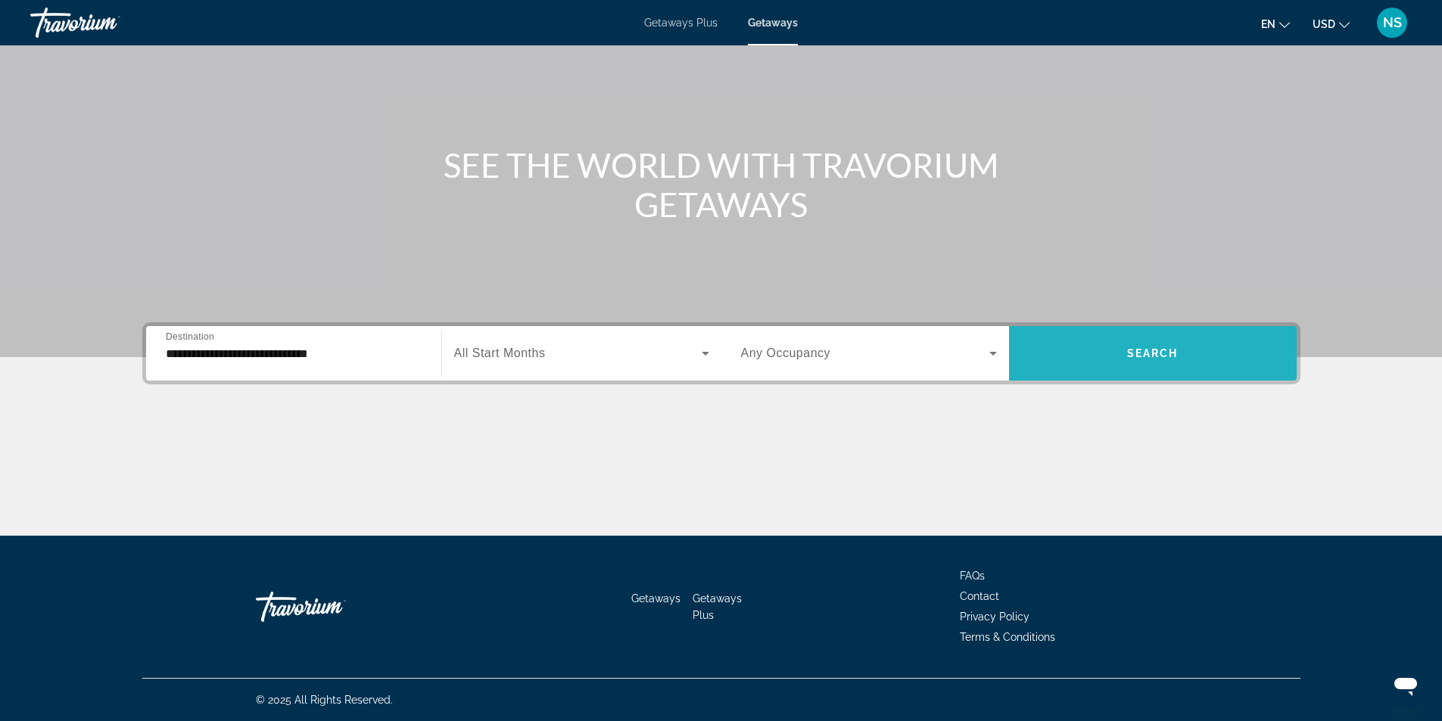
click at [1145, 357] on span "Search" at bounding box center [1152, 353] width 51 height 12
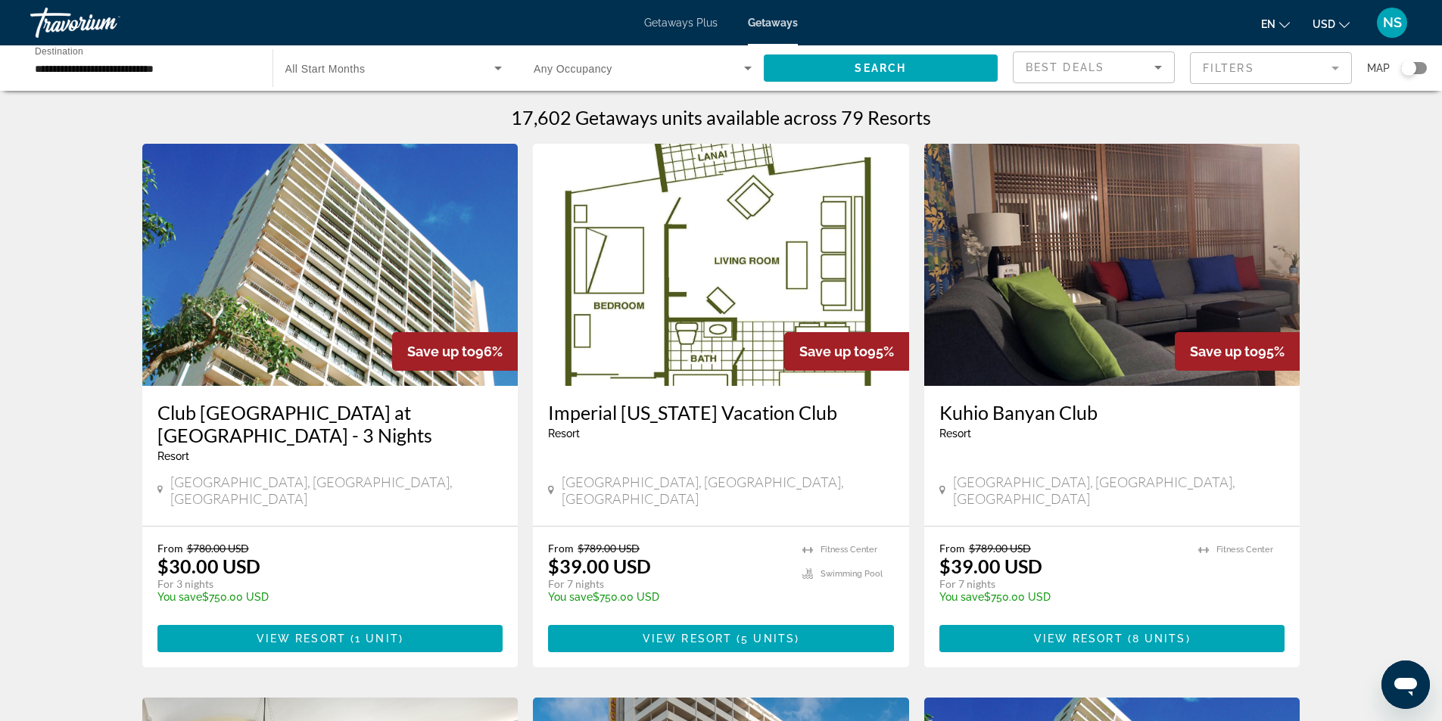
click at [690, 327] on img "Main content" at bounding box center [721, 265] width 376 height 242
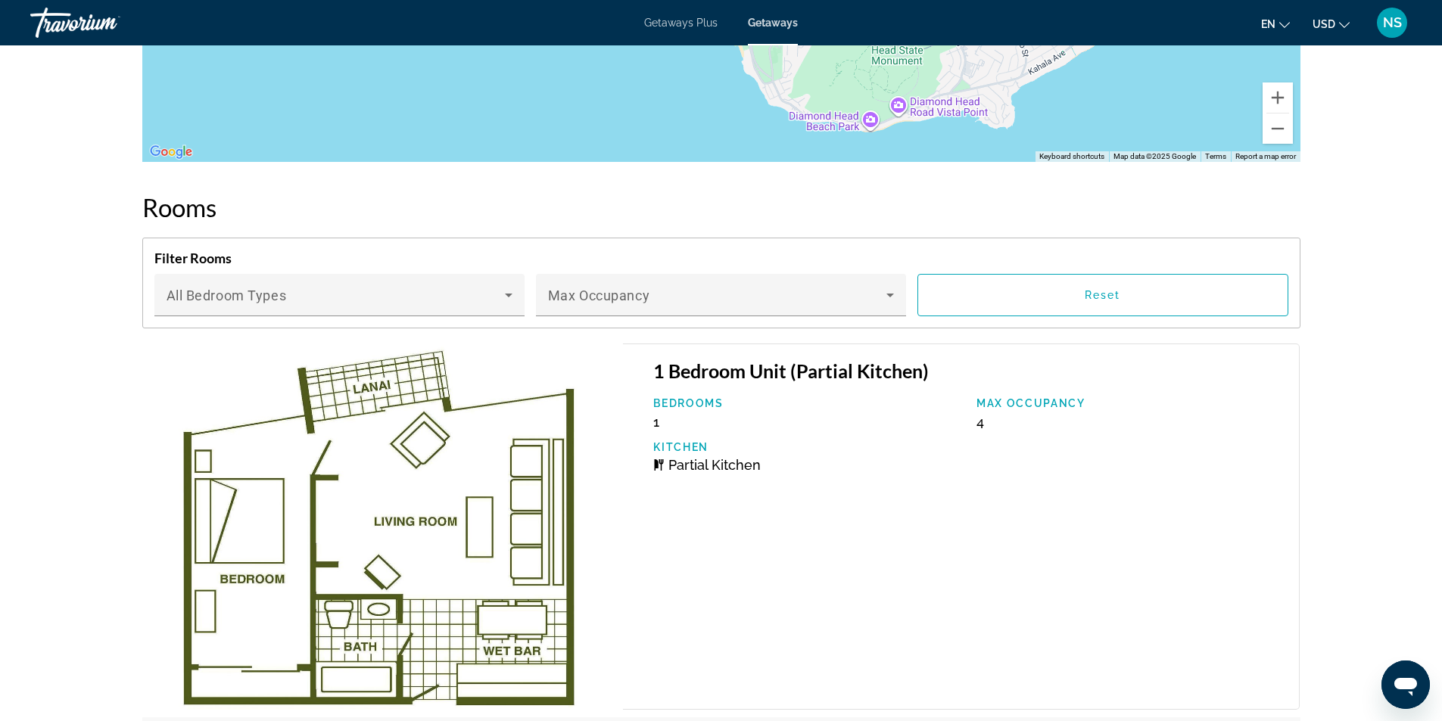
scroll to position [2593, 0]
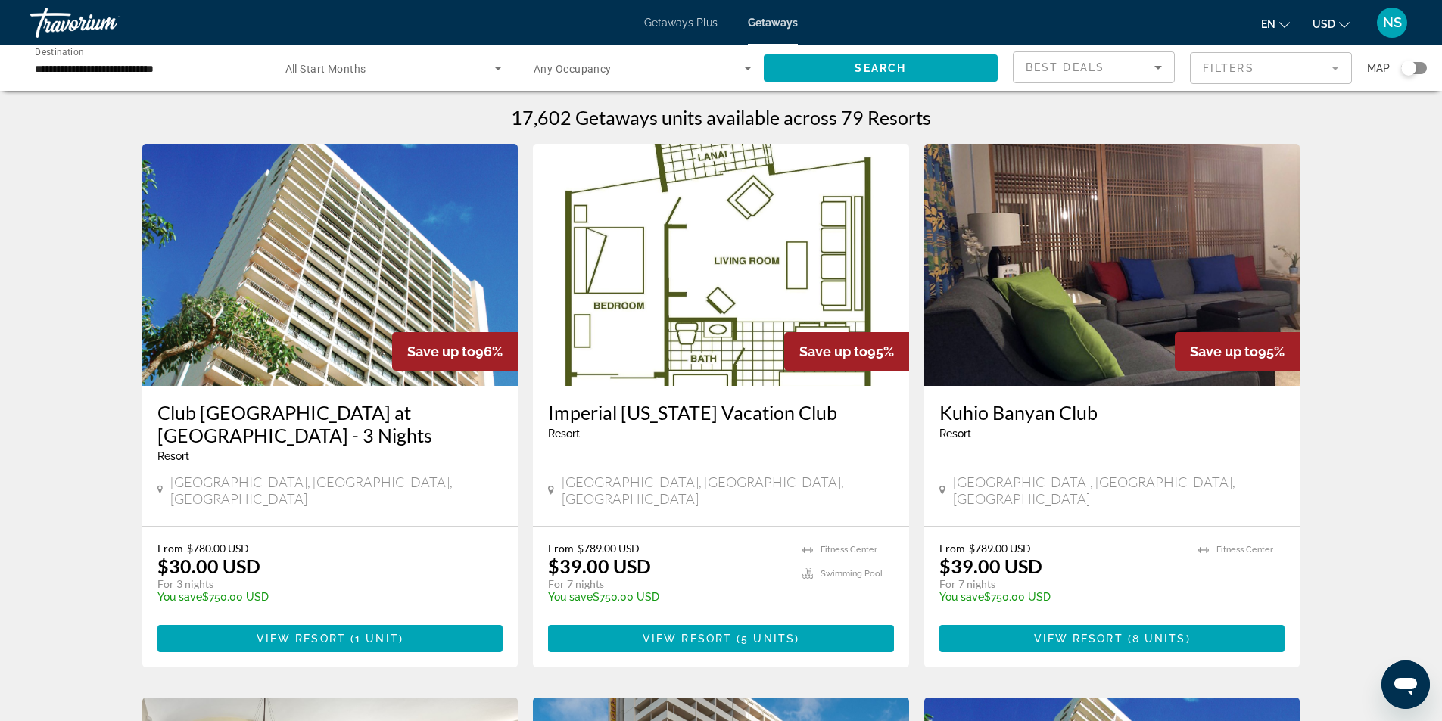
click at [1273, 69] on mat-form-field "Filters" at bounding box center [1271, 68] width 162 height 32
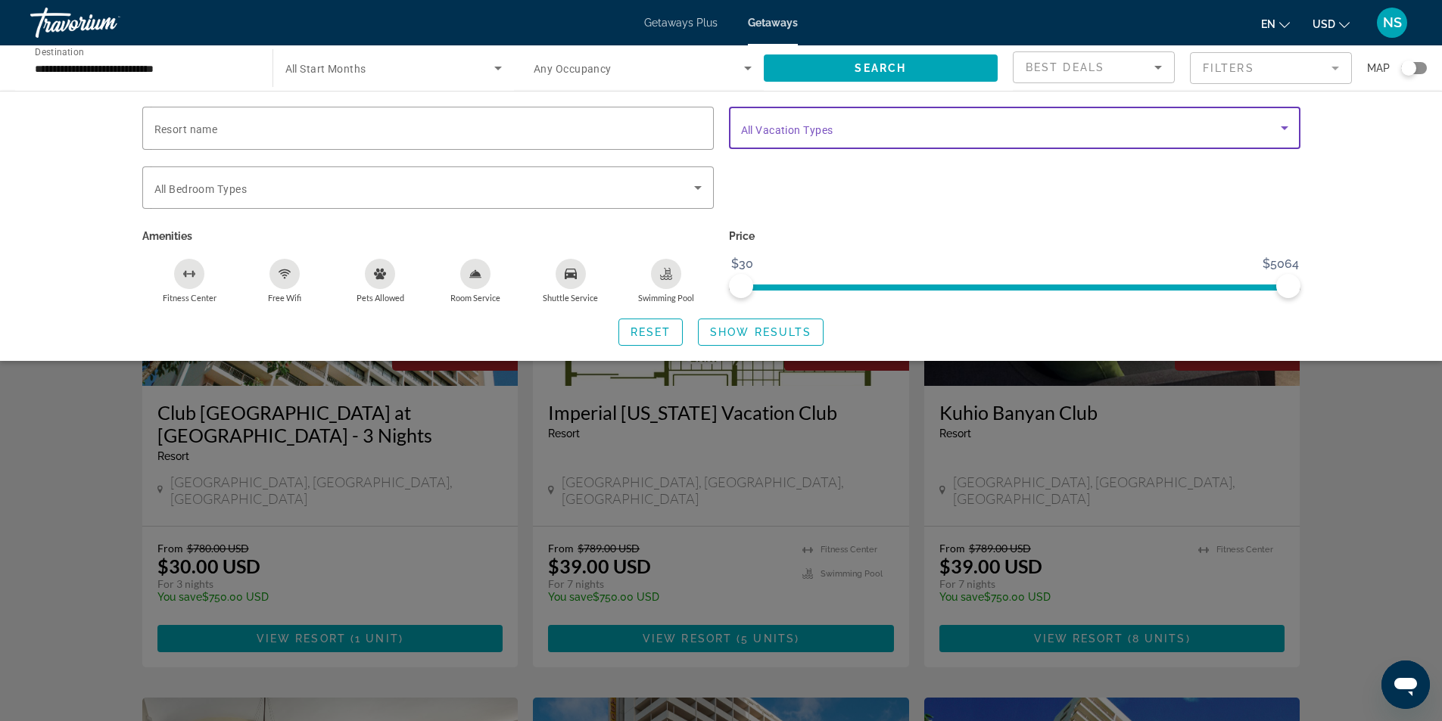
click at [995, 130] on span "Search widget" at bounding box center [1011, 128] width 540 height 18
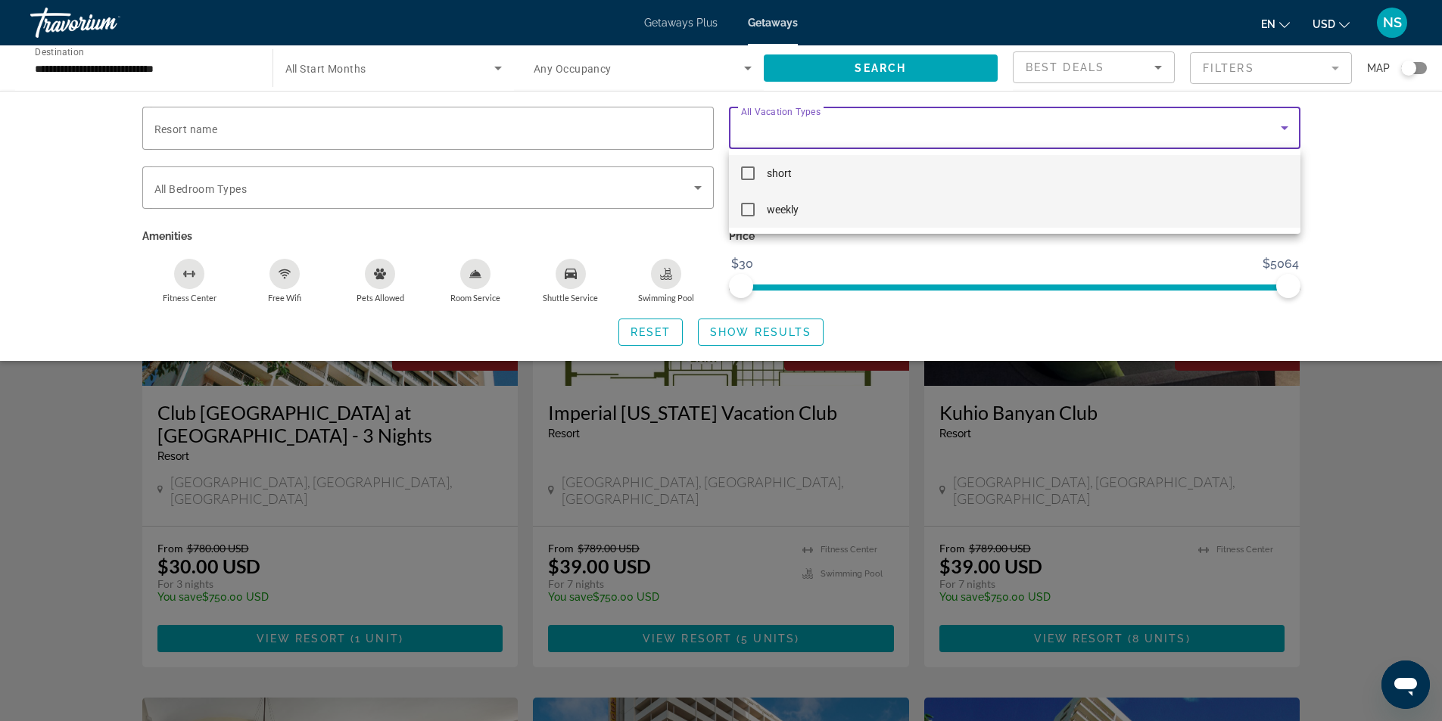
drag, startPoint x: 746, startPoint y: 210, endPoint x: 755, endPoint y: 211, distance: 9.9
click at [747, 211] on mat-pseudo-checkbox at bounding box center [748, 210] width 14 height 14
click at [768, 335] on div at bounding box center [721, 360] width 1442 height 721
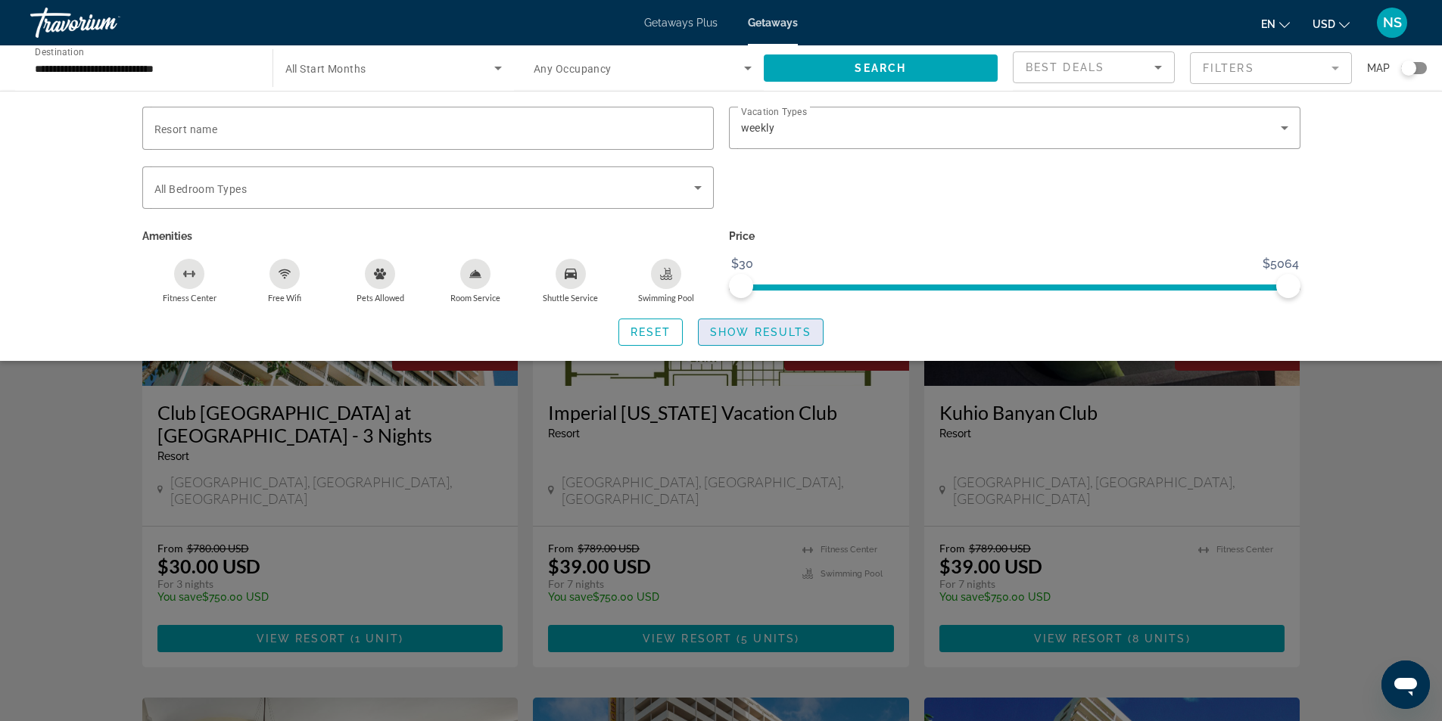
click at [766, 335] on span "Show Results" at bounding box center [760, 332] width 101 height 12
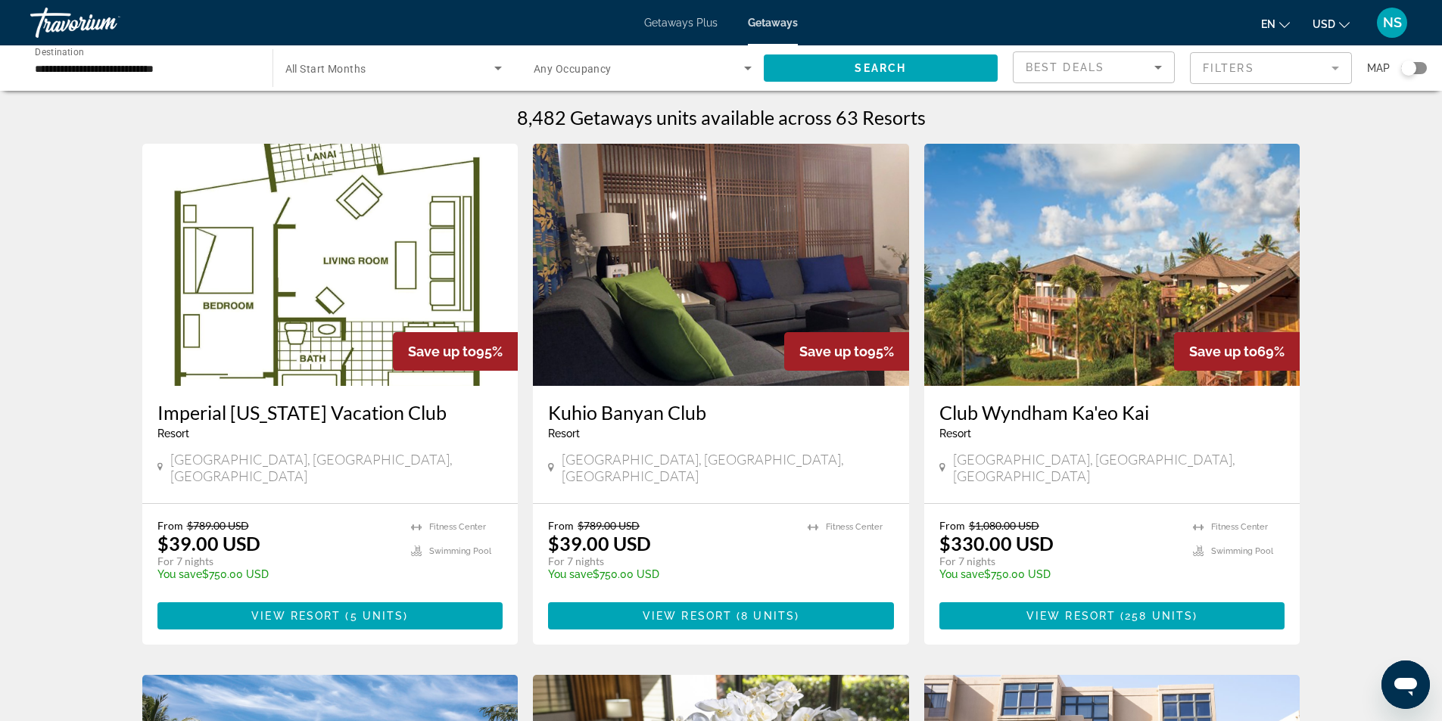
click at [322, 323] on img "Main content" at bounding box center [330, 265] width 376 height 242
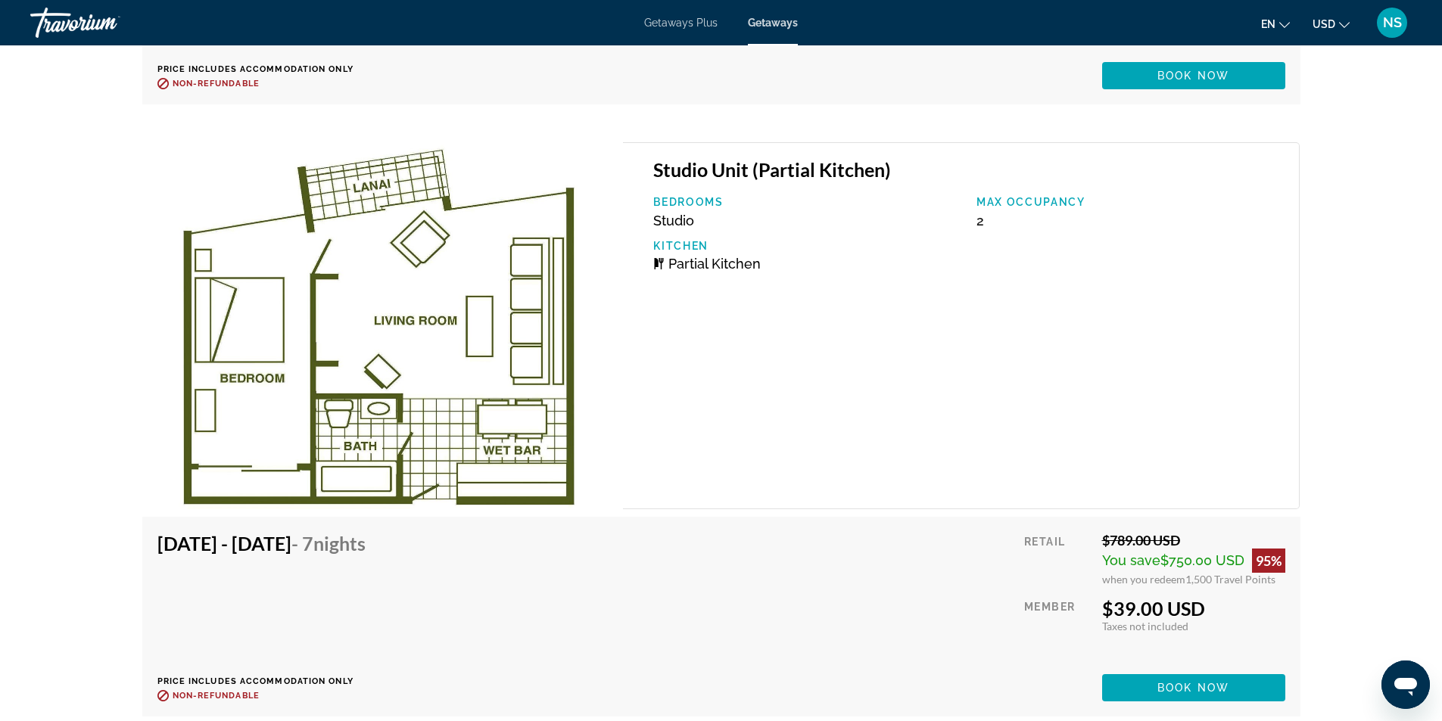
scroll to position [2964, 0]
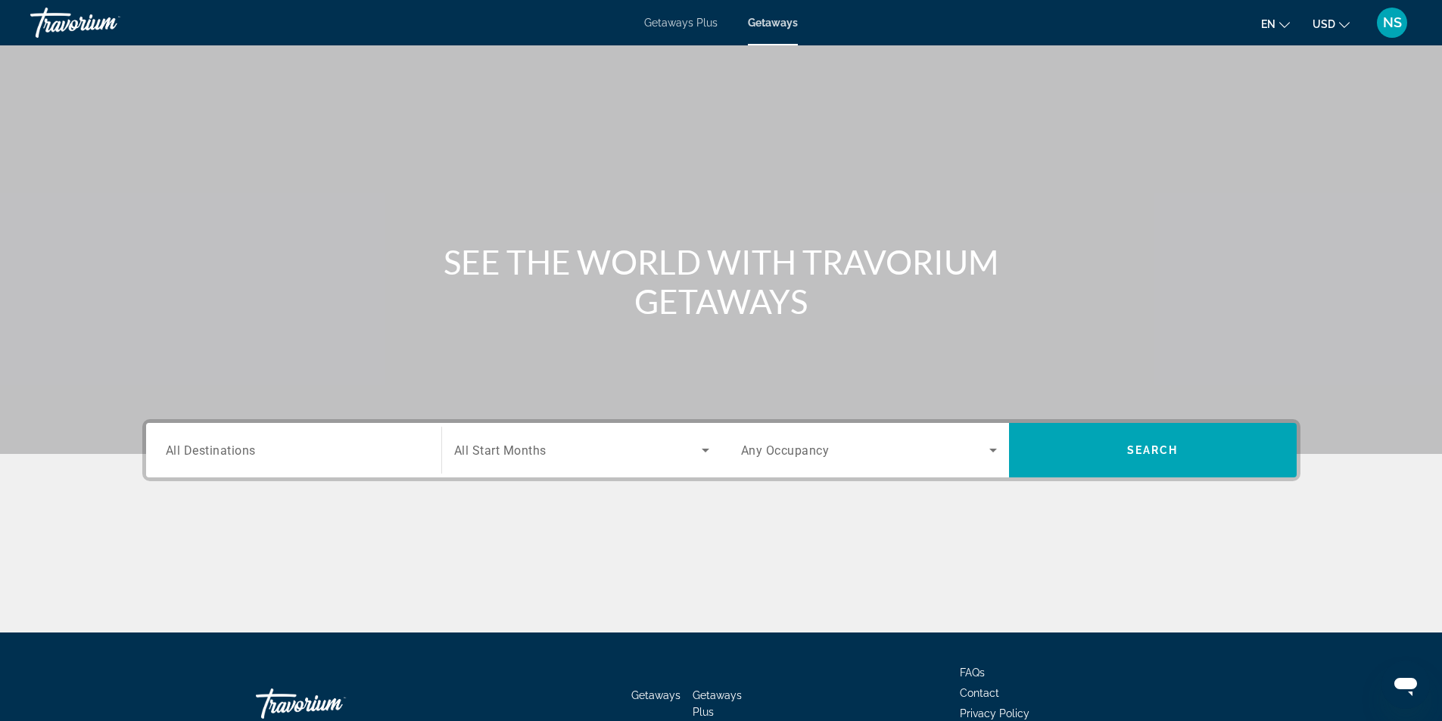
click at [232, 452] on span "All Destinations" at bounding box center [211, 450] width 90 height 14
click at [232, 452] on input "Destination All Destinations" at bounding box center [294, 451] width 256 height 18
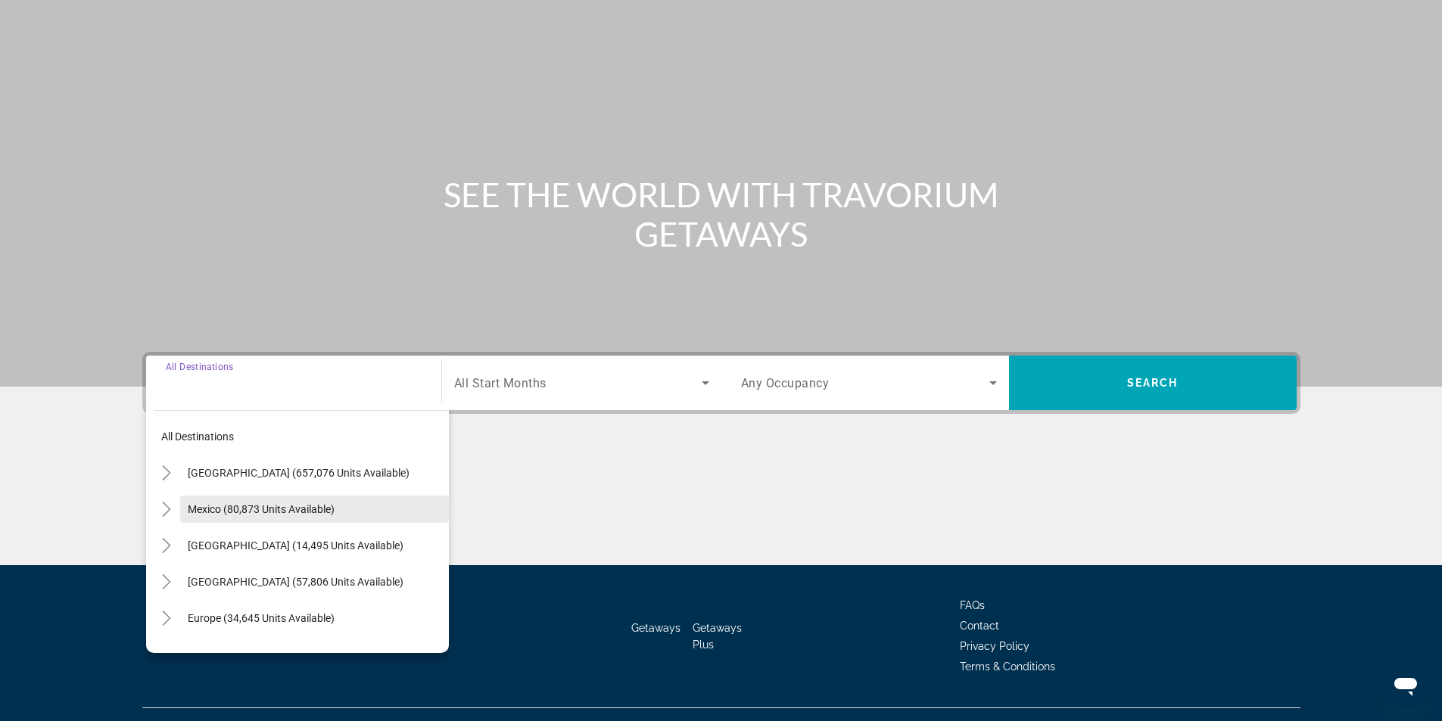
scroll to position [97, 0]
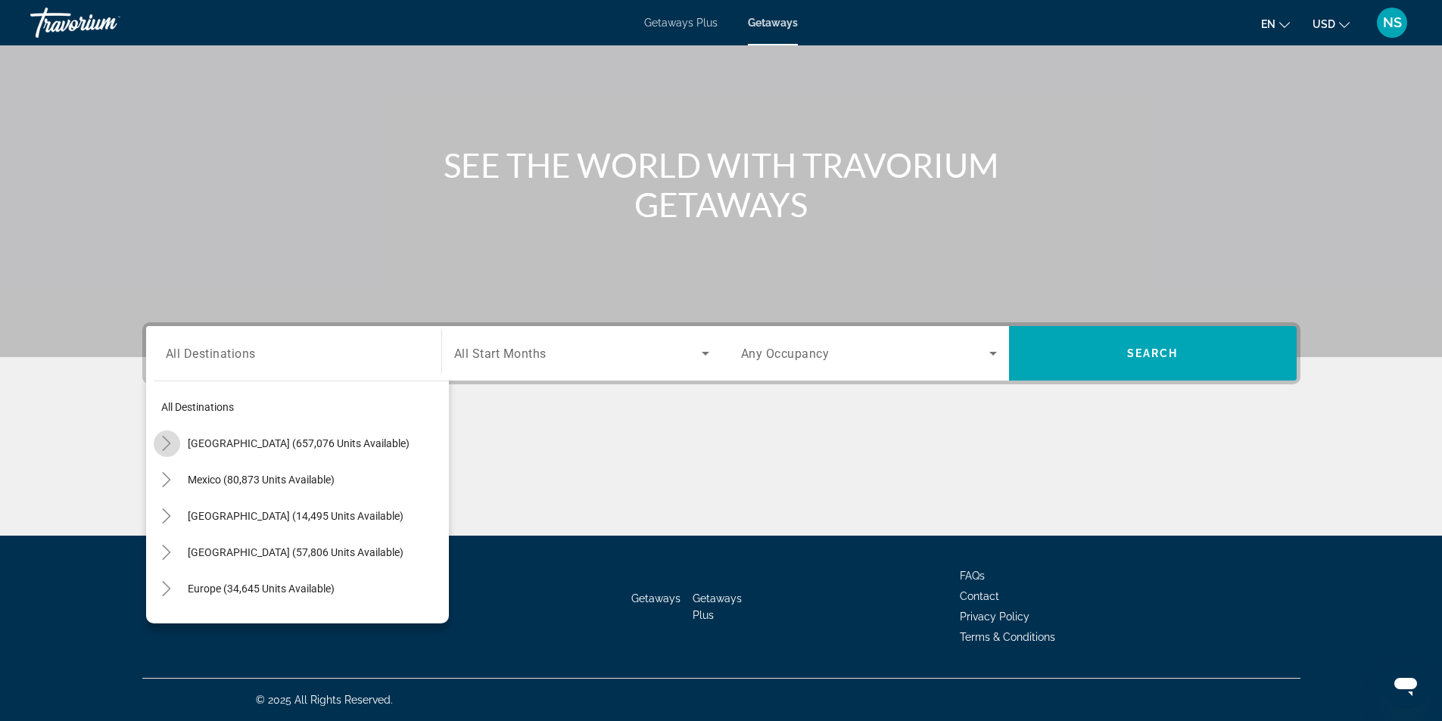
click at [167, 447] on icon "Toggle United States (657,076 units available)" at bounding box center [167, 443] width 8 height 15
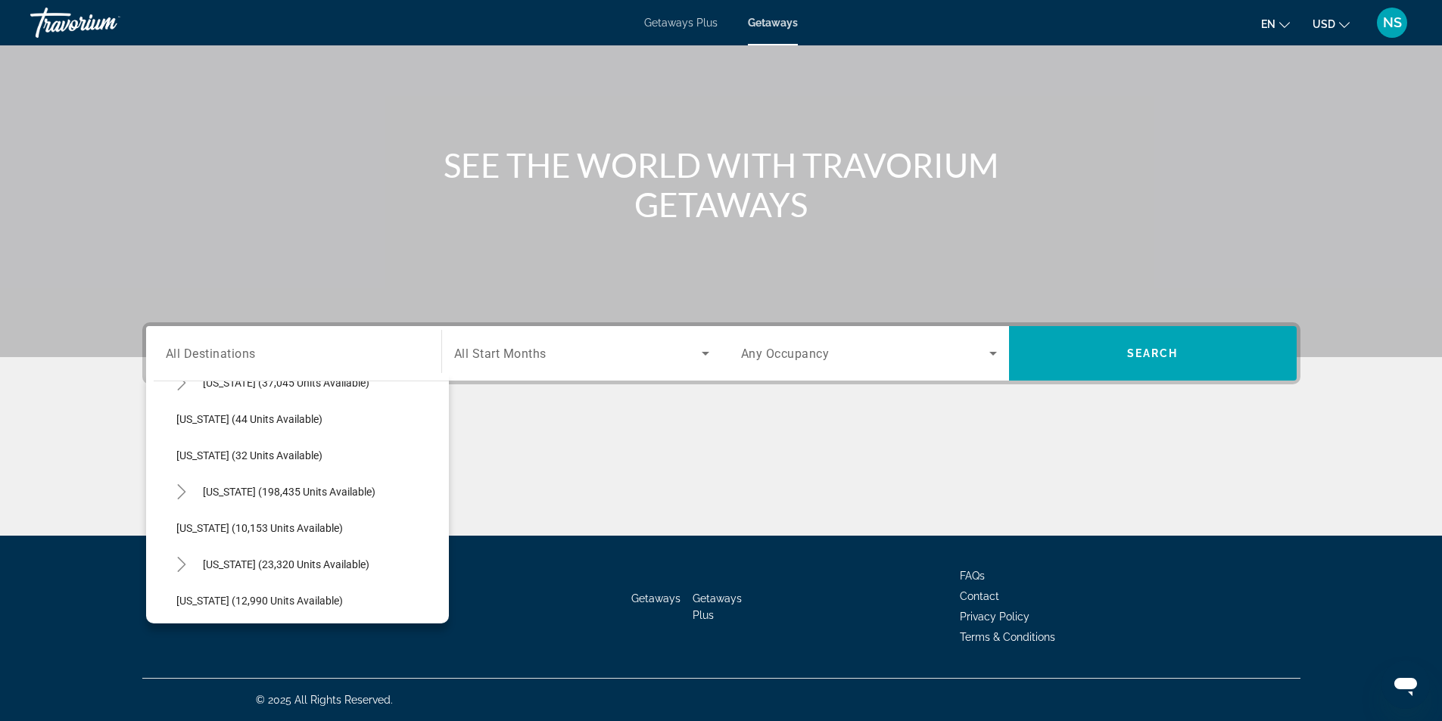
scroll to position [195, 0]
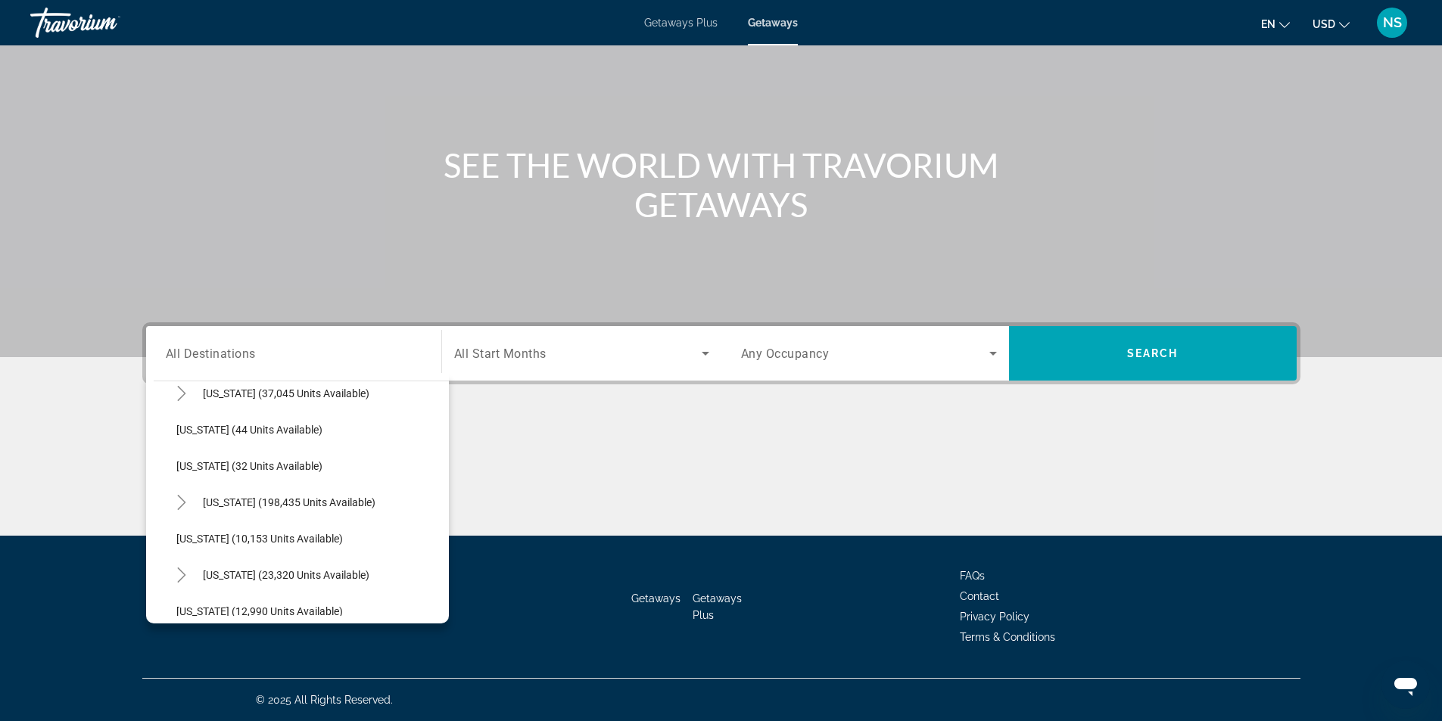
drag, startPoint x: 217, startPoint y: 572, endPoint x: 220, endPoint y: 564, distance: 8.9
click at [217, 572] on span "[US_STATE] (23,320 units available)" at bounding box center [286, 575] width 167 height 12
type input "**********"
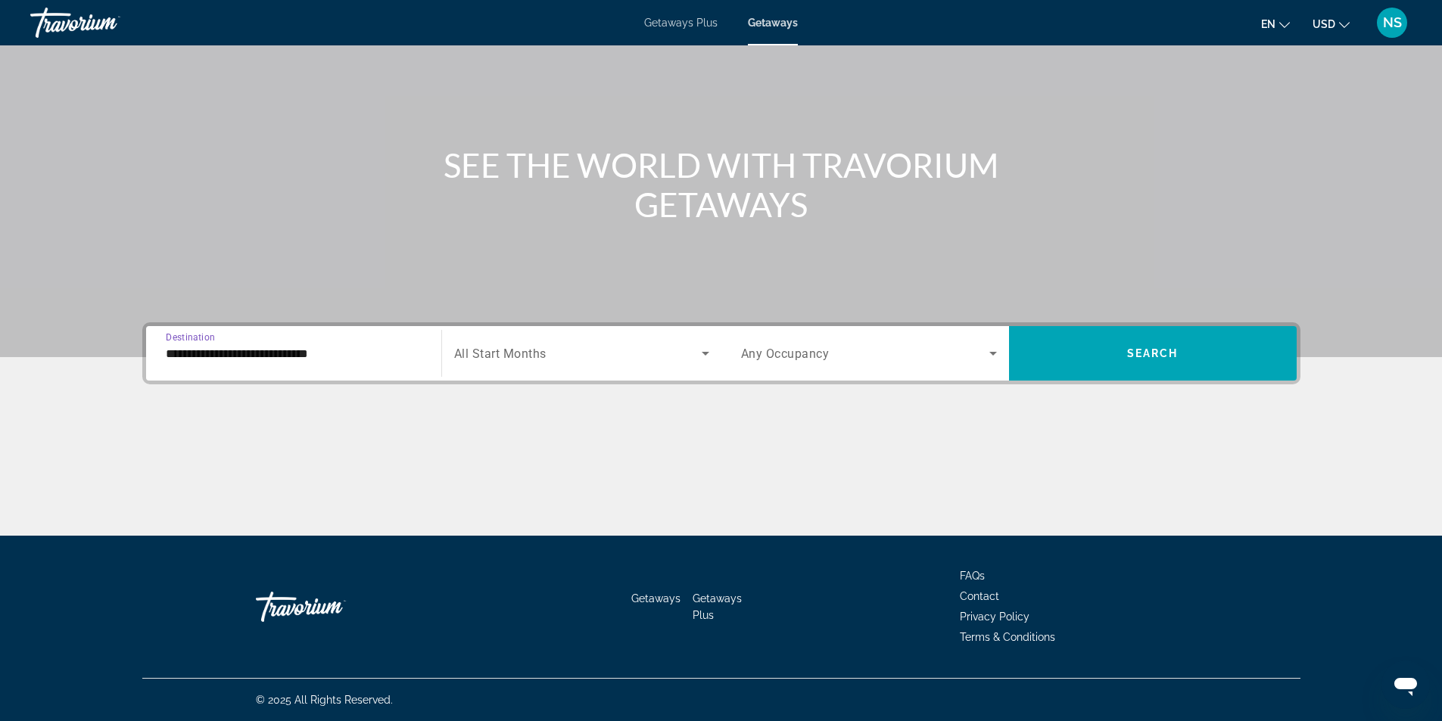
click at [502, 357] on span "All Start Months" at bounding box center [500, 354] width 92 height 14
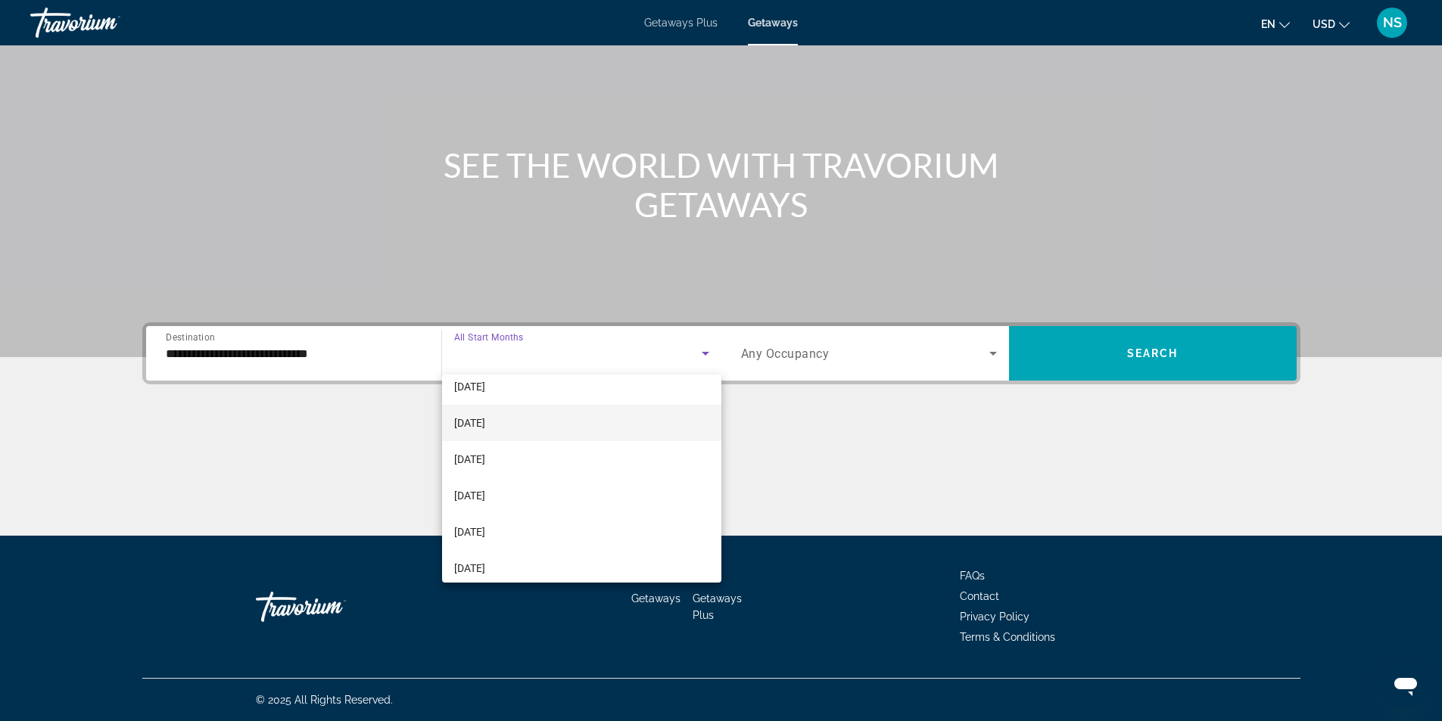
scroll to position [227, 0]
click at [485, 426] on span "[DATE]" at bounding box center [469, 426] width 31 height 18
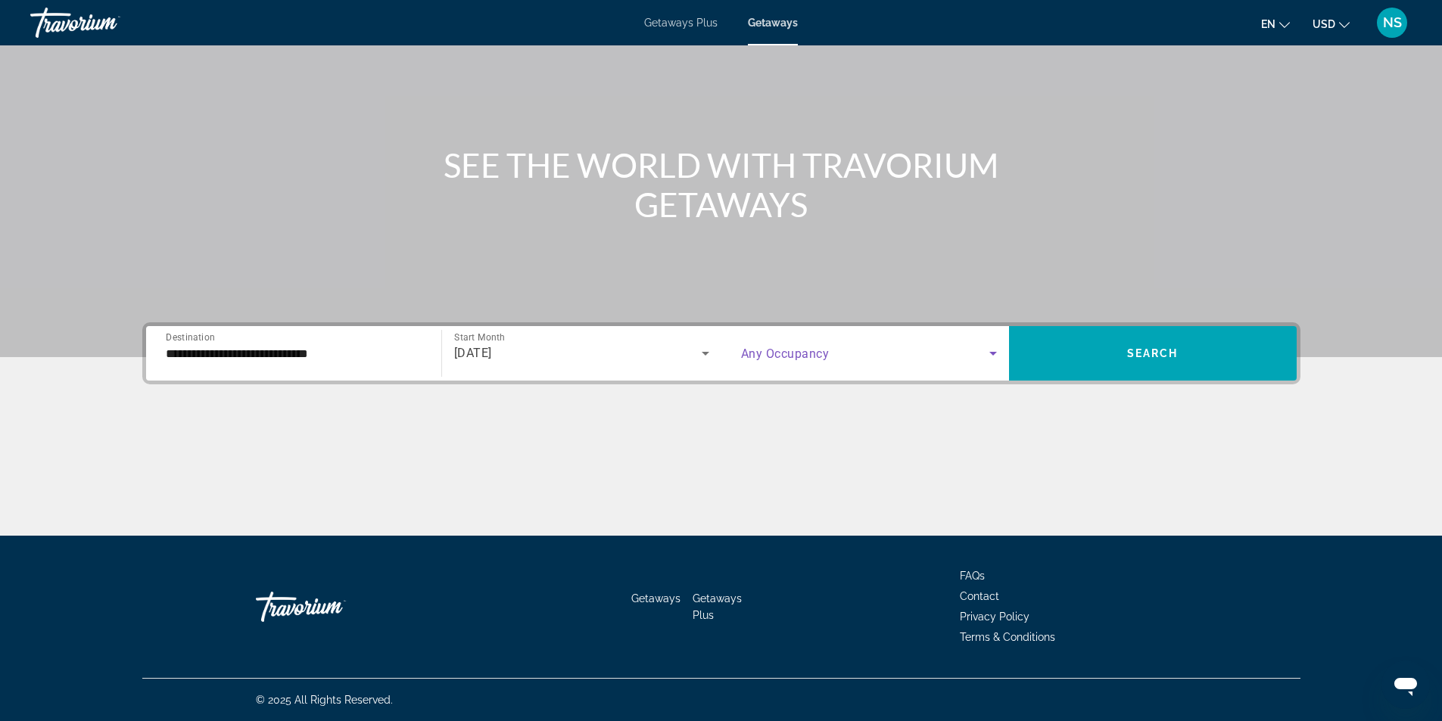
click at [992, 356] on icon "Search widget" at bounding box center [993, 353] width 18 height 18
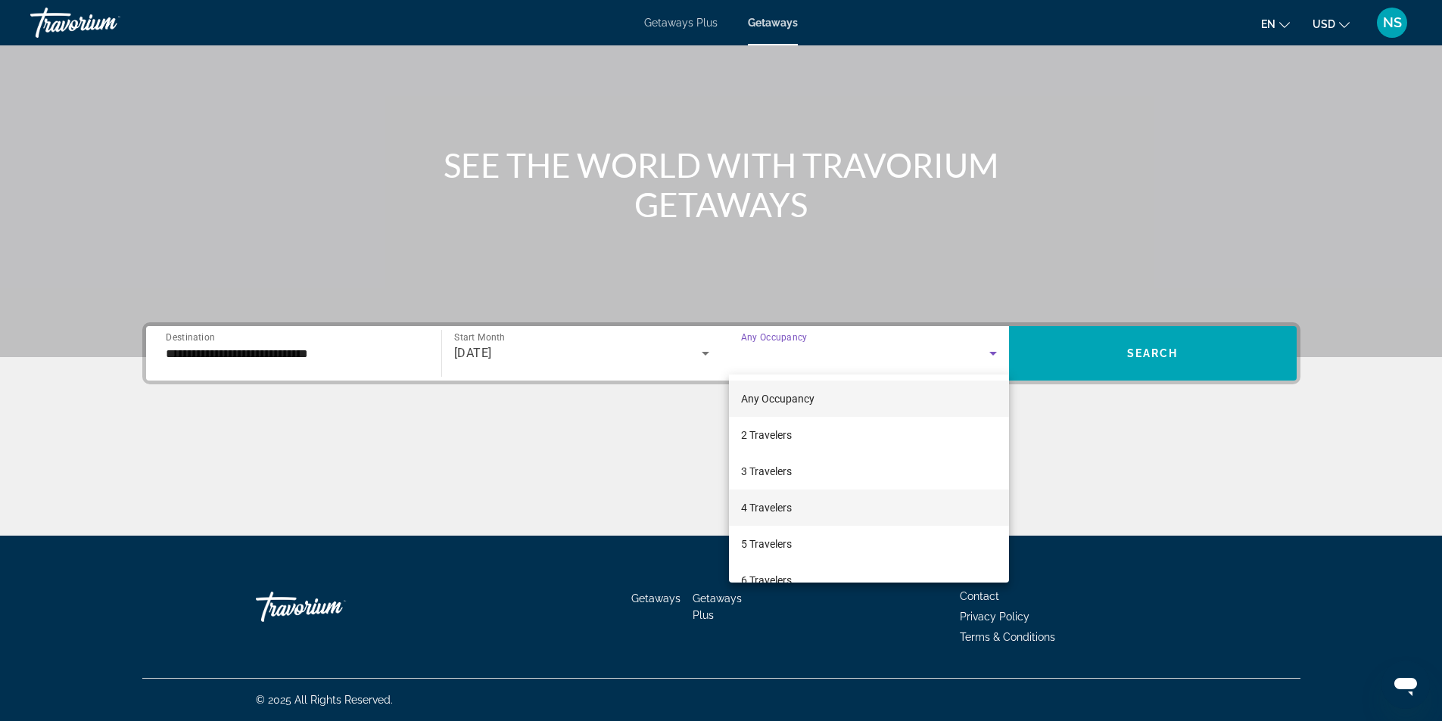
click at [784, 510] on span "4 Travelers" at bounding box center [766, 508] width 51 height 18
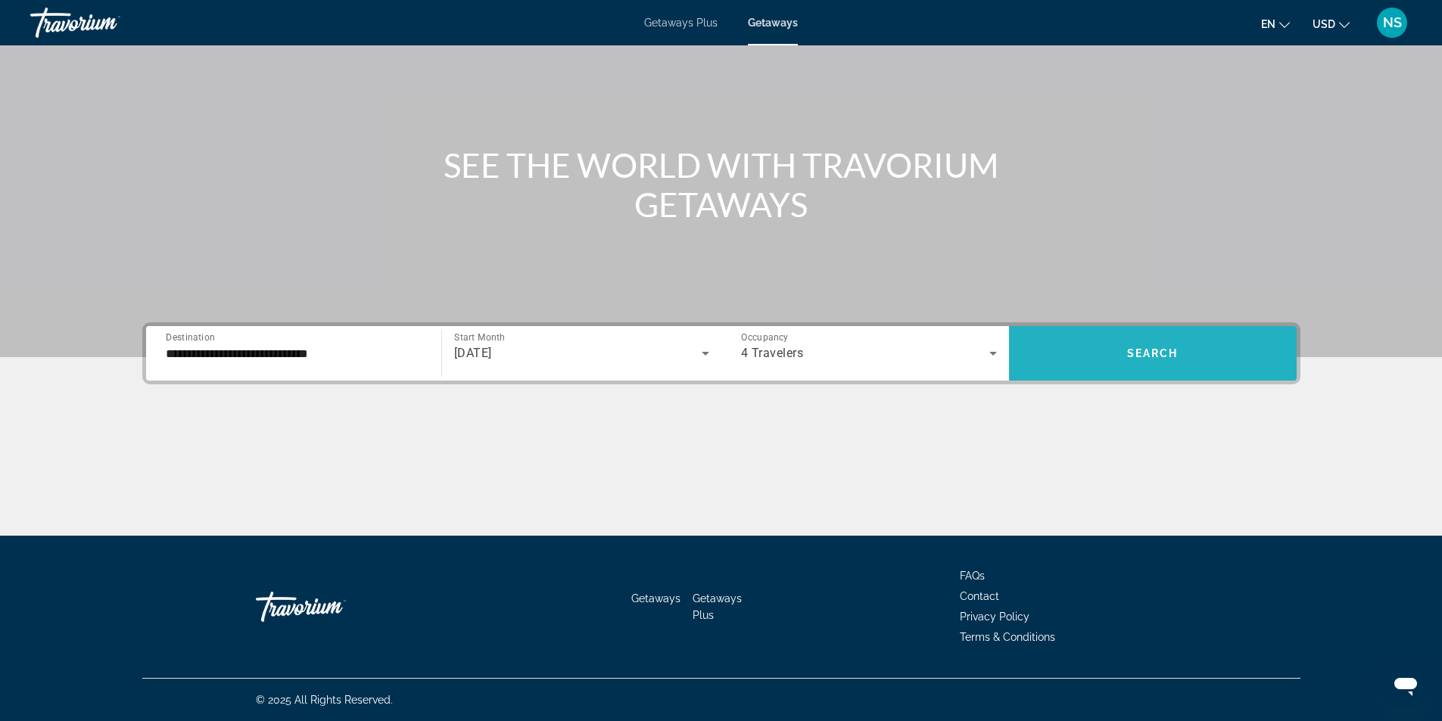
click at [1136, 347] on span "Search" at bounding box center [1152, 353] width 51 height 12
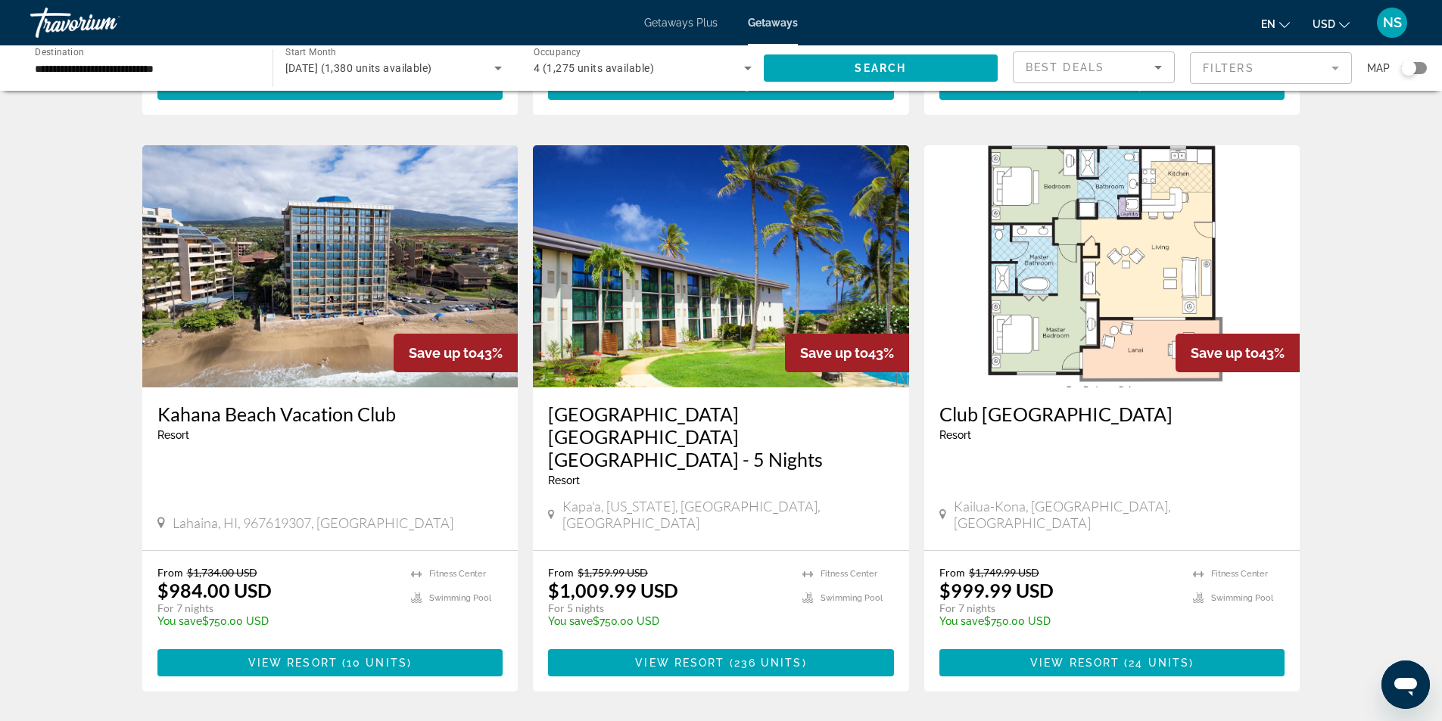
scroll to position [1796, 0]
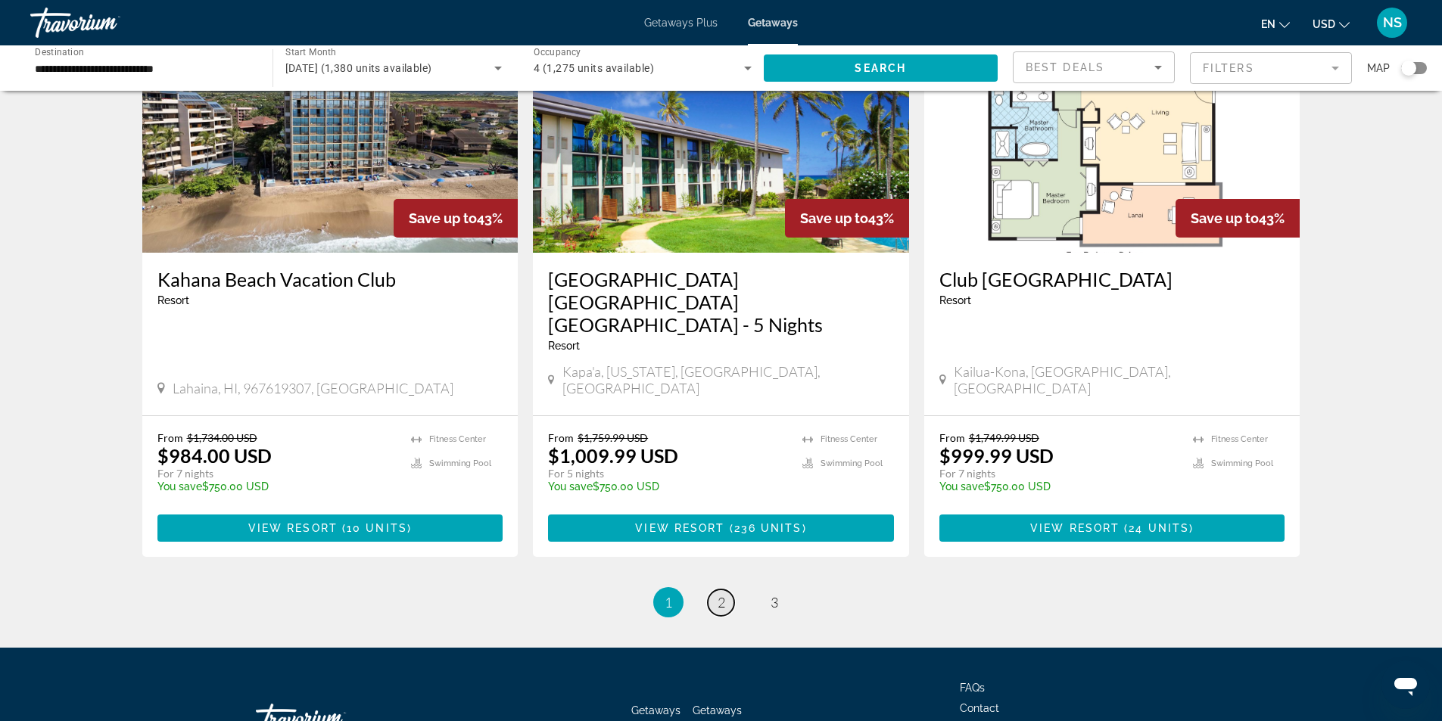
click at [719, 594] on span "2" at bounding box center [722, 602] width 8 height 17
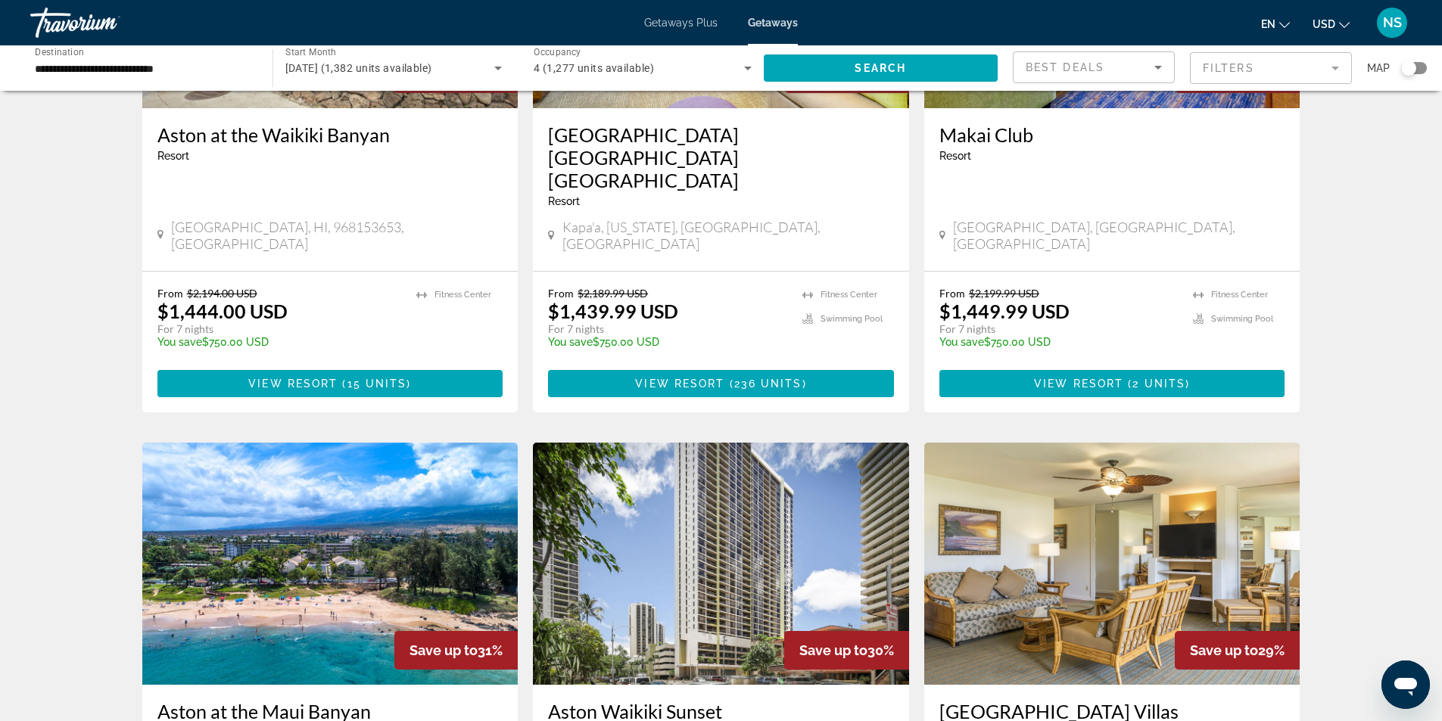
scroll to position [1590, 0]
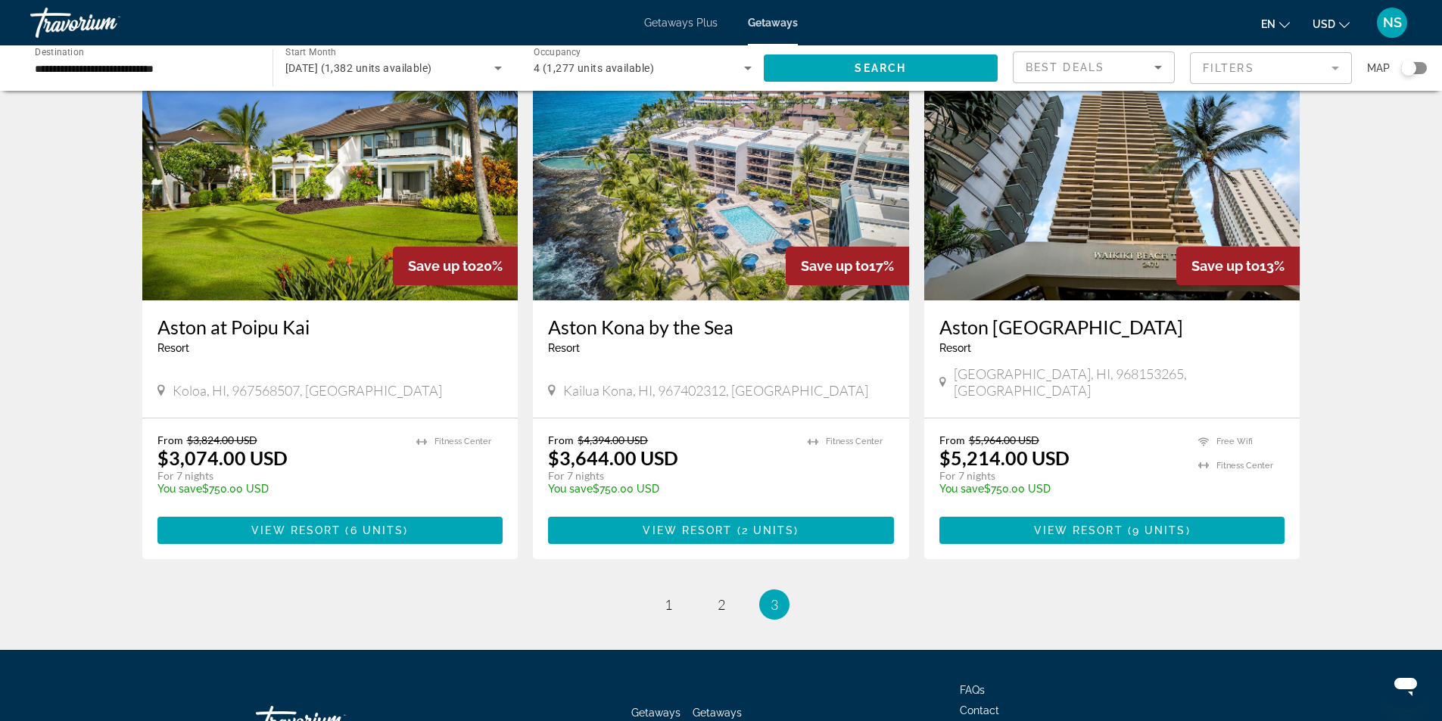
scroll to position [698, 0]
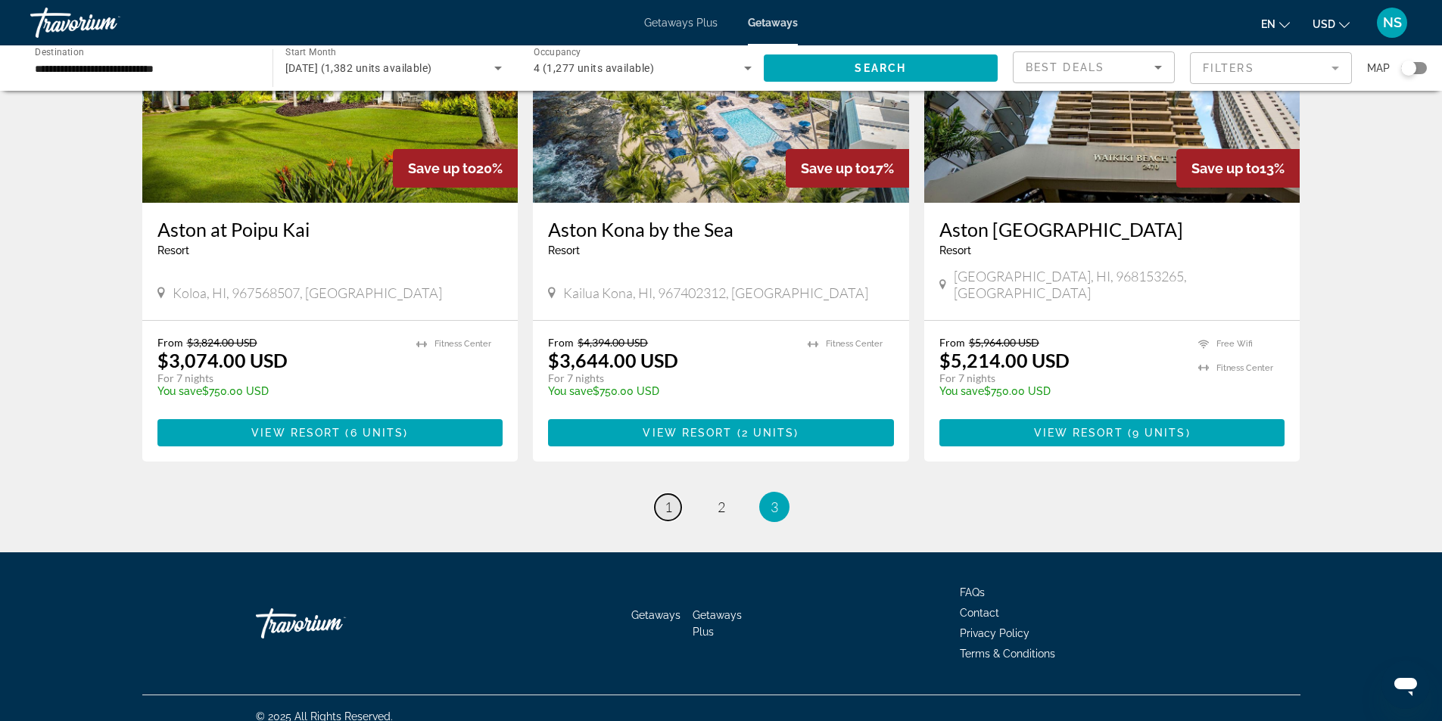
click at [665, 499] on span "1" at bounding box center [669, 507] width 8 height 17
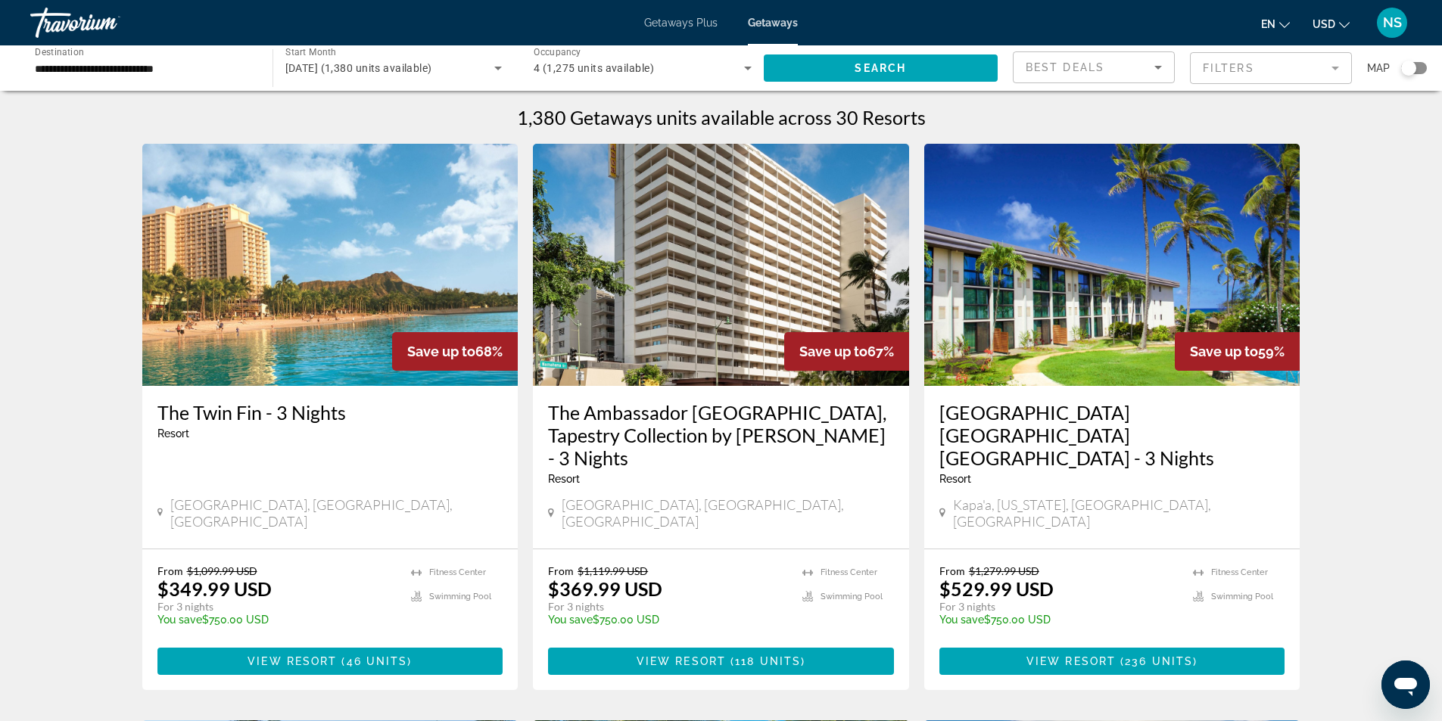
click at [304, 285] on img "Main content" at bounding box center [330, 265] width 376 height 242
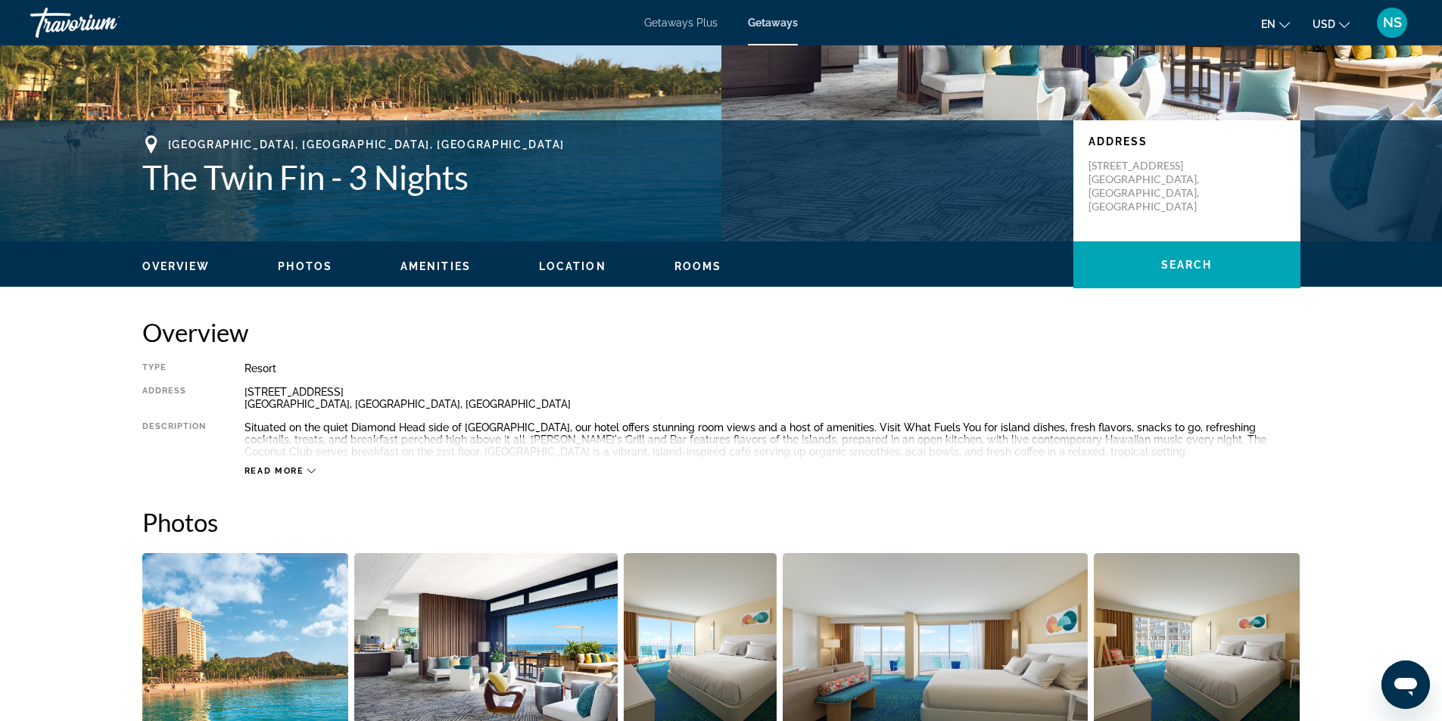
scroll to position [76, 0]
